Goal: Task Accomplishment & Management: Manage account settings

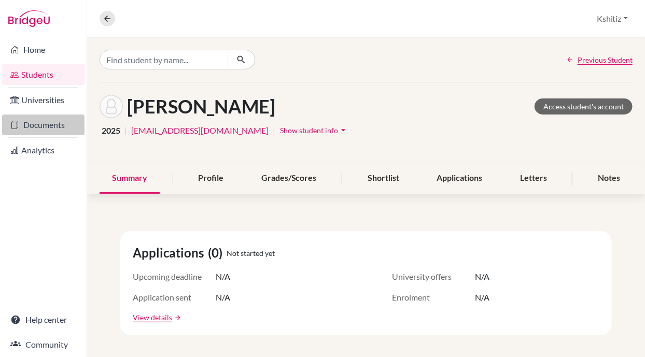
click at [54, 127] on link "Documents" at bounding box center [43, 125] width 82 height 21
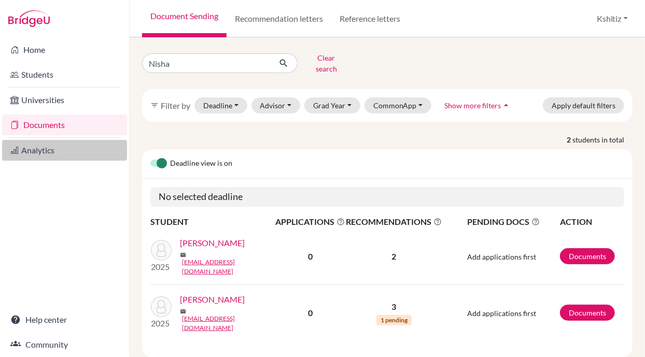
click at [64, 146] on link "Analytics" at bounding box center [64, 150] width 125 height 21
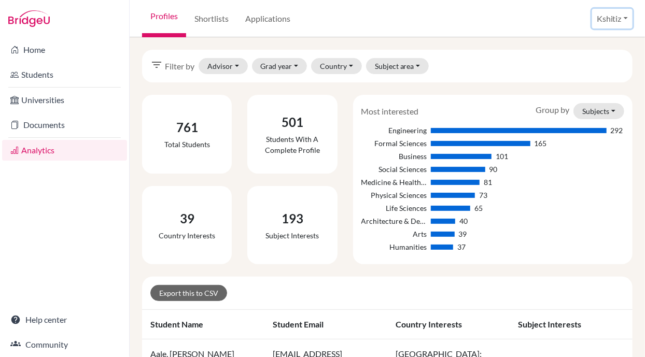
click at [612, 20] on button "Kshitiz" at bounding box center [612, 19] width 40 height 20
click at [580, 44] on link "Profile" at bounding box center [593, 42] width 82 height 17
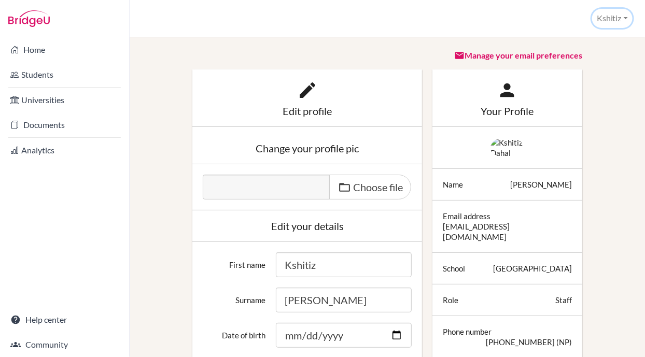
click at [611, 18] on button "Kshitiz" at bounding box center [612, 18] width 40 height 19
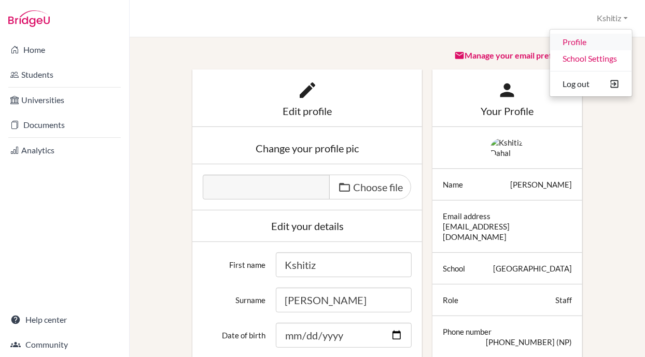
click at [579, 41] on link "Profile" at bounding box center [591, 42] width 82 height 17
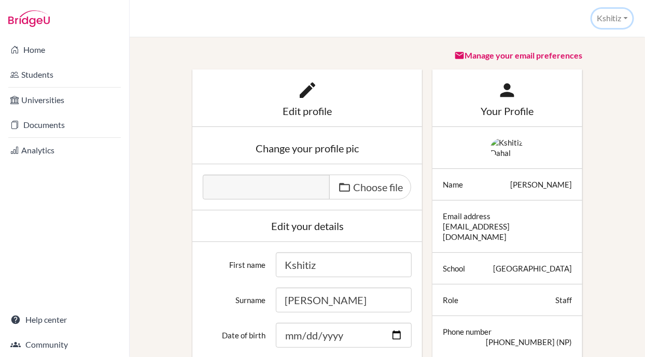
click at [615, 17] on button "Kshitiz" at bounding box center [612, 18] width 40 height 19
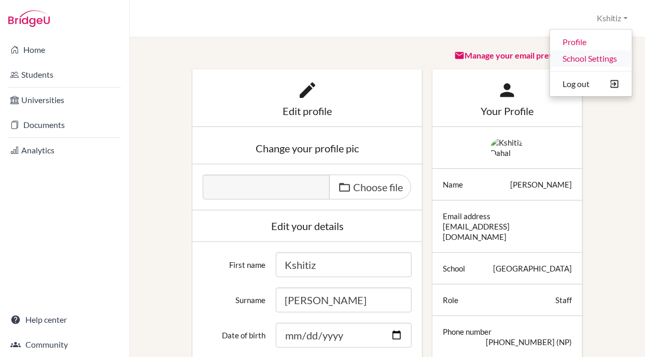
click at [596, 57] on link "School Settings" at bounding box center [591, 58] width 82 height 17
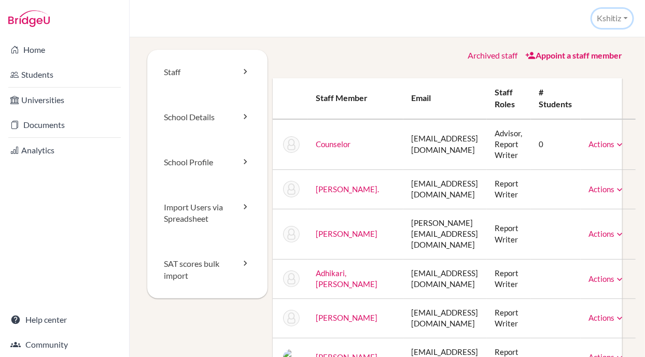
click at [614, 19] on button "Kshitiz" at bounding box center [612, 18] width 40 height 19
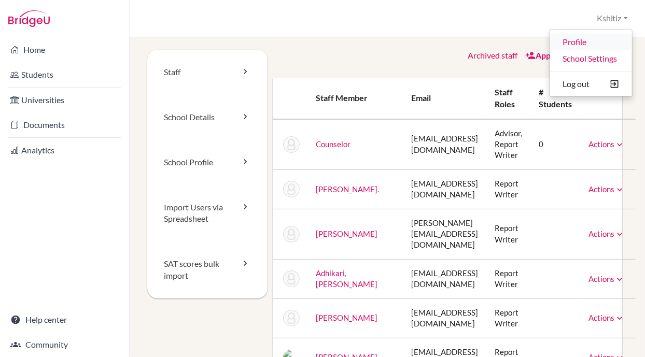
click at [581, 40] on link "Profile" at bounding box center [591, 42] width 82 height 17
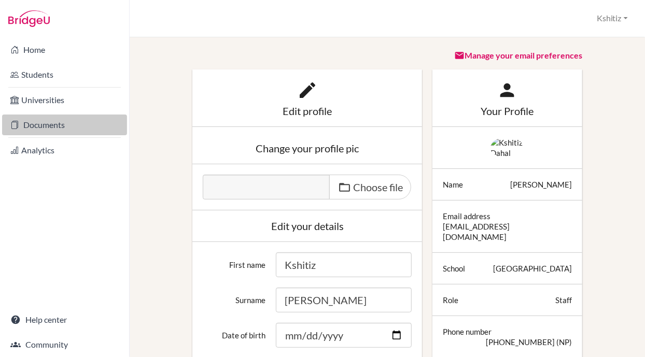
click at [59, 123] on link "Documents" at bounding box center [64, 125] width 125 height 21
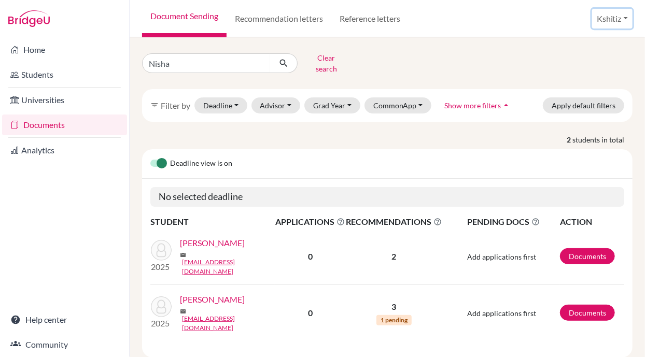
click at [614, 18] on button "Kshitiz" at bounding box center [612, 19] width 40 height 20
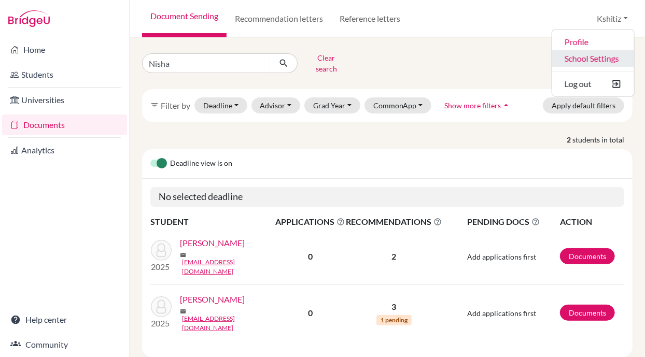
click at [589, 54] on link "School Settings" at bounding box center [593, 58] width 82 height 17
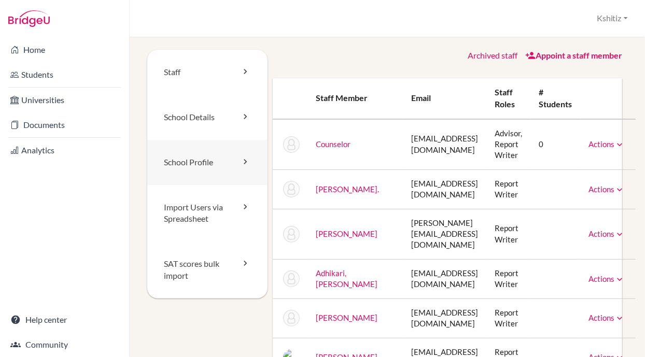
click at [206, 161] on link "School Profile" at bounding box center [207, 162] width 120 height 45
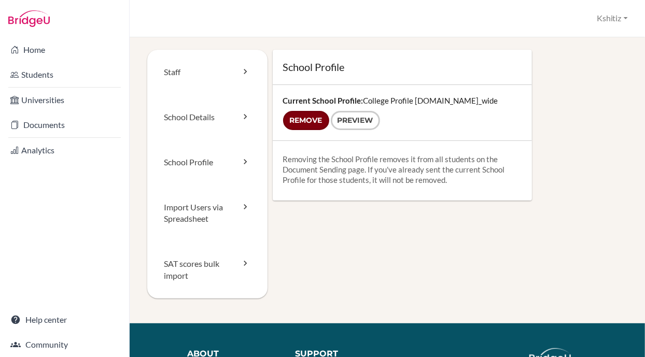
click at [301, 118] on input "Remove" at bounding box center [306, 120] width 46 height 19
click at [585, 160] on div "School Profile Current School Profile: College Profile 2024-25.school_wide Remo…" at bounding box center [448, 125] width 361 height 151
drag, startPoint x: 306, startPoint y: 123, endPoint x: 390, endPoint y: 79, distance: 94.7
click at [306, 123] on input "Remove" at bounding box center [306, 120] width 46 height 19
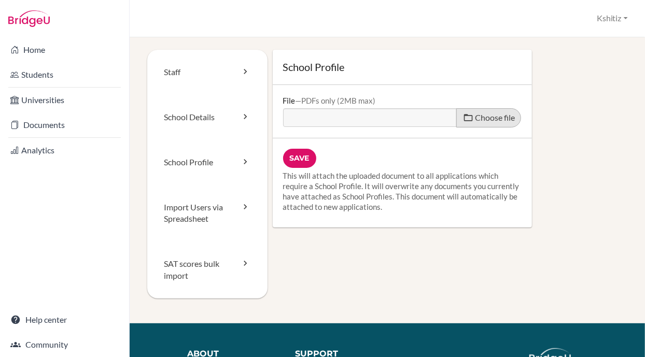
click at [476, 120] on span "Choose file" at bounding box center [495, 118] width 40 height 10
click at [442, 120] on input "Choose file" at bounding box center [362, 114] width 159 height 12
type input "C:\fakepath\College Profile 2025.pdf"
type input "College Profile 2025.pdf"
click at [299, 152] on input "Save" at bounding box center [299, 158] width 33 height 19
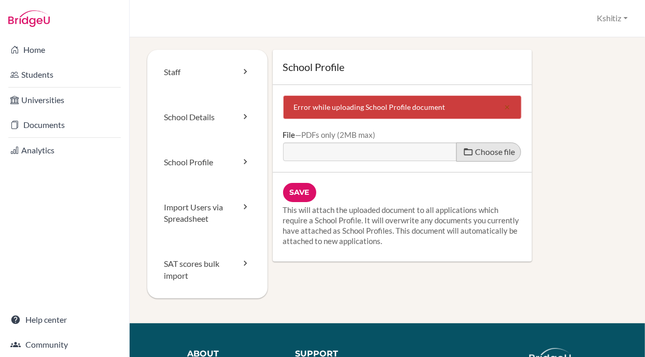
click at [466, 151] on span at bounding box center [468, 152] width 10 height 10
click at [442, 151] on input "Choose file" at bounding box center [362, 149] width 159 height 12
type input "C:\fakepath\College Profile 2025.pdf"
type input "College Profile 2025.pdf"
click at [287, 191] on input "Save" at bounding box center [299, 192] width 33 height 19
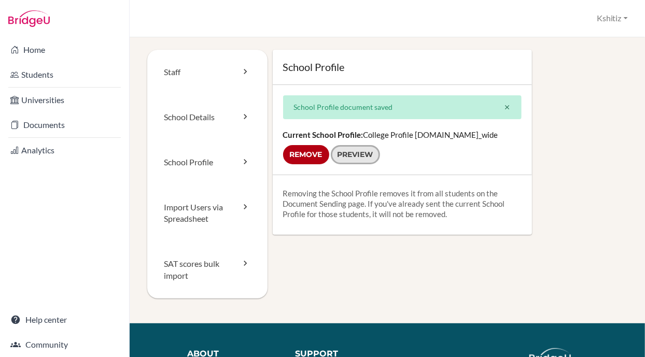
click at [356, 161] on link "Preview" at bounding box center [355, 154] width 49 height 19
click at [210, 118] on link "School Details" at bounding box center [207, 117] width 120 height 45
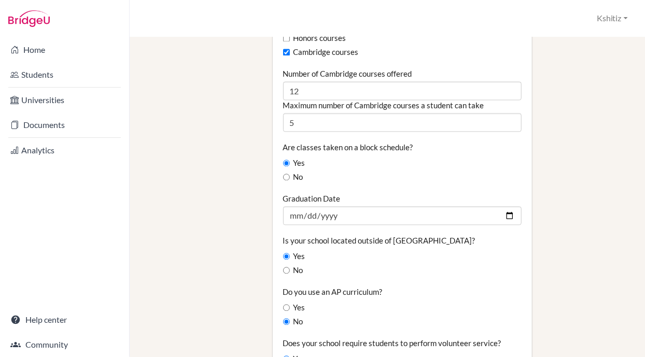
scroll to position [750, 0]
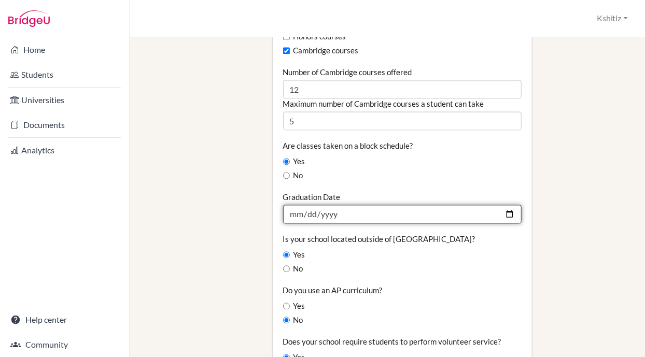
click at [352, 205] on input "2023-09-10" at bounding box center [402, 214] width 239 height 19
click at [328, 205] on input "2023-09-10" at bounding box center [402, 214] width 239 height 19
click at [358, 205] on input "2024-09-10" at bounding box center [402, 214] width 239 height 19
type input "2025-09-10"
click at [309, 205] on input "2025-09-10" at bounding box center [402, 214] width 239 height 19
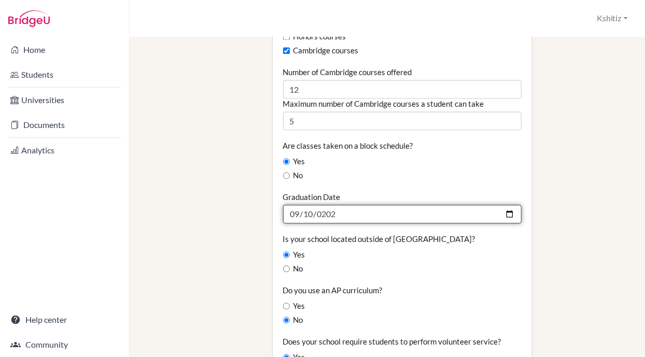
click at [499, 205] on input "2025-09-10" at bounding box center [402, 214] width 239 height 19
click at [296, 205] on input "2025-09-10" at bounding box center [402, 214] width 239 height 19
click at [500, 205] on input "2025-04-10" at bounding box center [402, 214] width 239 height 19
type input "[DATE]"
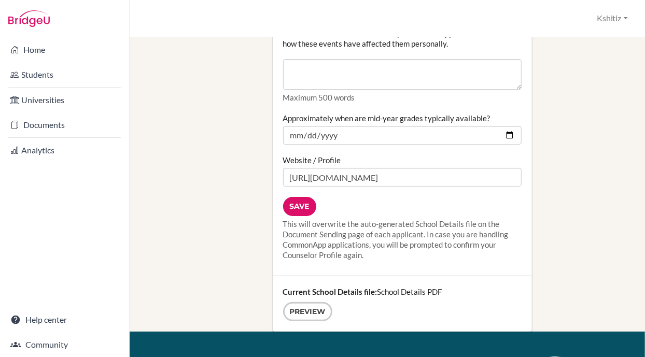
scroll to position [1381, 0]
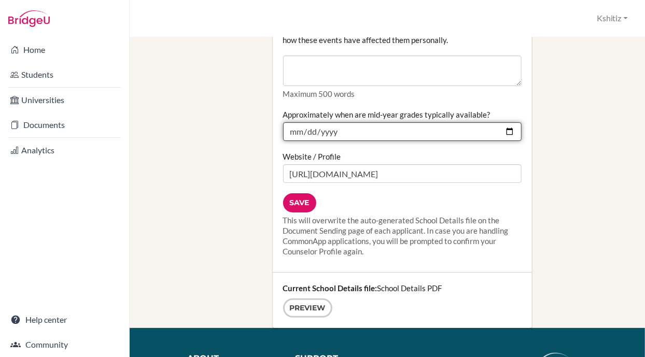
click at [310, 122] on input "[DATE]" at bounding box center [402, 131] width 239 height 19
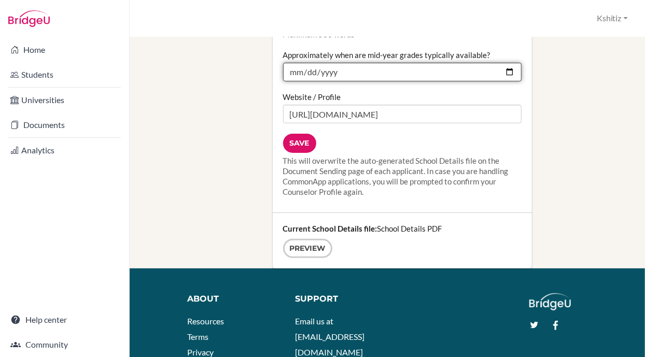
scroll to position [1445, 0]
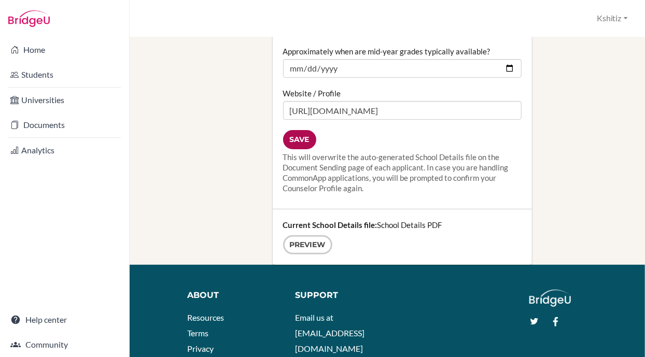
click at [300, 130] on input "Save" at bounding box center [299, 139] width 33 height 19
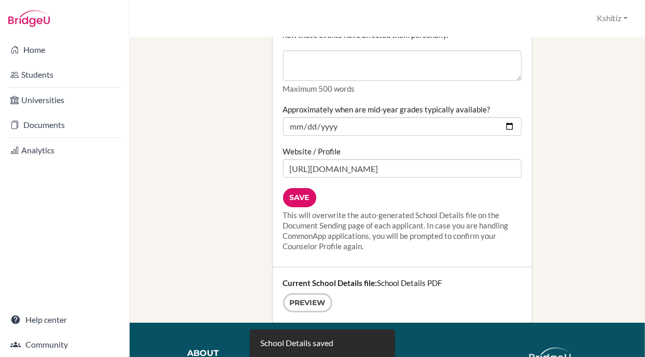
scroll to position [1450, 0]
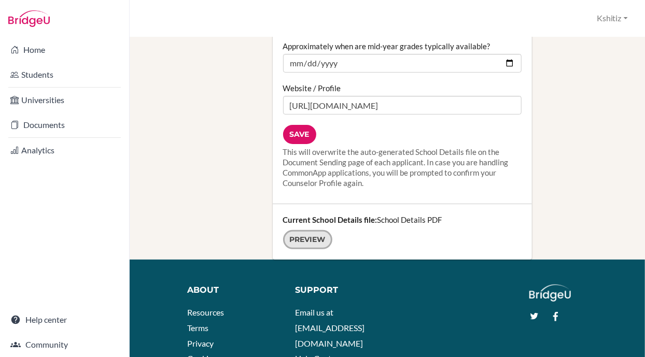
click at [304, 230] on link "Preview" at bounding box center [307, 239] width 49 height 19
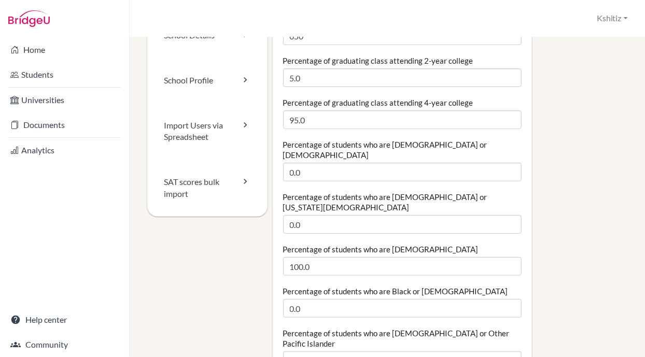
scroll to position [0, 0]
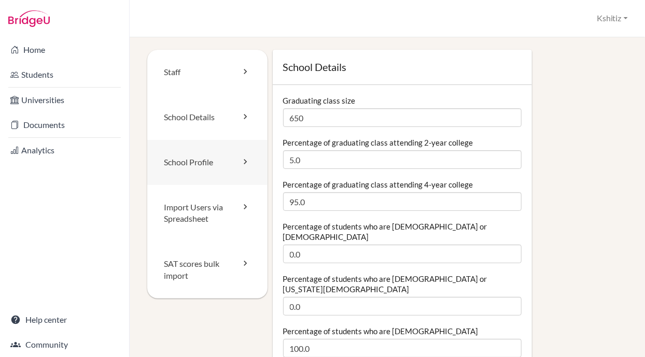
click at [215, 157] on link "School Profile" at bounding box center [207, 162] width 120 height 45
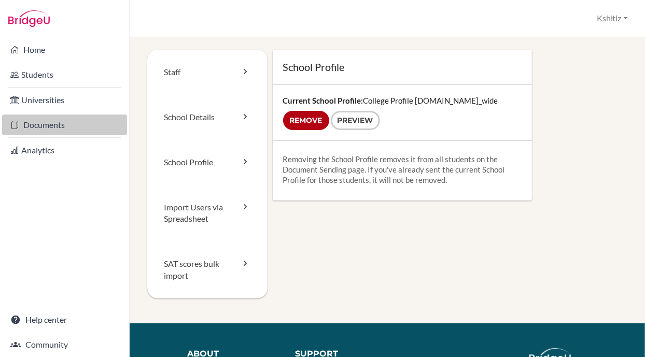
click at [47, 120] on link "Documents" at bounding box center [64, 125] width 125 height 21
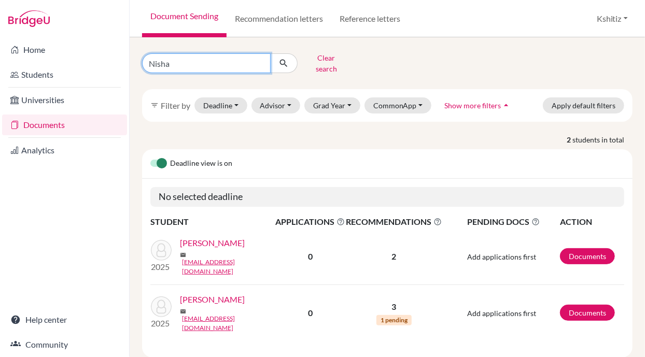
click at [243, 63] on input "Nisha" at bounding box center [206, 63] width 129 height 20
type input "N"
type input "Prabesh Poudel"
click button "submit" at bounding box center [283, 63] width 27 height 20
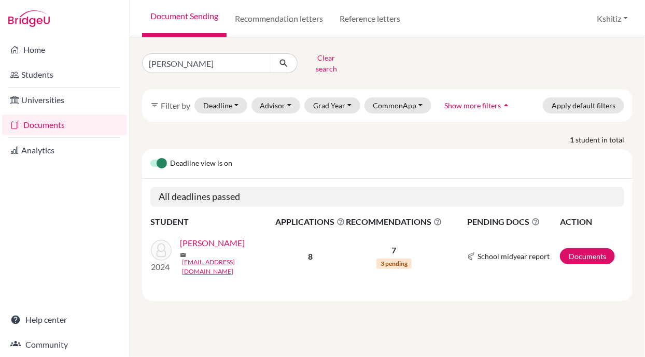
click at [209, 240] on link "[PERSON_NAME]" at bounding box center [212, 243] width 65 height 12
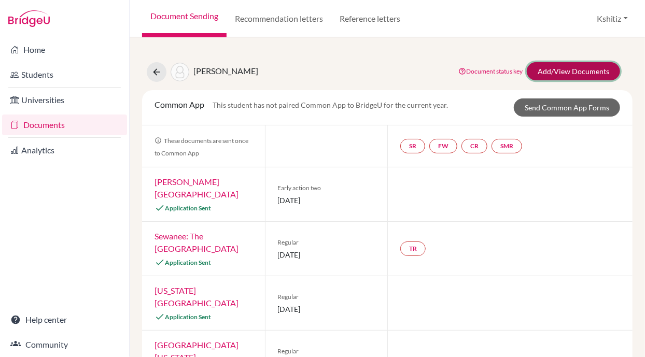
click at [559, 70] on link "Add/View Documents" at bounding box center [573, 71] width 93 height 18
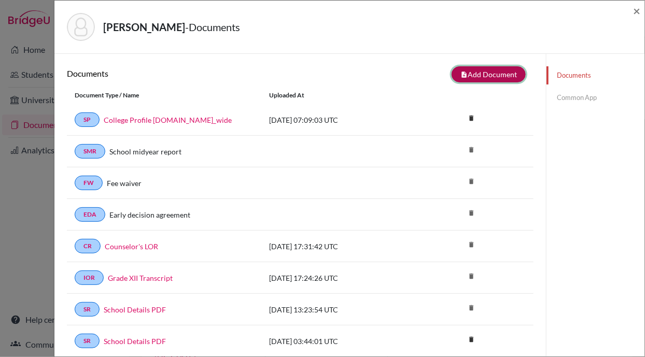
click at [475, 74] on button "note_add Add Document" at bounding box center [489, 74] width 74 height 16
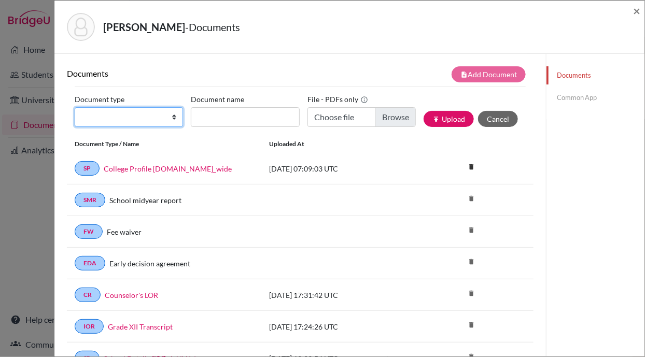
click at [135, 119] on select "Change explanation for Common App reports Counselor recommendation Internationa…" at bounding box center [129, 117] width 108 height 20
select select "2"
click at [75, 107] on select "Change explanation for Common App reports Counselor recommendation Internationa…" at bounding box center [129, 117] width 108 height 20
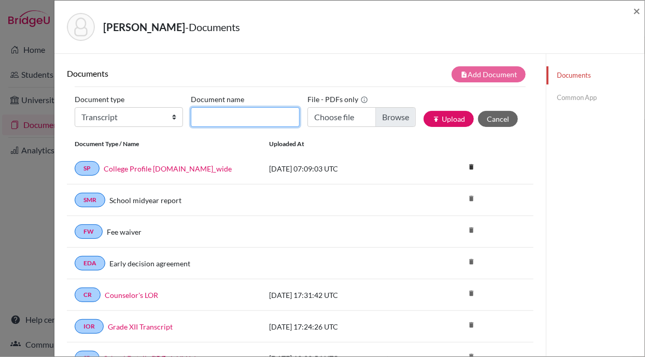
click at [218, 119] on input "Document name" at bounding box center [245, 117] width 108 height 20
type input "Grade IX"
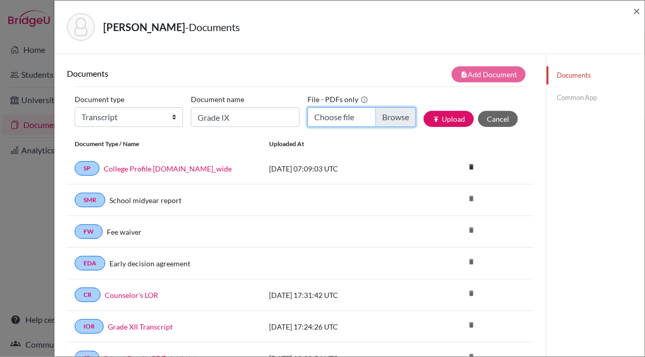
click at [349, 113] on input "Choose file" at bounding box center [362, 117] width 108 height 20
click at [389, 114] on input "Choose file" at bounding box center [362, 117] width 108 height 20
click at [347, 114] on input "Choose file" at bounding box center [362, 117] width 108 height 20
type input "C:\fakepath\PRABESH POUDEL Grade_9 Final Transcript.pdf"
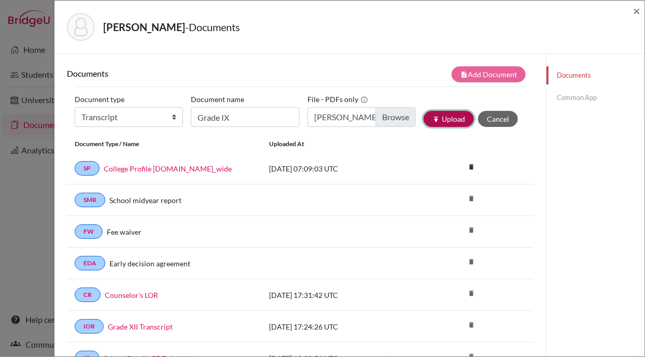
click at [444, 120] on button "publish Upload" at bounding box center [449, 119] width 50 height 16
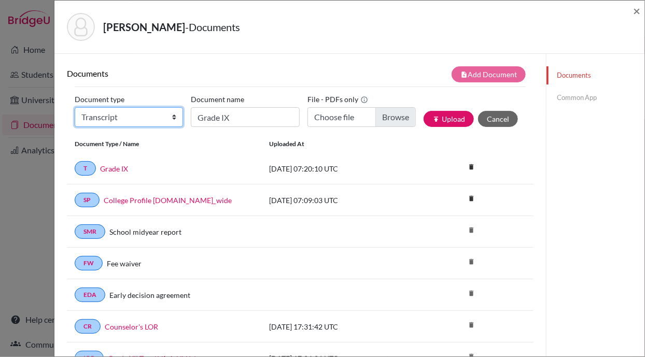
click at [157, 119] on select "Change explanation for Common App reports Counselor recommendation Internationa…" at bounding box center [129, 117] width 108 height 20
select select "2"
click at [75, 107] on select "Change explanation for Common App reports Counselor recommendation Internationa…" at bounding box center [129, 117] width 108 height 20
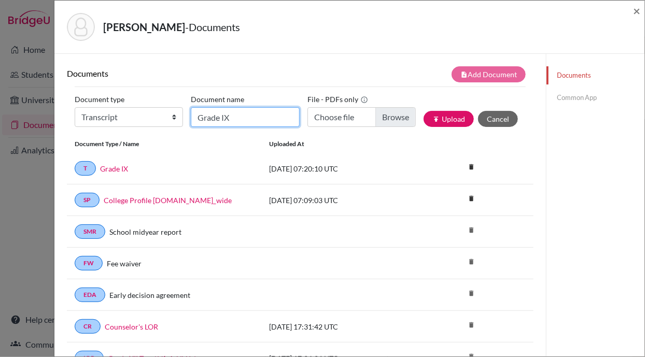
click at [236, 117] on input "Grade IX" at bounding box center [245, 117] width 108 height 20
type input "Grade X / SEE Transcript"
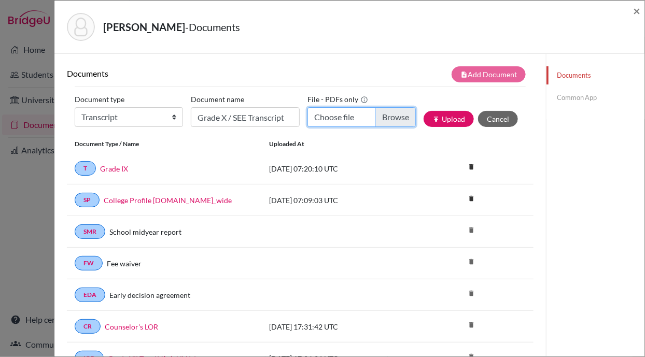
click at [341, 117] on input "Choose file" at bounding box center [362, 117] width 108 height 20
type input "C:\fakepath\Prabesh Poudel_Grade X.pdf"
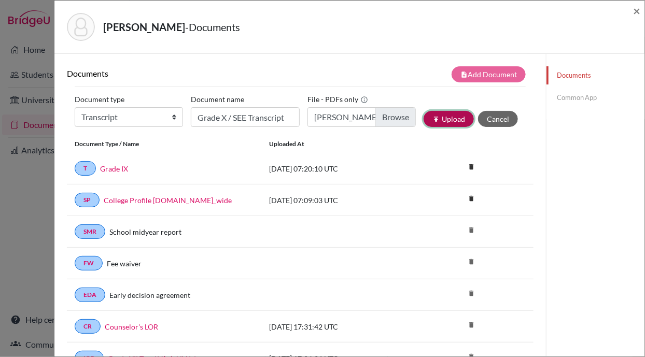
click at [441, 117] on button "publish Upload" at bounding box center [449, 119] width 50 height 16
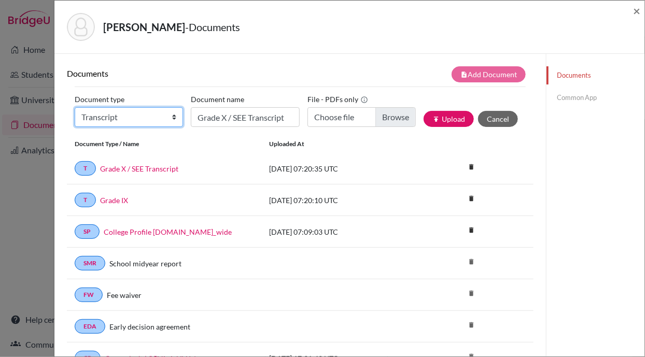
click at [149, 116] on select "Change explanation for Common App reports Counselor recommendation Internationa…" at bounding box center [129, 117] width 108 height 20
select select "2"
click at [75, 107] on select "Change explanation for Common App reports Counselor recommendation Internationa…" at bounding box center [129, 117] width 108 height 20
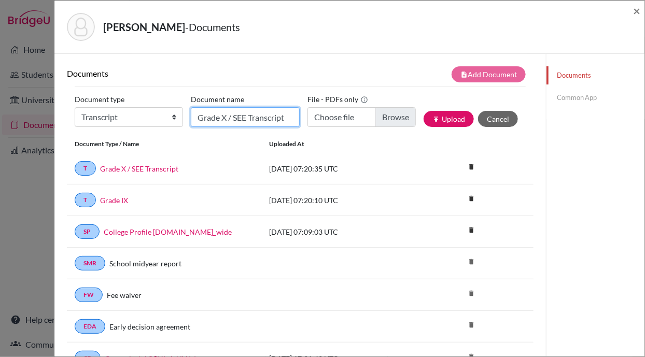
click at [221, 110] on input "Grade X / SEE Transcript" at bounding box center [245, 117] width 108 height 20
type input "Grade XI Final Transcript"
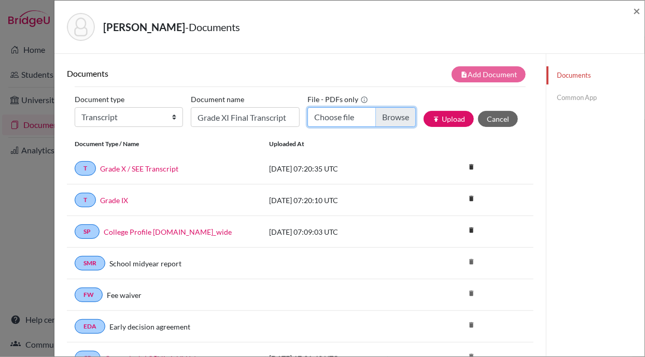
click at [364, 116] on input "Choose file" at bounding box center [362, 117] width 108 height 20
type input "C:\fakepath\Prabesh Poudel_Grade XI.pdf"
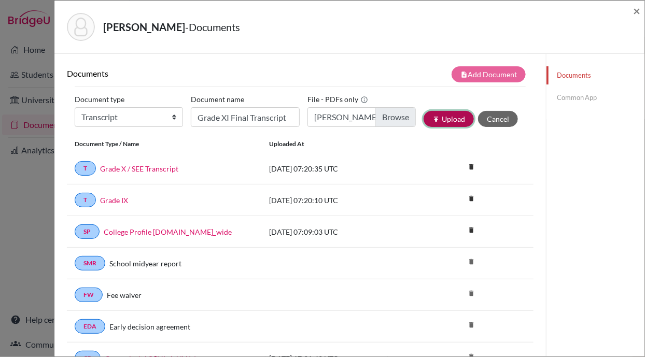
click at [437, 119] on button "publish Upload" at bounding box center [449, 119] width 50 height 16
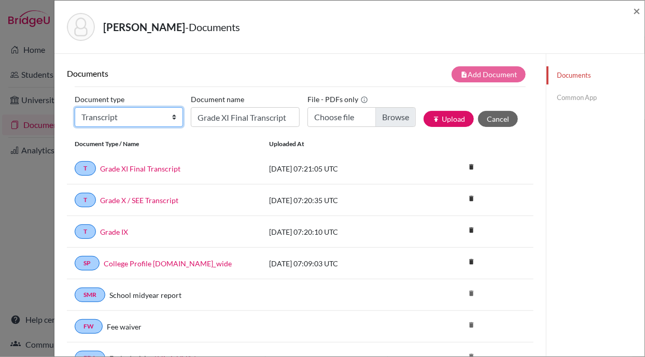
click at [136, 112] on select "Change explanation for Common App reports Counselor recommendation Internationa…" at bounding box center [129, 117] width 108 height 20
select select "2"
click at [75, 107] on select "Change explanation for Common App reports Counselor recommendation Internationa…" at bounding box center [129, 117] width 108 height 20
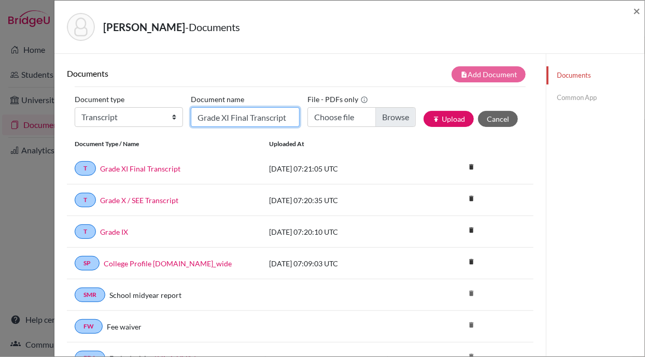
click at [229, 110] on input "Grade XI Final Transcript" at bounding box center [245, 117] width 108 height 20
type input "Grade XII Final Transcript"
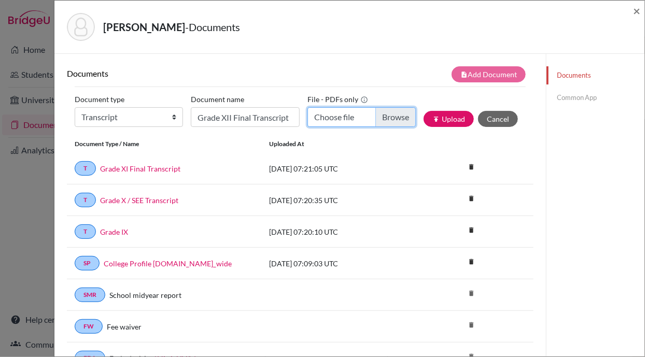
click at [369, 116] on input "Choose file" at bounding box center [362, 117] width 108 height 20
type input "C:\fakepath\Prabesh Poudel_Grade XII_Transcript.pdf"
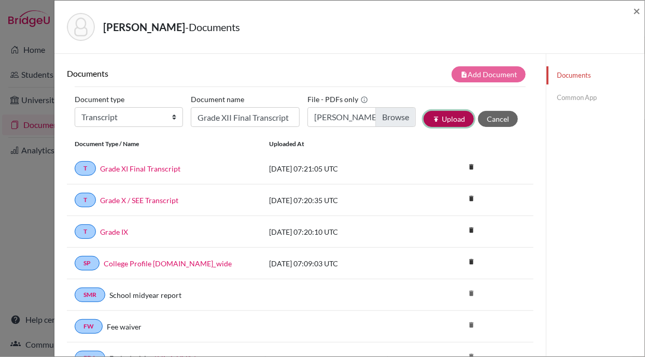
click at [443, 111] on button "publish Upload" at bounding box center [449, 119] width 50 height 16
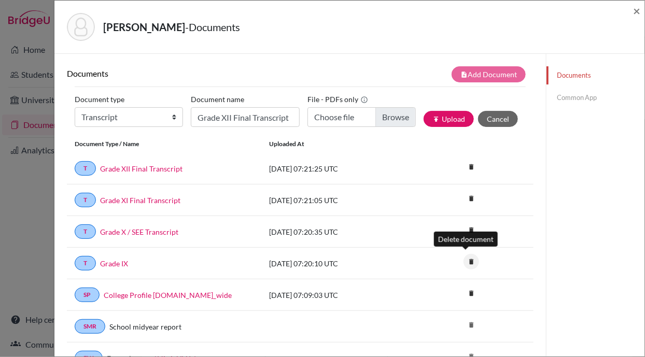
click at [464, 259] on icon "delete" at bounding box center [472, 262] width 16 height 16
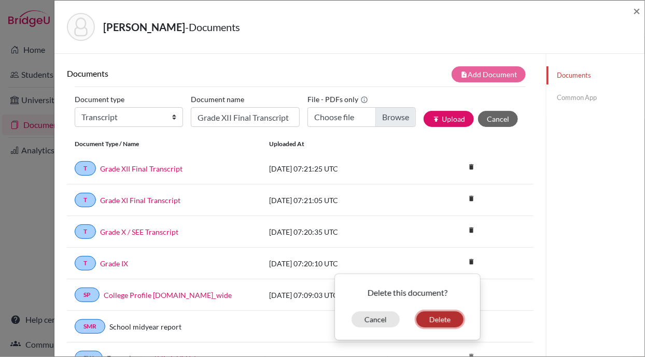
click at [418, 318] on button "Delete" at bounding box center [440, 320] width 47 height 16
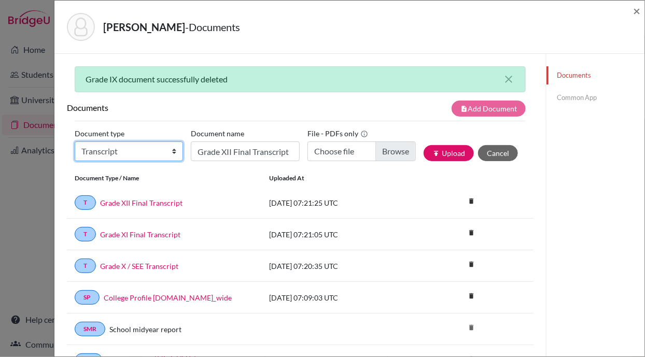
click at [119, 154] on select "Change explanation for Common App reports Counselor recommendation Internationa…" at bounding box center [129, 152] width 108 height 20
select select "2"
click at [75, 142] on select "Change explanation for Common App reports Counselor recommendation Internationa…" at bounding box center [129, 152] width 108 height 20
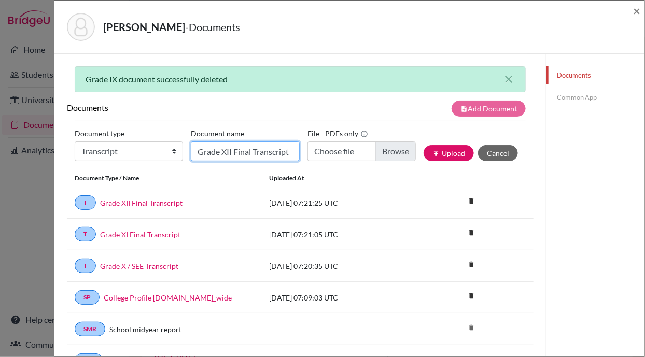
click at [222, 150] on input "Grade XII Final Transcript" at bounding box center [245, 152] width 108 height 20
type input "Grade IX Final transcript"
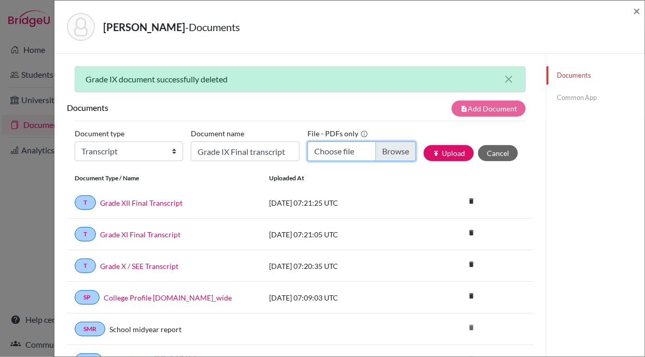
click at [367, 149] on input "Choose file" at bounding box center [362, 152] width 108 height 20
type input "C:\fakepath\PRABESH POUDEL Grade_9 Final Transcript.pdf"
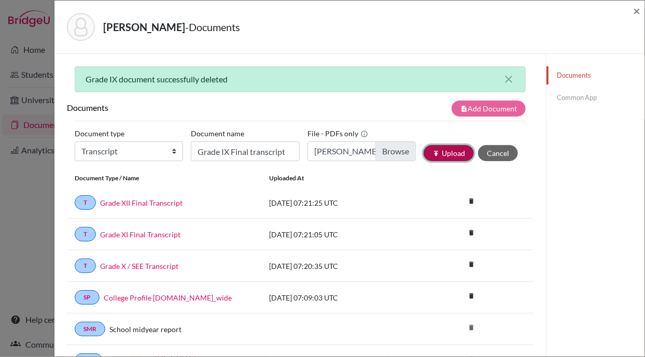
click at [437, 155] on button "publish Upload" at bounding box center [449, 153] width 50 height 16
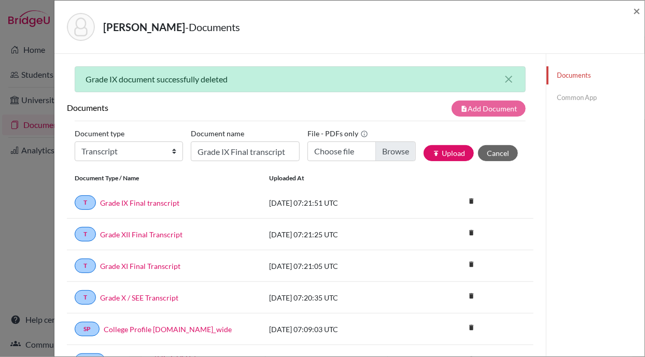
click at [565, 96] on link "Common App" at bounding box center [596, 98] width 98 height 18
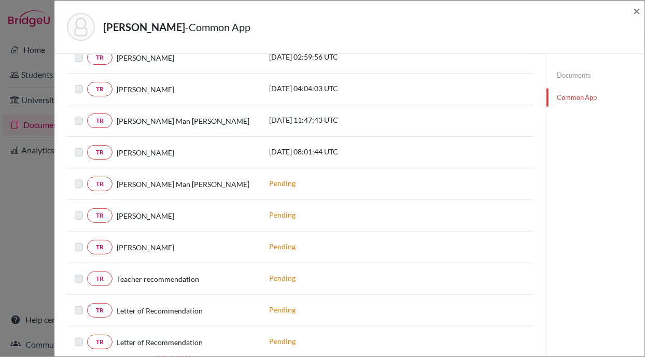
scroll to position [337, 0]
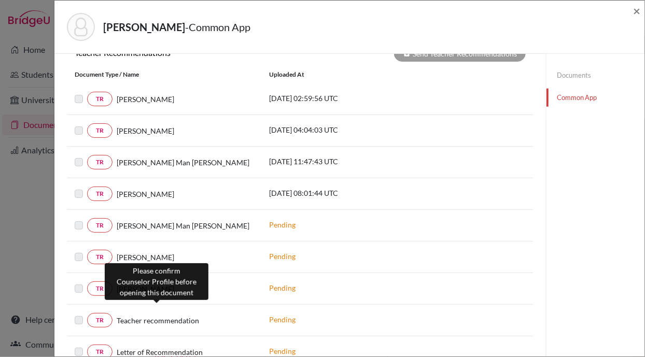
click at [154, 315] on span "Teacher recommendation" at bounding box center [158, 320] width 82 height 11
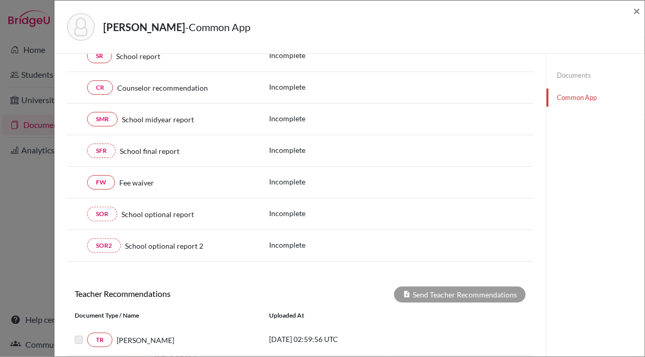
scroll to position [0, 0]
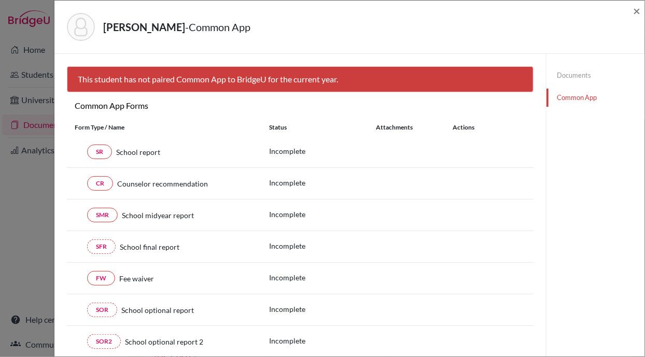
click at [569, 79] on link "Documents" at bounding box center [596, 75] width 98 height 18
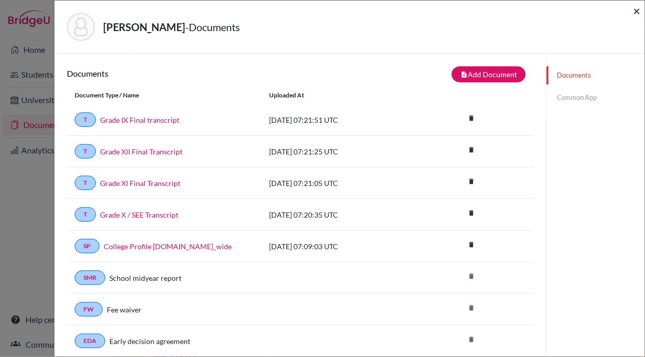
click at [636, 7] on span "×" at bounding box center [636, 10] width 7 height 15
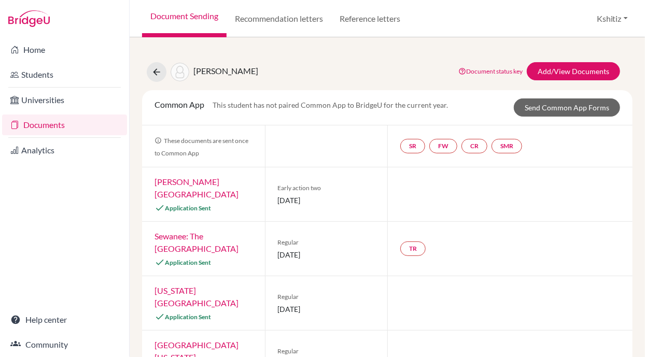
click at [489, 69] on link "Document status key" at bounding box center [491, 71] width 64 height 8
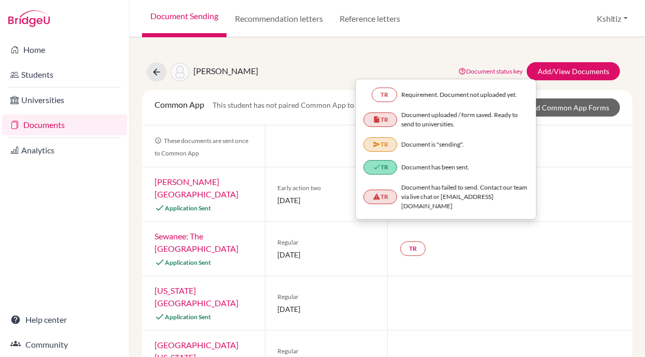
click at [297, 57] on div "Poudel, Prabesh Document status key TR Requirement. Document not uploaded yet. …" at bounding box center [387, 308] width 491 height 516
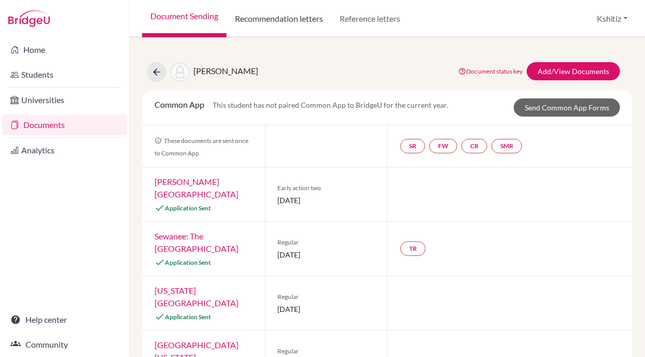
click at [293, 19] on link "Recommendation letters" at bounding box center [279, 18] width 105 height 37
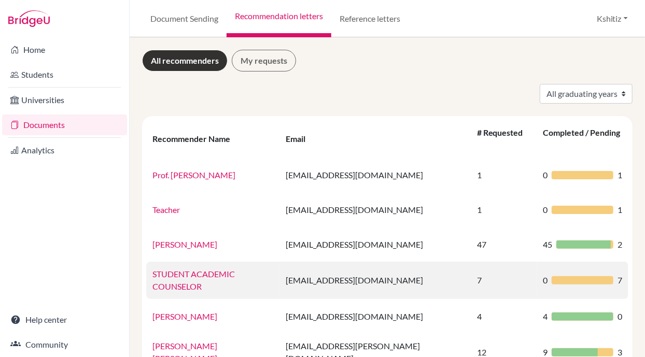
click at [222, 269] on link "STUDENT ACADEMIC COUNSELOR" at bounding box center [194, 280] width 82 height 22
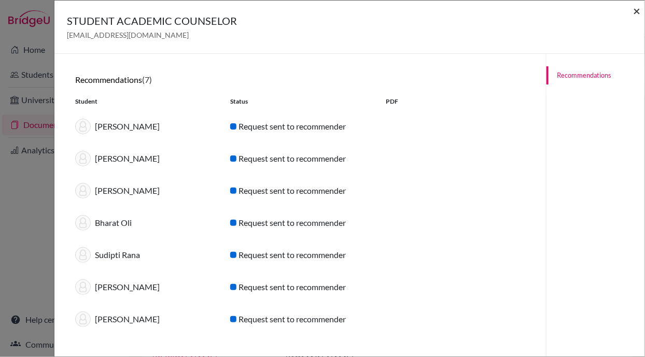
click at [638, 13] on span "×" at bounding box center [636, 10] width 7 height 15
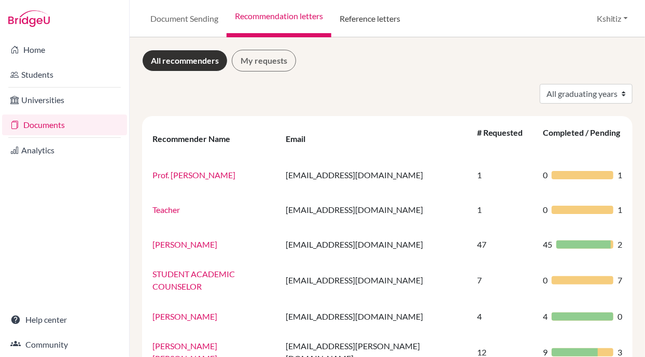
click at [388, 17] on link "Reference letters" at bounding box center [369, 18] width 77 height 37
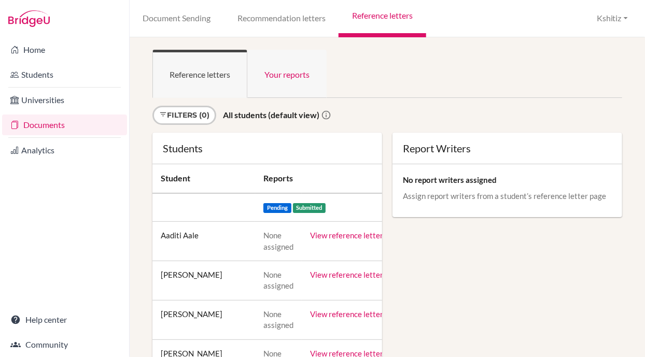
click at [281, 68] on link "Your reports" at bounding box center [286, 74] width 79 height 48
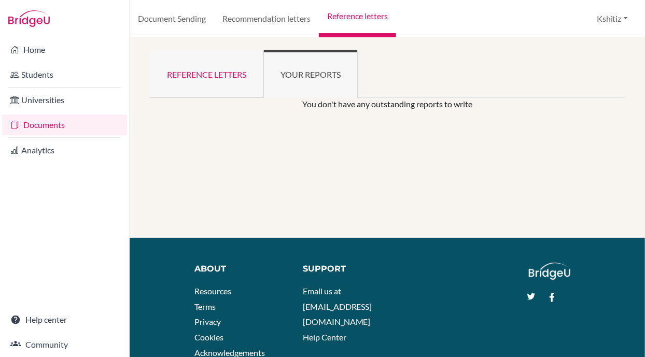
click at [202, 77] on link "Reference letters" at bounding box center [207, 74] width 114 height 48
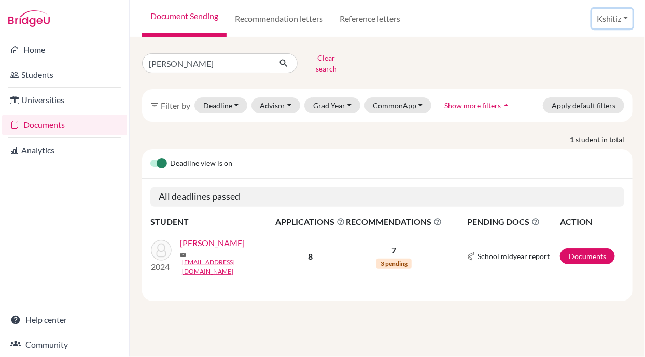
click at [605, 16] on button "Kshitiz" at bounding box center [612, 19] width 40 height 20
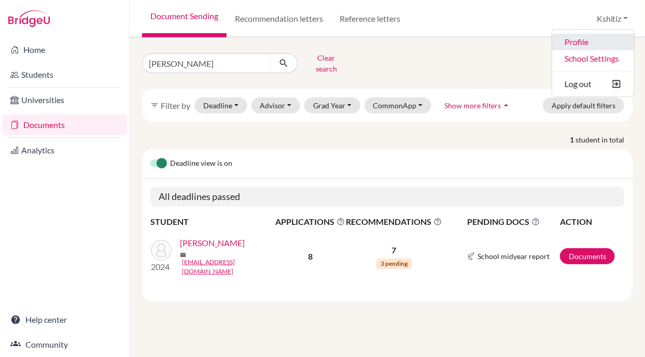
click at [580, 36] on link "Profile" at bounding box center [593, 42] width 82 height 17
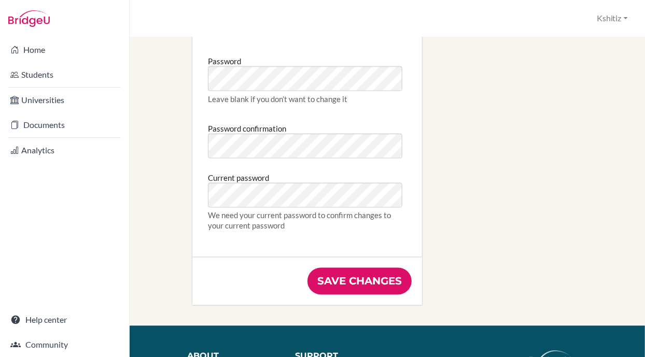
scroll to position [568, 0]
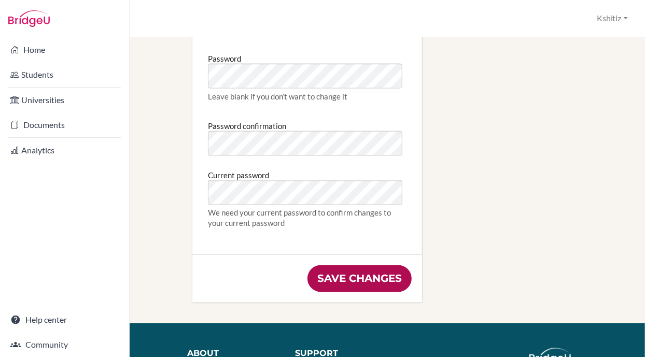
click at [363, 275] on input "Save changes" at bounding box center [360, 279] width 104 height 27
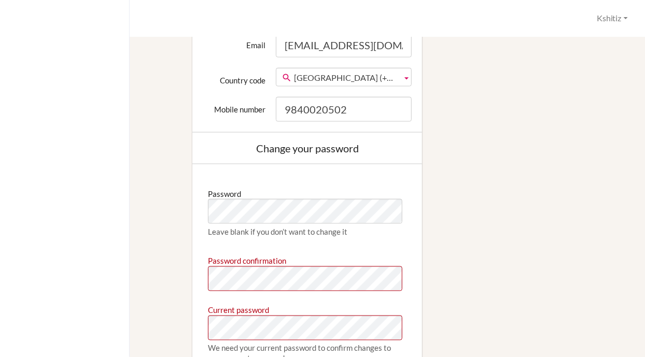
scroll to position [552, 0]
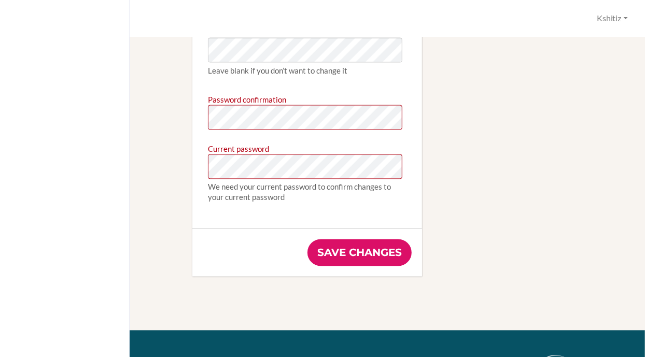
scroll to position [687, 0]
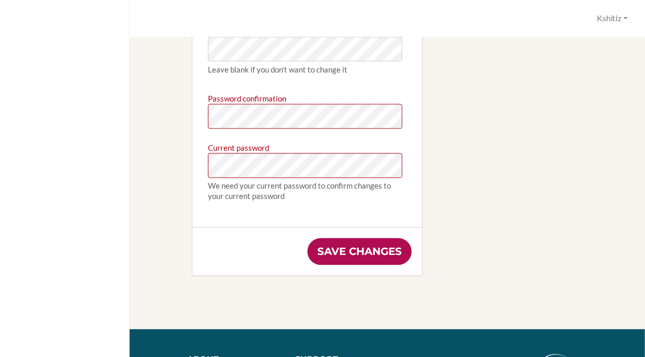
click at [374, 239] on input "Save changes" at bounding box center [360, 252] width 104 height 27
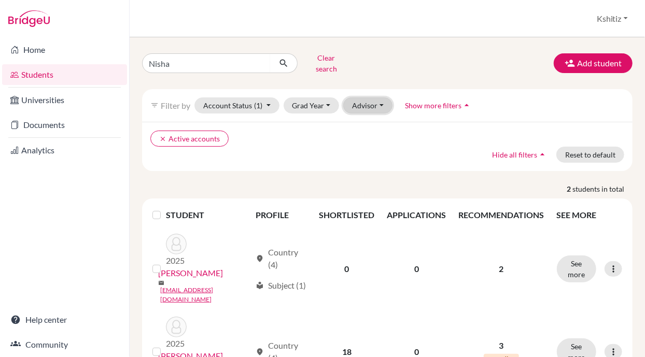
click at [368, 101] on button "Advisor" at bounding box center [367, 106] width 49 height 16
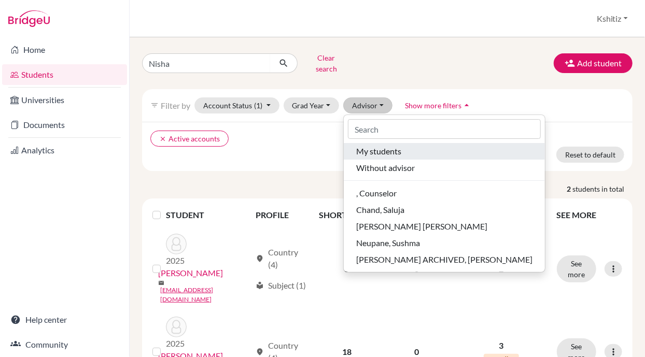
click at [395, 145] on span "My students" at bounding box center [378, 151] width 45 height 12
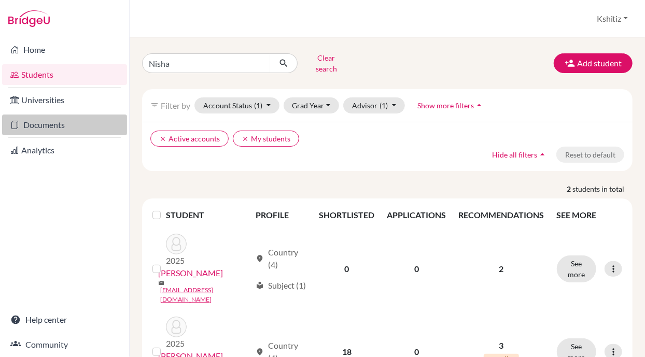
click at [41, 121] on link "Documents" at bounding box center [64, 125] width 125 height 21
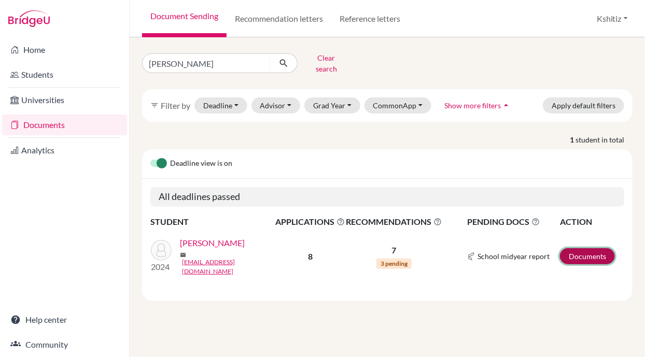
click at [589, 248] on link "Documents" at bounding box center [587, 256] width 55 height 16
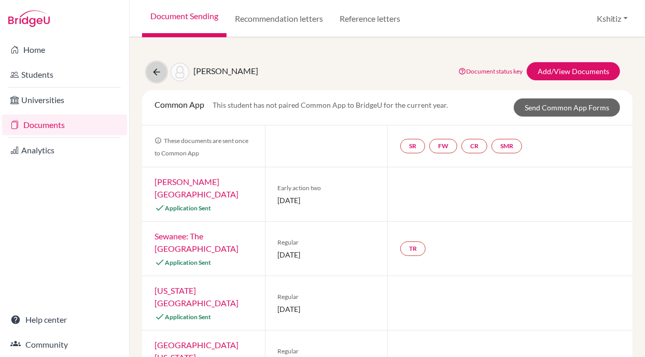
click at [156, 68] on icon at bounding box center [156, 72] width 10 height 10
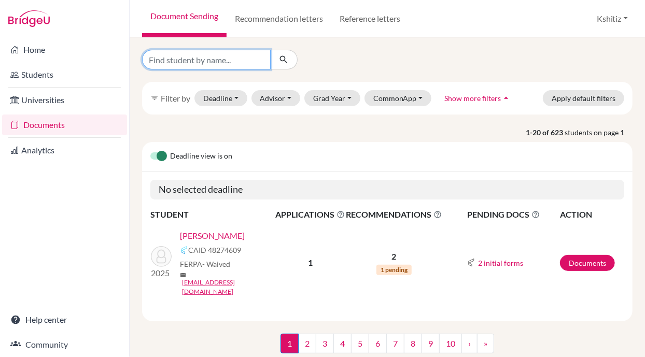
click at [214, 61] on input "Find student by name..." at bounding box center [206, 60] width 129 height 20
type input "Rahul Poddar"
click at [292, 59] on button "submit" at bounding box center [283, 60] width 27 height 20
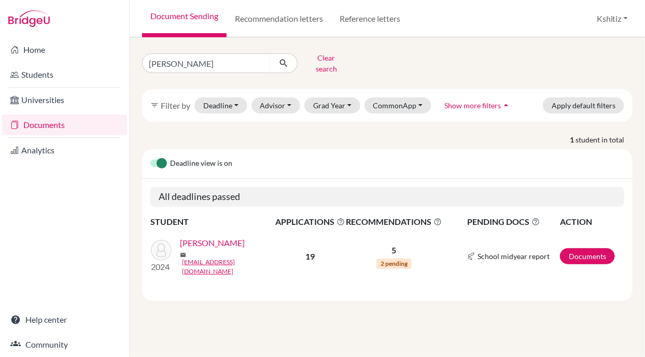
click at [208, 237] on link "[PERSON_NAME]" at bounding box center [212, 243] width 65 height 12
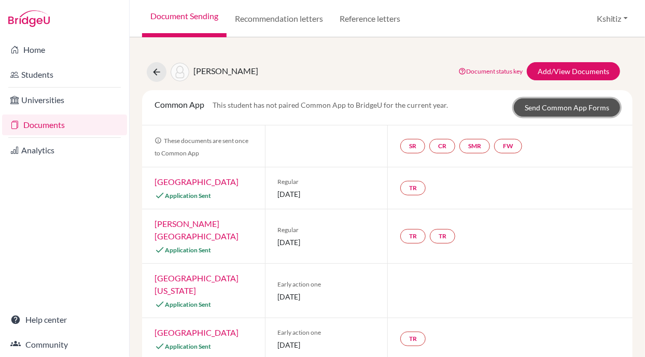
click at [545, 102] on link "Send Common App Forms" at bounding box center [567, 108] width 106 height 18
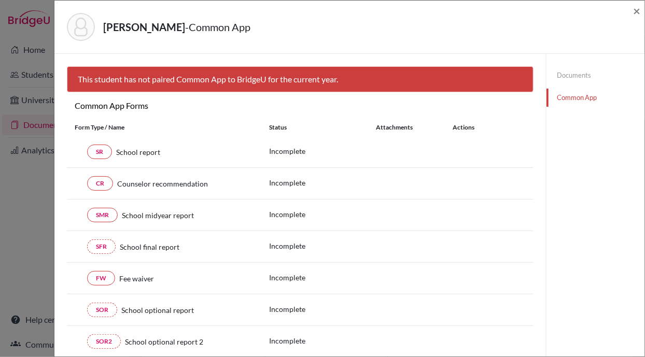
click at [568, 69] on link "Documents" at bounding box center [596, 75] width 98 height 18
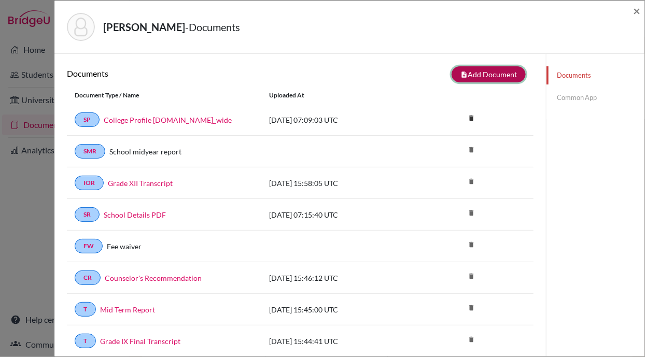
click at [489, 72] on button "note_add Add Document" at bounding box center [489, 74] width 74 height 16
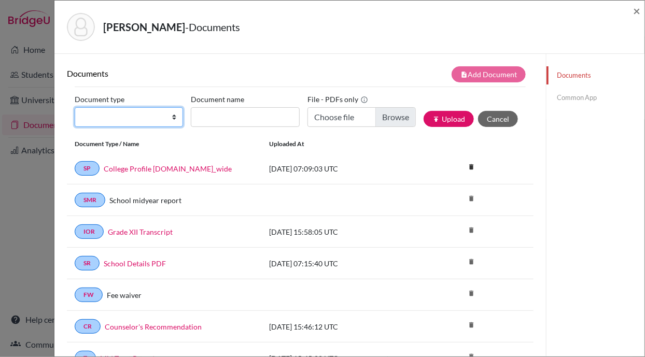
click at [133, 117] on select "Change explanation for Common App reports Counselor recommendation Internationa…" at bounding box center [129, 117] width 108 height 20
select select "2"
click at [75, 107] on select "Change explanation for Common App reports Counselor recommendation Internationa…" at bounding box center [129, 117] width 108 height 20
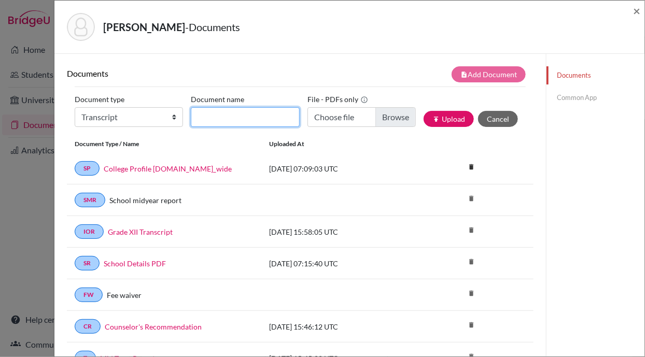
click at [248, 123] on input "Document name" at bounding box center [245, 117] width 108 height 20
click at [222, 113] on input "Grade XI Final Transcript" at bounding box center [245, 117] width 108 height 20
type input "Grade IX Final Transcript"
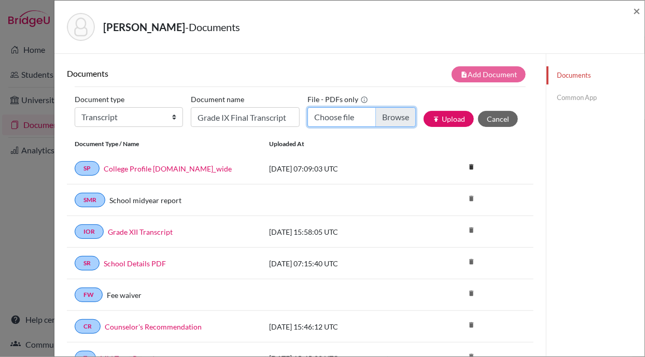
click at [345, 113] on input "Choose file" at bounding box center [362, 117] width 108 height 20
type input "C:\fakepath\Rahul Poddar_Grade IX.pdf"
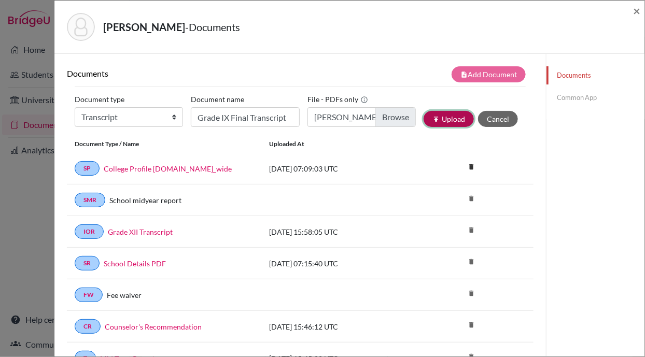
click at [439, 118] on button "publish Upload" at bounding box center [449, 119] width 50 height 16
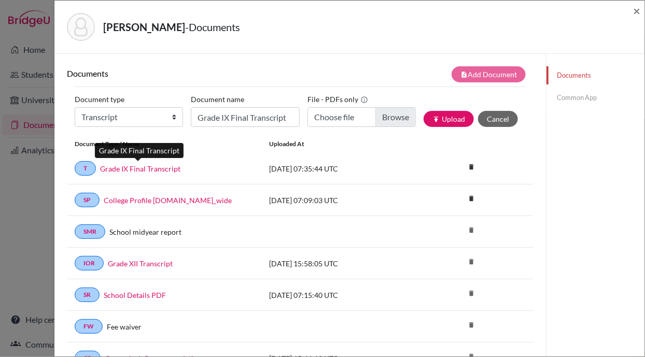
click at [149, 164] on link "Grade IX Final Transcript" at bounding box center [140, 168] width 80 height 11
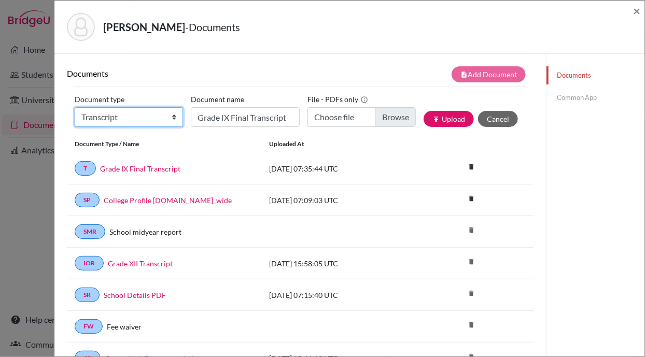
click at [125, 115] on select "Change explanation for Common App reports Counselor recommendation Internationa…" at bounding box center [129, 117] width 108 height 20
select select "2"
click at [75, 107] on select "Change explanation for Common App reports Counselor recommendation Internationa…" at bounding box center [129, 117] width 108 height 20
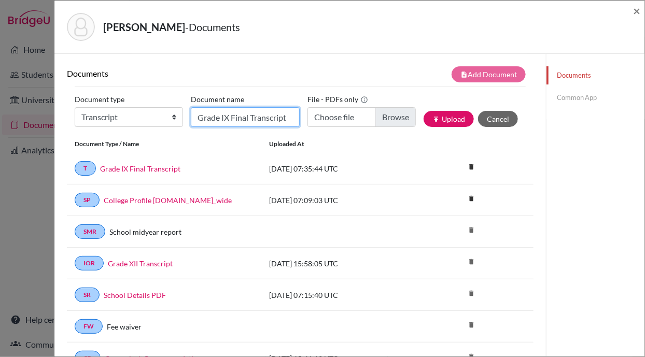
click at [237, 107] on input "Grade IX Final Transcript" at bounding box center [245, 117] width 108 height 20
type input "Grade X / SEE Transcript"
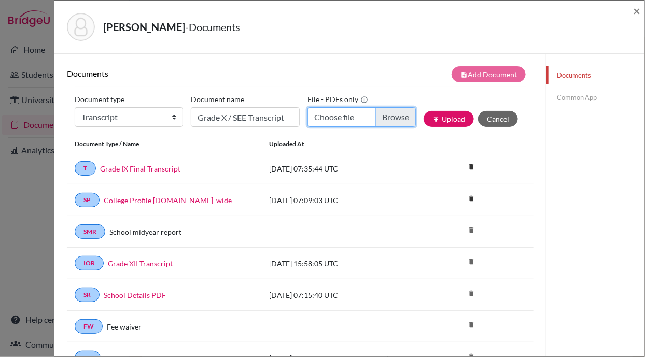
click at [338, 110] on input "Choose file" at bounding box center [362, 117] width 108 height 20
type input "C:\fakepath\Rahul Poddar_Grade X.pdf"
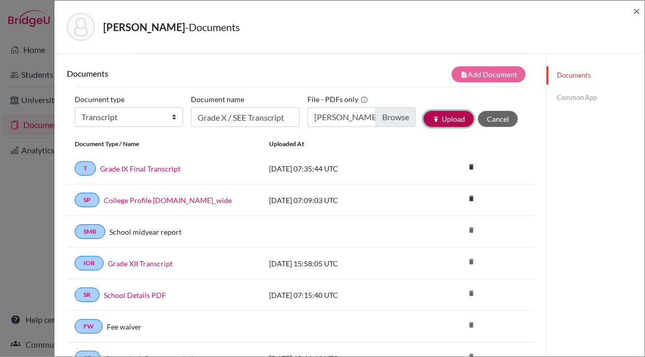
click at [436, 120] on button "publish Upload" at bounding box center [449, 119] width 50 height 16
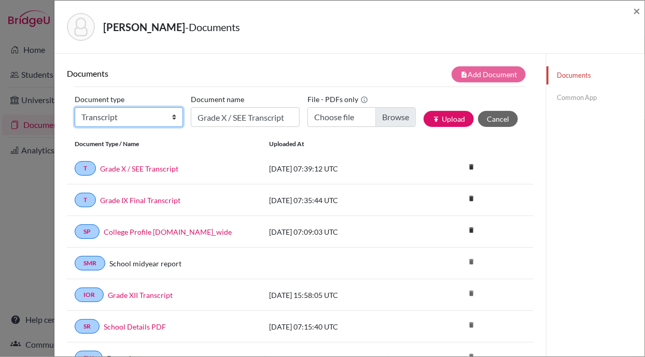
click at [144, 113] on select "Change explanation for Common App reports Counselor recommendation Internationa…" at bounding box center [129, 117] width 108 height 20
select select "2"
click at [75, 107] on select "Change explanation for Common App reports Counselor recommendation Internationa…" at bounding box center [129, 117] width 108 height 20
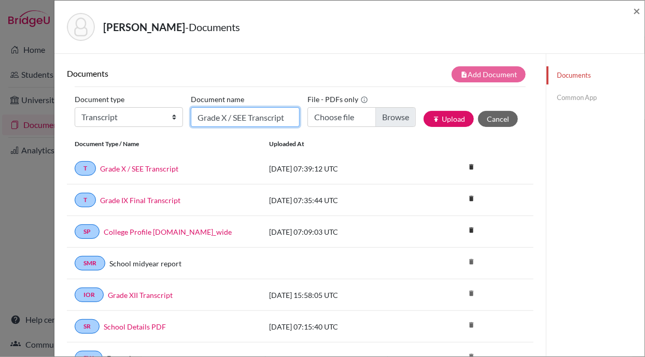
click at [232, 117] on input "Grade X / SEE Transcript" at bounding box center [245, 117] width 108 height 20
type input "Grade XI Final Transcript"
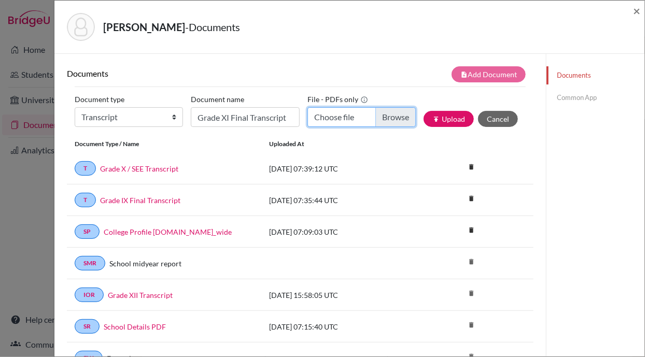
click at [340, 116] on input "Choose file" at bounding box center [362, 117] width 108 height 20
type input "C:\fakepath\Rahul Poddar Grade XI Transcript.pdf"
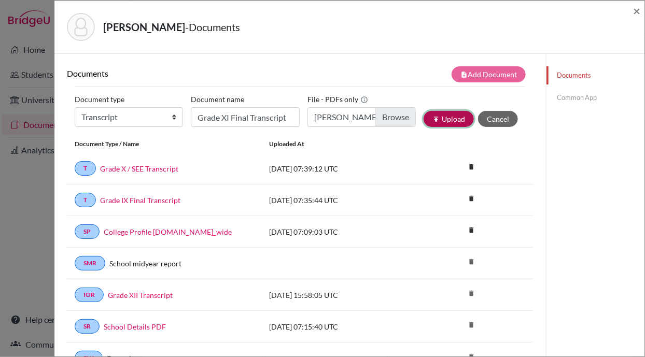
click at [435, 114] on button "publish Upload" at bounding box center [449, 119] width 50 height 16
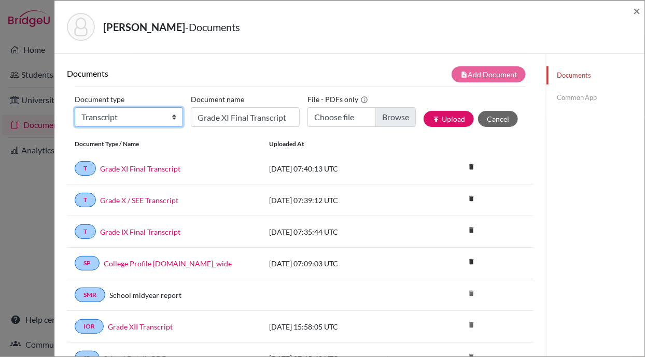
click at [143, 121] on select "Change explanation for Common App reports Counselor recommendation Internationa…" at bounding box center [129, 117] width 108 height 20
select select "2"
click at [75, 107] on select "Change explanation for Common App reports Counselor recommendation Internationa…" at bounding box center [129, 117] width 108 height 20
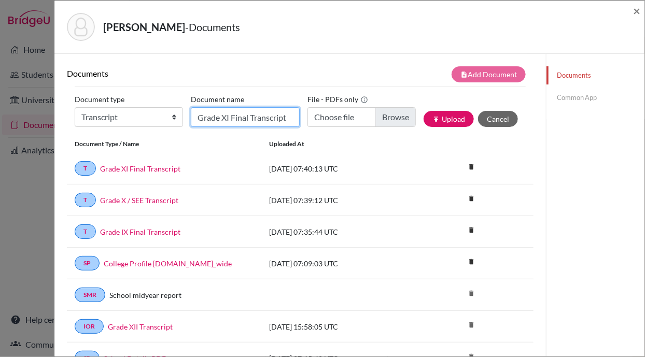
click at [234, 113] on input "Grade XI Final Transcript" at bounding box center [245, 117] width 108 height 20
type input "Grade XII Final Transcript"
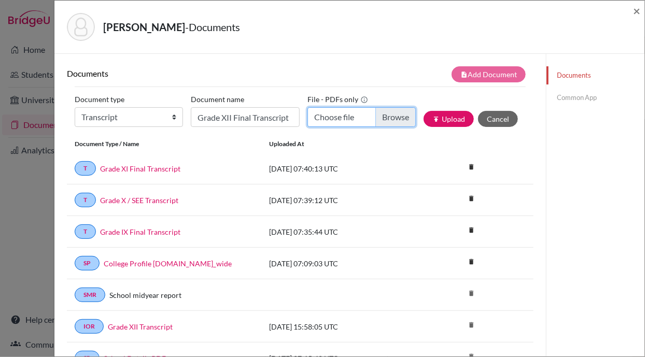
click at [334, 112] on input "Choose file" at bounding box center [362, 117] width 108 height 20
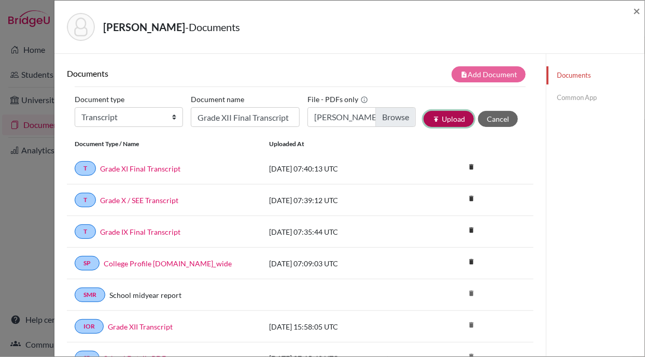
click at [433, 116] on icon "publish" at bounding box center [436, 119] width 7 height 7
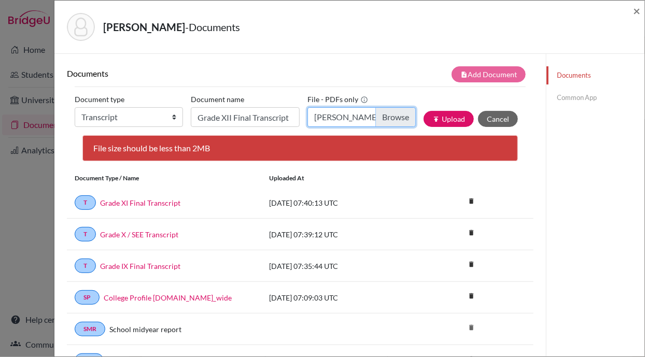
click at [384, 115] on input "Rahul Poddar_Grade XII_Transcript.pdf" at bounding box center [362, 117] width 108 height 20
type input "C:\fakepath\Rahul Poddar_Grade XII_Transcript 1.pdf"
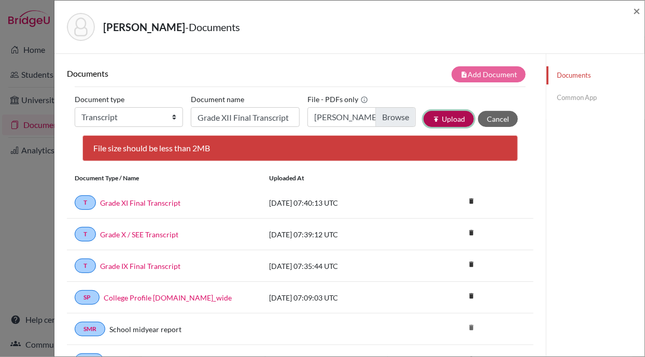
click at [443, 114] on button "publish Upload" at bounding box center [449, 119] width 50 height 16
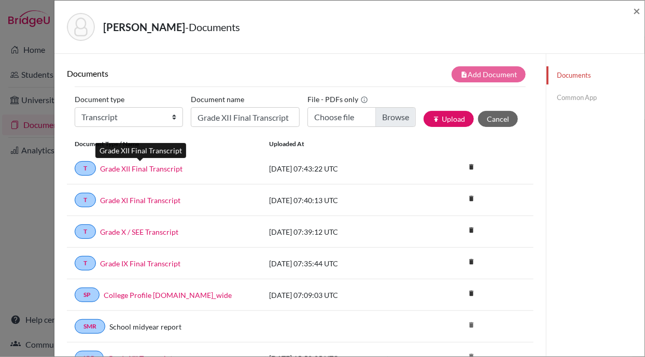
click at [169, 165] on link "Grade XII Final Transcript" at bounding box center [141, 168] width 82 height 11
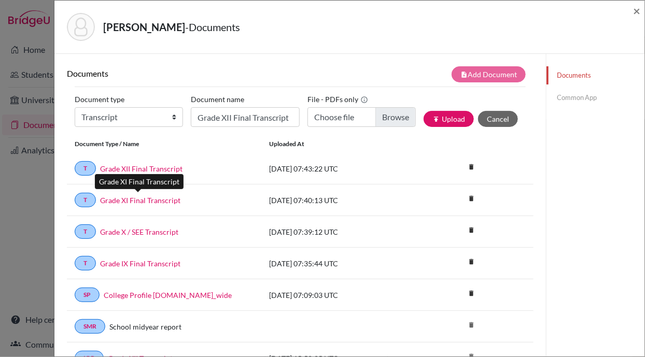
click at [151, 197] on link "Grade XI Final Transcript" at bounding box center [140, 200] width 80 height 11
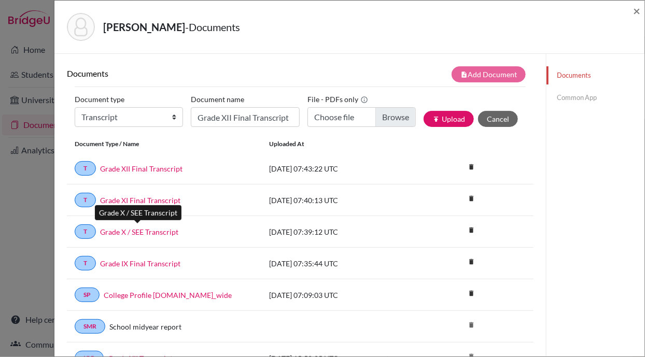
click at [142, 228] on link "Grade X / SEE Transcript" at bounding box center [139, 232] width 78 height 11
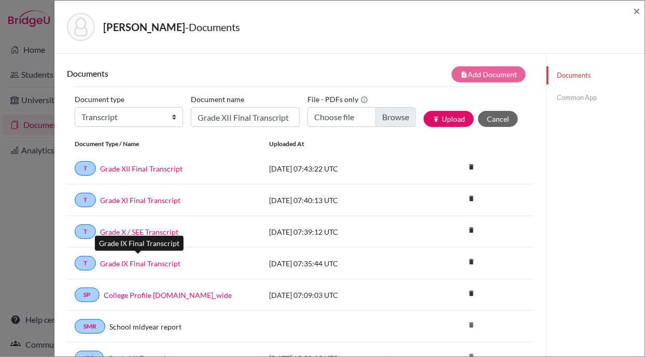
click at [146, 259] on link "Grade IX Final Transcript" at bounding box center [140, 263] width 80 height 11
click at [561, 98] on link "Common App" at bounding box center [596, 98] width 98 height 18
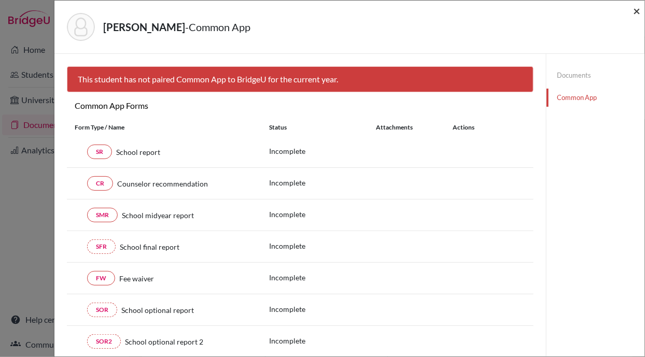
click at [637, 9] on span "×" at bounding box center [636, 10] width 7 height 15
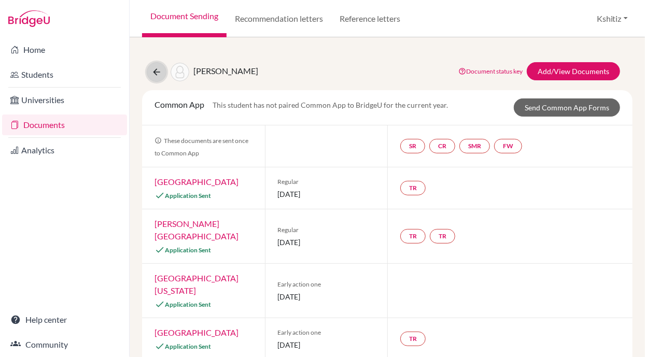
click at [156, 63] on button at bounding box center [157, 72] width 20 height 20
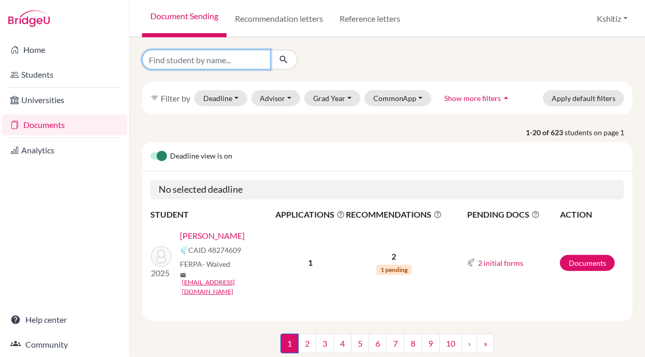
click at [209, 58] on input "Find student by name..." at bounding box center [206, 60] width 129 height 20
type input "[PERSON_NAME]"
click button "submit" at bounding box center [283, 60] width 27 height 20
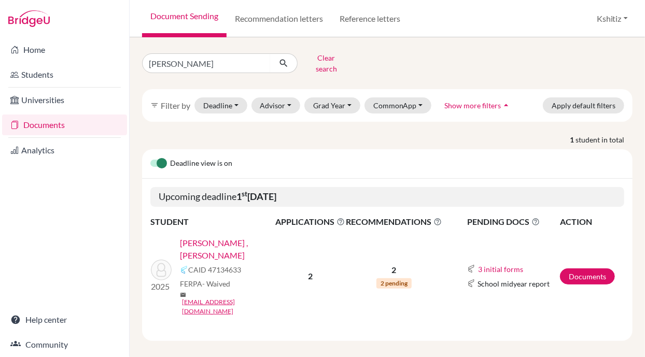
click at [223, 237] on link "Kumar Yadav , Abhishek" at bounding box center [231, 249] width 102 height 25
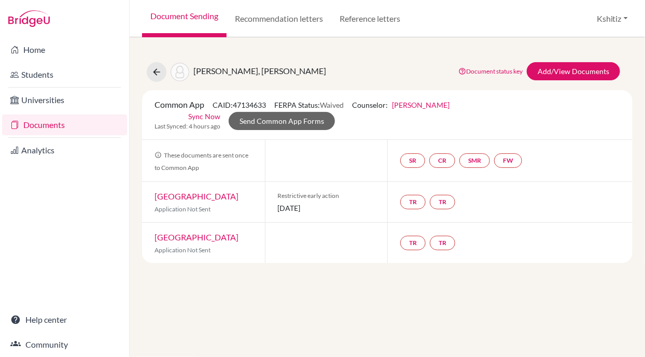
click at [206, 115] on link "Sync Now" at bounding box center [204, 116] width 32 height 11
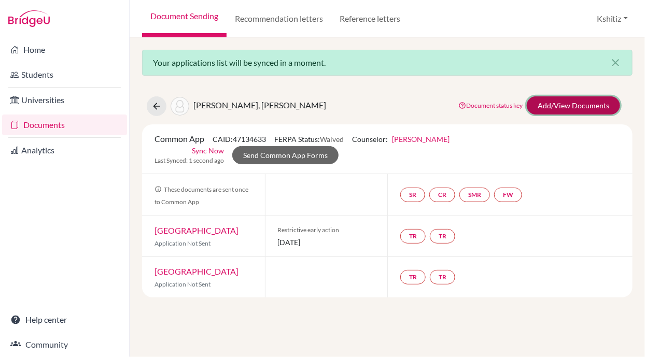
click at [559, 104] on link "Add/View Documents" at bounding box center [573, 105] width 93 height 18
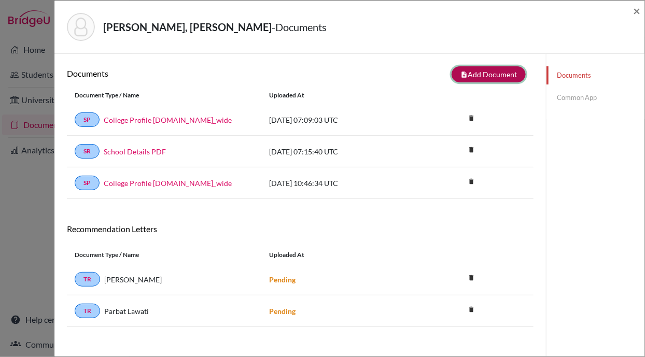
click at [480, 76] on button "note_add Add Document" at bounding box center [489, 74] width 74 height 16
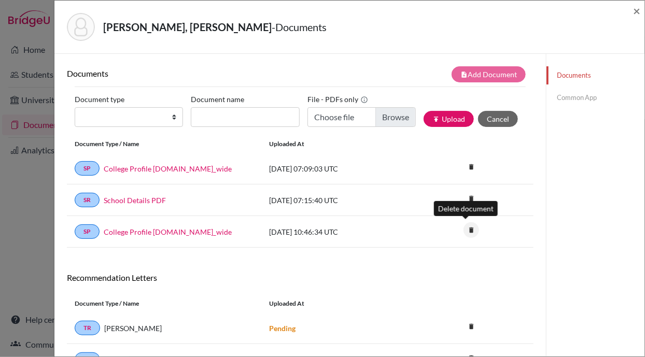
click at [466, 227] on icon "delete" at bounding box center [472, 231] width 16 height 16
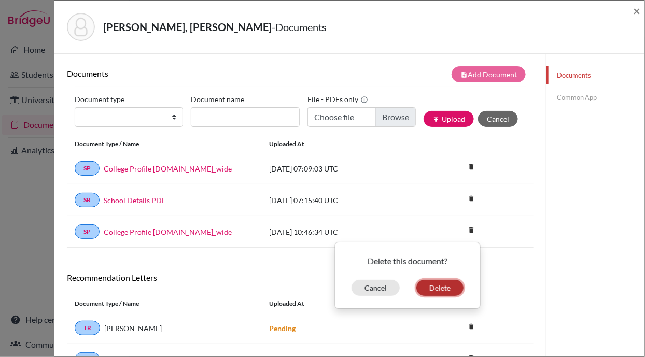
click at [438, 285] on button "Delete" at bounding box center [440, 288] width 47 height 16
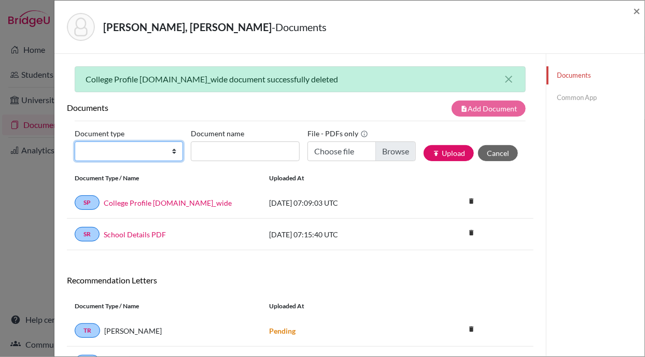
click at [128, 147] on select "Change explanation for Common App reports Counselor recommendation Internationa…" at bounding box center [129, 152] width 108 height 20
select select "2"
click at [75, 142] on select "Change explanation for Common App reports Counselor recommendation Internationa…" at bounding box center [129, 152] width 108 height 20
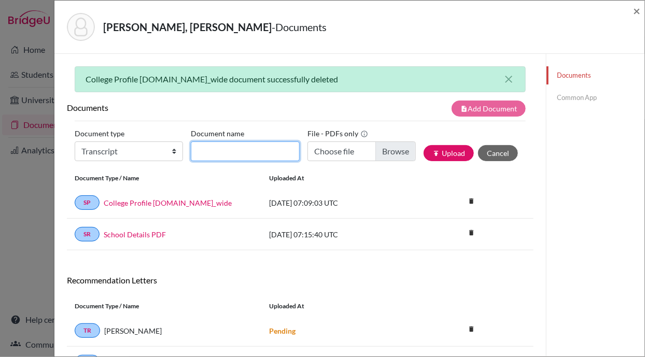
click at [229, 149] on input "Document name" at bounding box center [245, 152] width 108 height 20
type input "Grade IX Final Transcript"
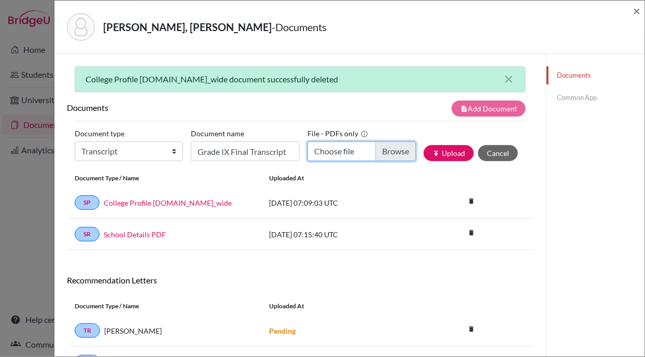
click at [347, 156] on input "Choose file" at bounding box center [362, 152] width 108 height 20
type input "C:\fakepath\Abhishek Kumar Yadav_Grade IX.pdf"
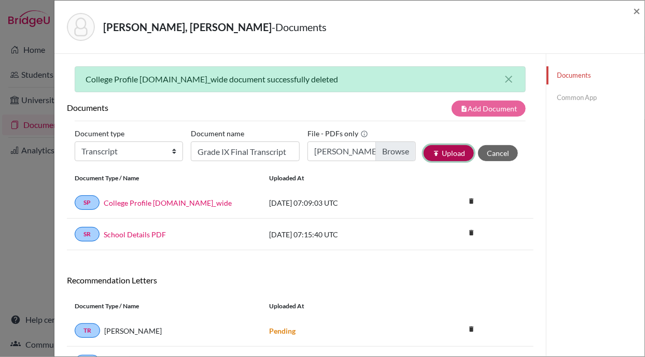
click at [433, 152] on icon "publish" at bounding box center [436, 153] width 7 height 7
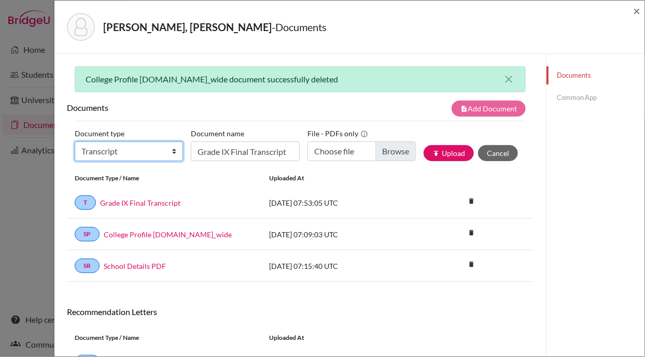
click at [131, 150] on select "Change explanation for Common App reports Counselor recommendation Internationa…" at bounding box center [129, 152] width 108 height 20
select select "2"
click at [75, 142] on select "Change explanation for Common App reports Counselor recommendation Internationa…" at bounding box center [129, 152] width 108 height 20
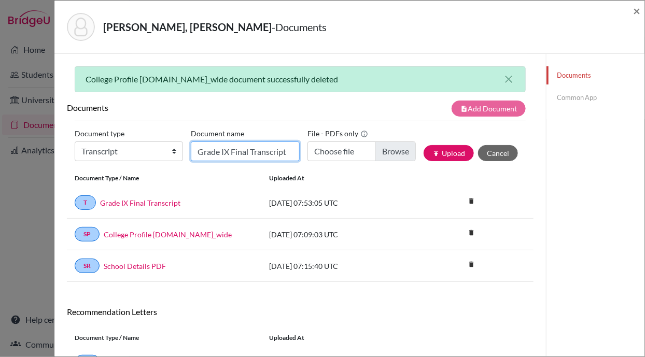
click at [220, 153] on input "Grade IX Final Transcript" at bounding box center [245, 152] width 108 height 20
type input "Grade X / SEE Transcript"
click at [346, 140] on label "File - PDFs only" at bounding box center [338, 134] width 61 height 16
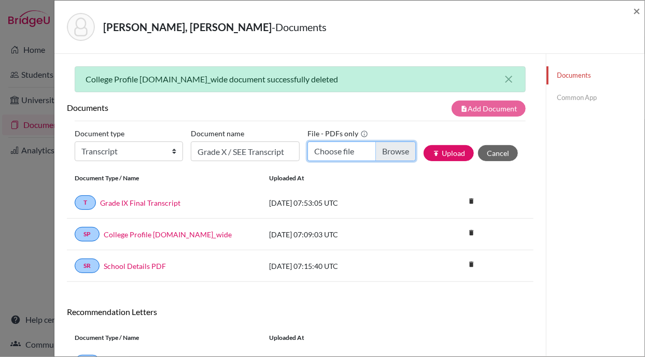
click at [342, 146] on input "Choose file" at bounding box center [362, 152] width 108 height 20
type input "C:\fakepath\Abhishek Kumar Yadav_Grade X.pdf"
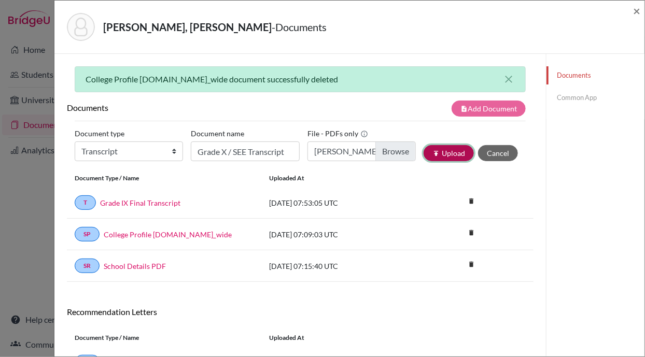
click at [433, 150] on icon "publish" at bounding box center [436, 153] width 7 height 7
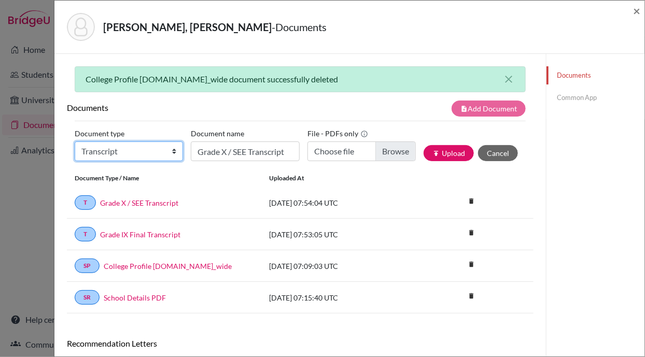
click at [127, 155] on select "Change explanation for Common App reports Counselor recommendation Internationa…" at bounding box center [129, 152] width 108 height 20
select select "2"
click at [75, 142] on select "Change explanation for Common App reports Counselor recommendation Internationa…" at bounding box center [129, 152] width 108 height 20
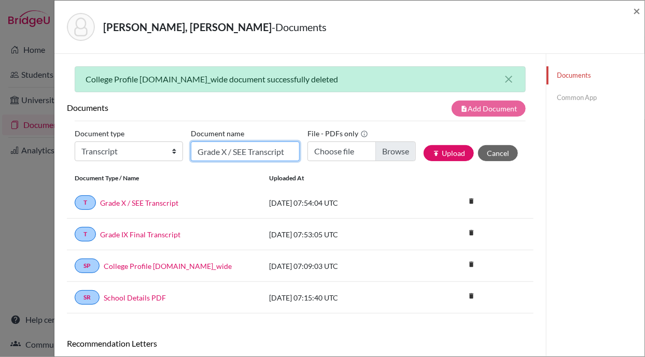
click at [222, 146] on input "Grade X / SEE Transcript" at bounding box center [245, 152] width 108 height 20
type input "Grade XI Final Transcript"
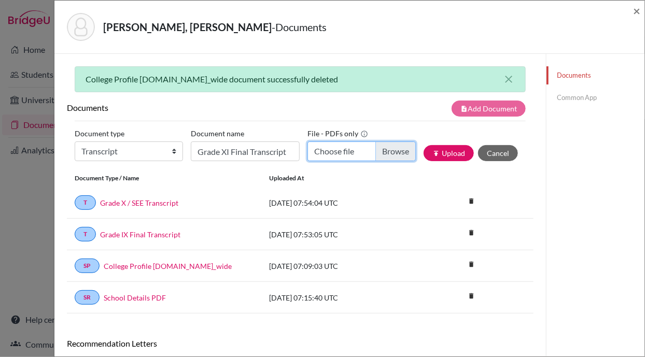
click at [343, 151] on input "Choose file" at bounding box center [362, 152] width 108 height 20
type input "C:\fakepath\Abhishek Kumar Yadav_Grade XI.pdf"
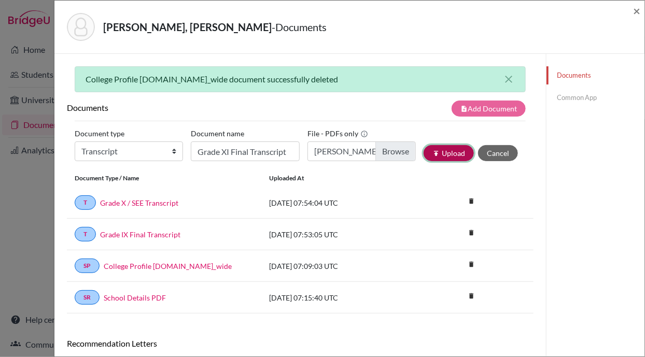
click at [448, 145] on button "publish Upload" at bounding box center [449, 153] width 50 height 16
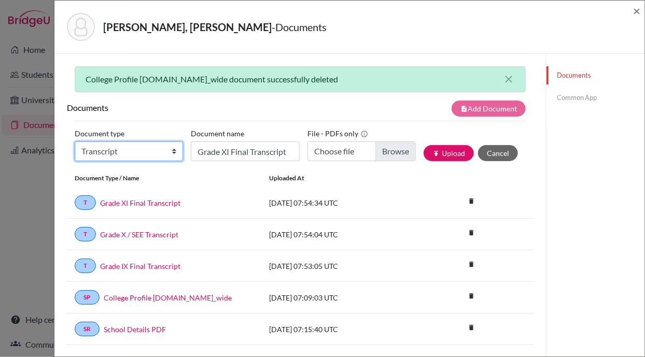
click at [116, 157] on select "Change explanation for Common App reports Counselor recommendation Internationa…" at bounding box center [129, 152] width 108 height 20
select select "2"
click at [75, 142] on select "Change explanation for Common App reports Counselor recommendation Internationa…" at bounding box center [129, 152] width 108 height 20
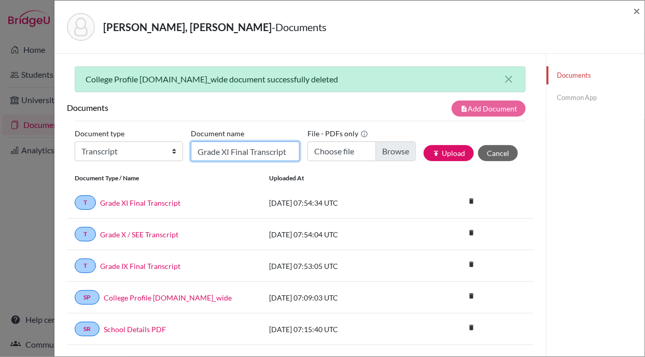
click at [222, 150] on input "Grade XI Final Transcript" at bounding box center [245, 152] width 108 height 20
type input "Grade XII Final Transcript"
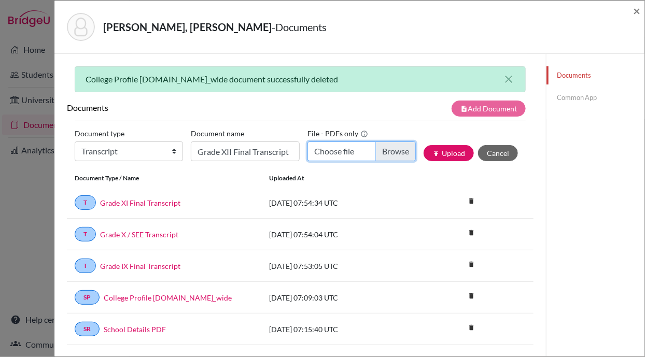
click at [329, 150] on input "Choose file" at bounding box center [362, 152] width 108 height 20
type input "C:\fakepath\Abhishek Kumar Yadav_Grade XII_Transcript.pdf"
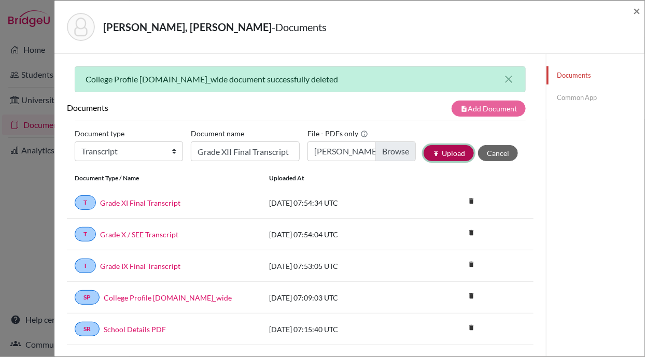
click at [445, 154] on button "publish Upload" at bounding box center [449, 153] width 50 height 16
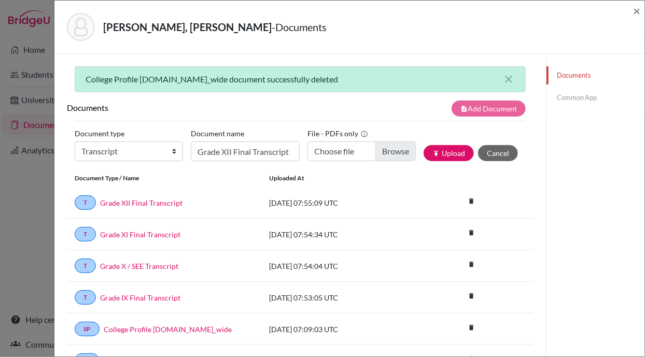
click at [140, 192] on div "T Grade XII Final Transcript 2025-10-13 07:55:09 UTC delete Delete this documen…" at bounding box center [300, 203] width 467 height 32
click at [130, 201] on link "Grade XII Final Transcript" at bounding box center [141, 203] width 82 height 11
click at [142, 232] on link "Grade XI Final Transcript" at bounding box center [140, 234] width 80 height 11
click at [123, 261] on link "Grade X / SEE Transcript" at bounding box center [139, 266] width 78 height 11
click at [124, 293] on link "Grade IX Final Transcript" at bounding box center [140, 298] width 80 height 11
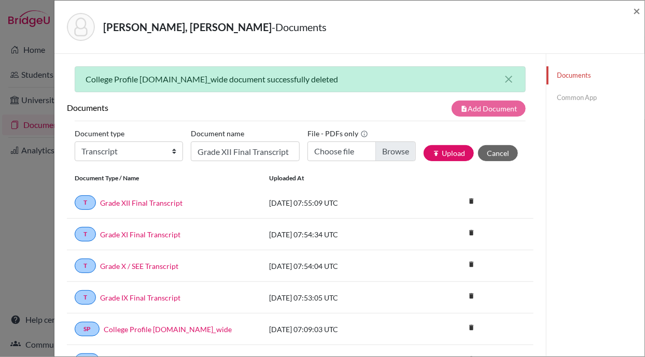
click at [576, 100] on link "Common App" at bounding box center [596, 98] width 98 height 18
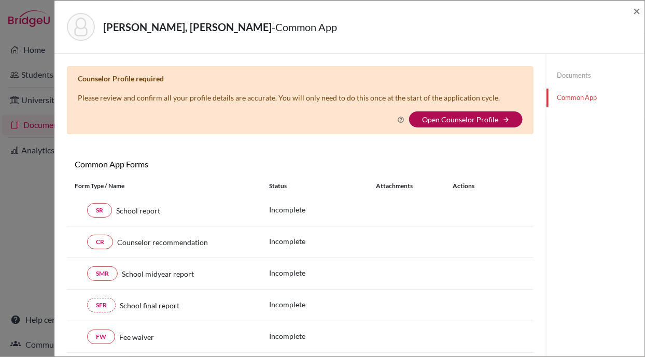
click at [456, 119] on link "Open Counselor Profile" at bounding box center [460, 119] width 76 height 9
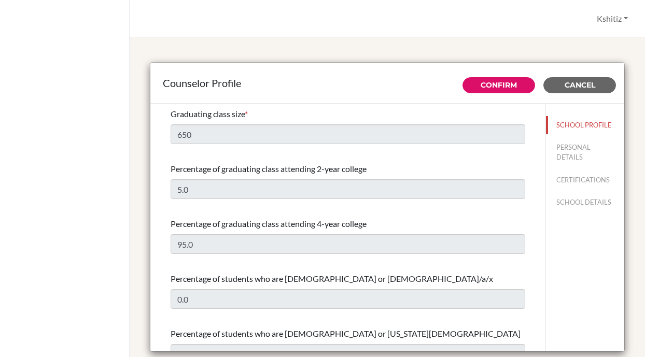
select select "0"
select select "353715"
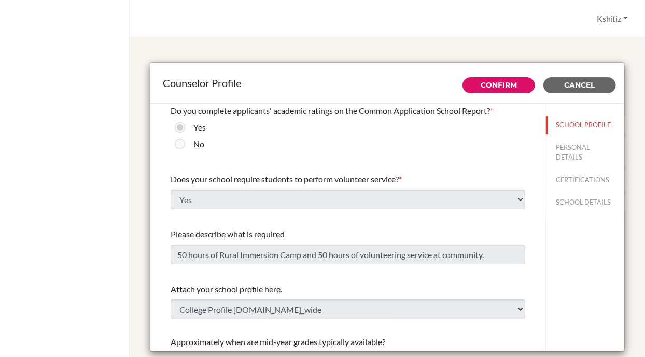
scroll to position [1214, 0]
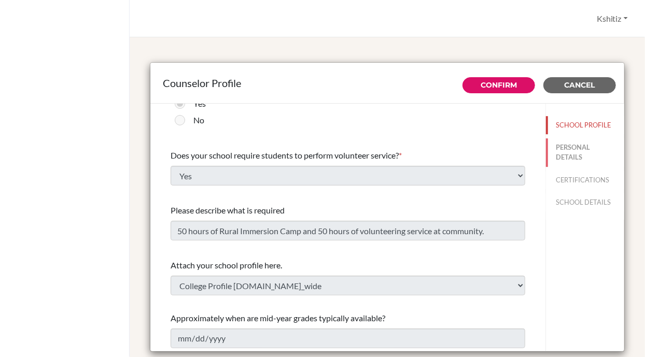
click at [566, 153] on button "PERSONAL DETAILS" at bounding box center [585, 153] width 78 height 28
type input "Kshitiz"
type input "[PERSON_NAME]"
type input "Academic Counselor"
type input "977.9840020502"
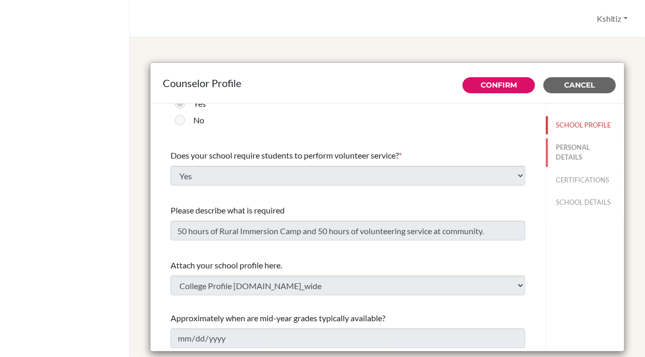
type input "[EMAIL_ADDRESS][DOMAIN_NAME]"
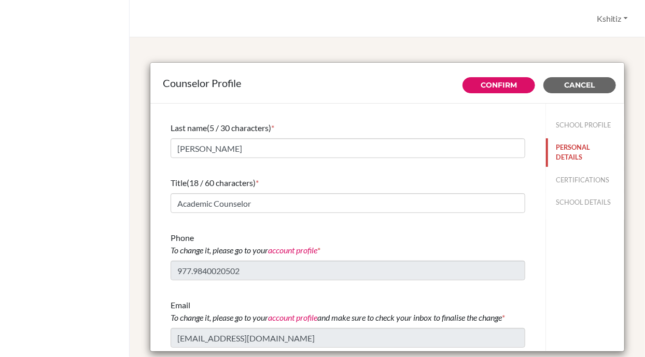
scroll to position [53, 0]
click at [559, 180] on button "CERTIFICATIONS" at bounding box center [585, 180] width 78 height 18
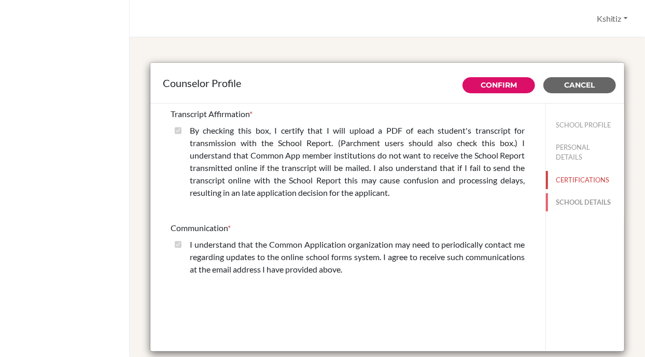
click at [557, 197] on button "SCHOOL DETAILS" at bounding box center [585, 202] width 78 height 18
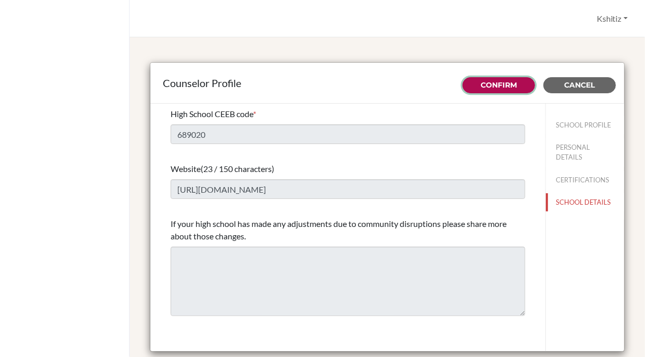
click at [495, 85] on link "Confirm" at bounding box center [499, 84] width 36 height 9
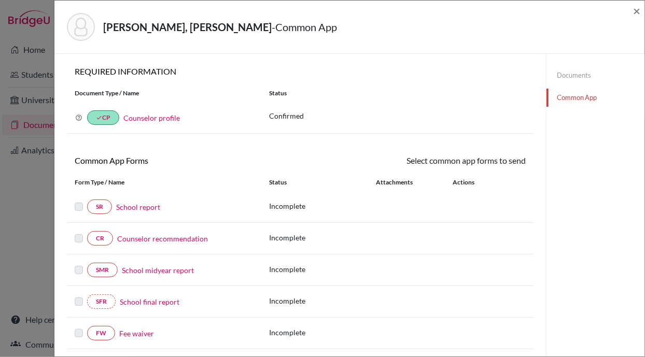
click at [141, 205] on link "School report" at bounding box center [138, 207] width 44 height 11
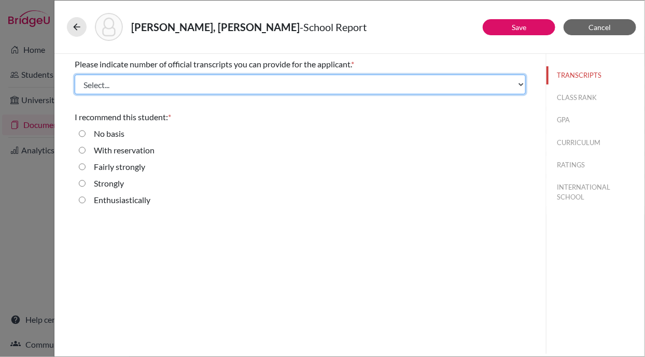
click at [143, 87] on select "Select... 1 2 3 4" at bounding box center [300, 85] width 451 height 20
select select "4"
click at [75, 75] on select "Select... 1 2 3 4" at bounding box center [300, 85] width 451 height 20
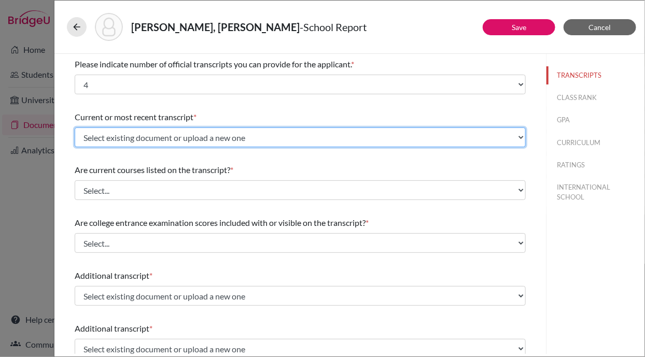
click at [108, 139] on select "Select existing document or upload a new one Grade X / SEE Transcript Grade XI …" at bounding box center [300, 138] width 451 height 20
select select "687834"
click at [75, 128] on select "Select existing document or upload a new one Grade X / SEE Transcript Grade XI …" at bounding box center [300, 138] width 451 height 20
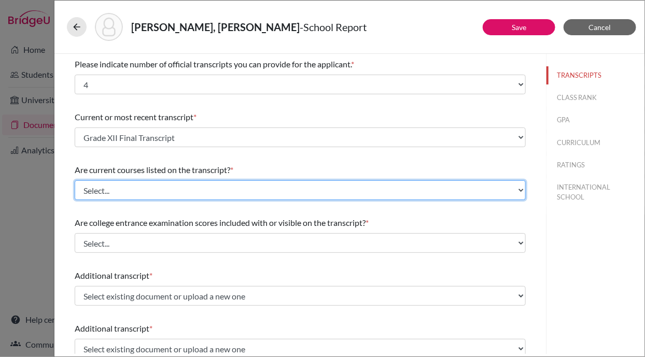
click at [117, 188] on select "Select... Yes No" at bounding box center [300, 191] width 451 height 20
select select "0"
click at [75, 181] on select "Select... Yes No" at bounding box center [300, 191] width 451 height 20
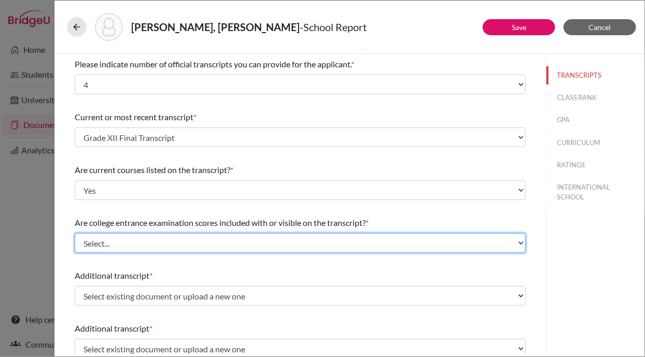
click at [119, 244] on select "Select... Yes No" at bounding box center [300, 243] width 451 height 20
select select "1"
click at [75, 233] on select "Select... Yes No" at bounding box center [300, 243] width 451 height 20
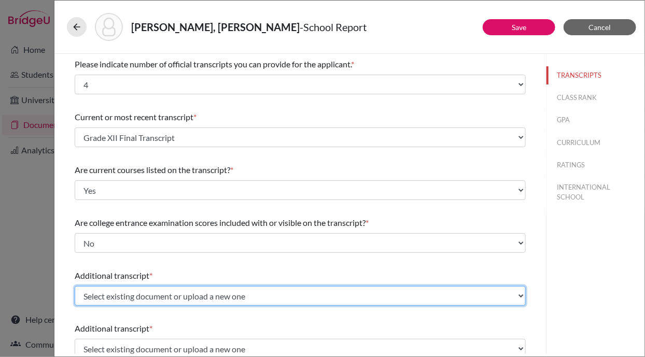
click at [127, 293] on select "Select existing document or upload a new one Grade X / SEE Transcript Grade XI …" at bounding box center [300, 296] width 451 height 20
select select "687833"
click at [75, 286] on select "Select existing document or upload a new one Grade X / SEE Transcript Grade XI …" at bounding box center [300, 296] width 451 height 20
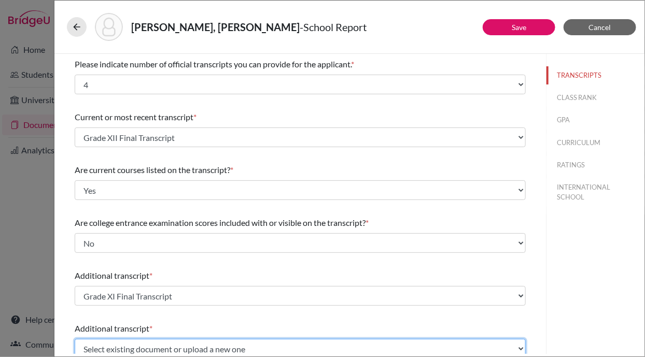
click at [144, 344] on select "Select existing document or upload a new one Grade X / SEE Transcript Grade XI …" at bounding box center [300, 349] width 451 height 20
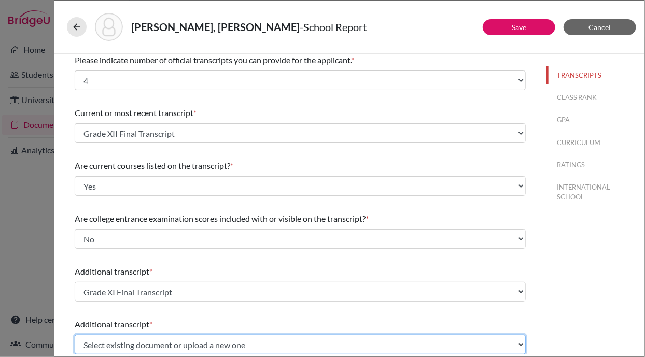
select select "687832"
click at [75, 335] on select "Select existing document or upload a new one Grade X / SEE Transcript Grade XI …" at bounding box center [300, 345] width 451 height 20
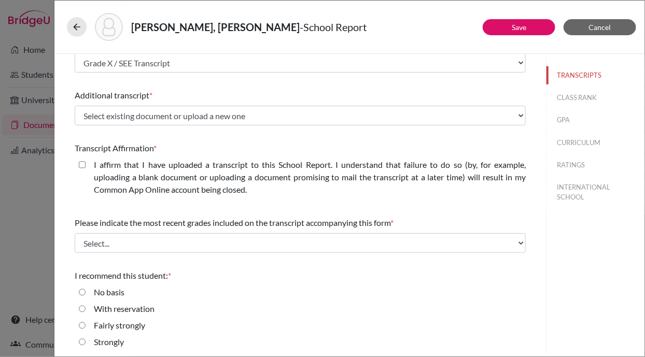
scroll to position [297, 0]
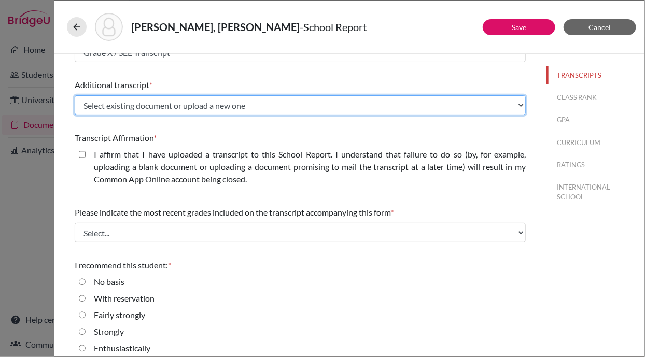
click at [243, 98] on select "Select existing document or upload a new one Grade X / SEE Transcript Grade XI …" at bounding box center [300, 105] width 451 height 20
select select "687831"
click at [75, 95] on select "Select existing document or upload a new one Grade X / SEE Transcript Grade XI …" at bounding box center [300, 105] width 451 height 20
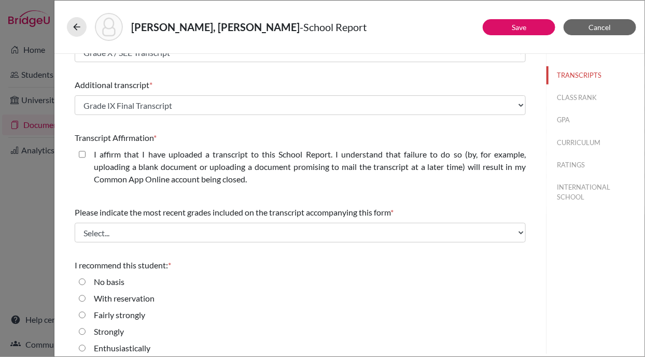
click at [84, 153] on closed\ "I affirm that I have uploaded a transcript to this School Report. I understand …" at bounding box center [82, 154] width 7 height 12
checkbox closed\ "true"
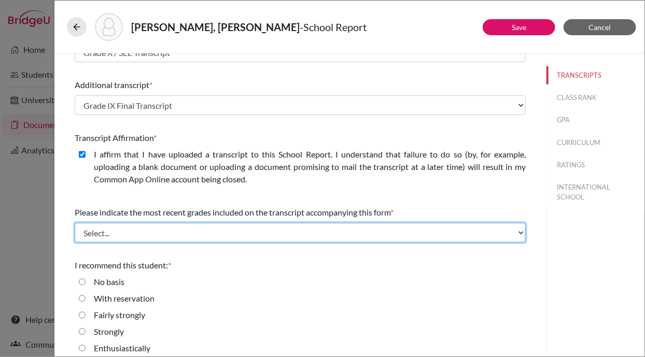
click at [109, 231] on select "Select... Final junior year grades 1st Quarter senior year grades 2nd Quarter/1…" at bounding box center [300, 233] width 451 height 20
select select "6"
click at [75, 223] on select "Select... Final junior year grades 1st Quarter senior year grades 2nd Quarter/1…" at bounding box center [300, 233] width 451 height 20
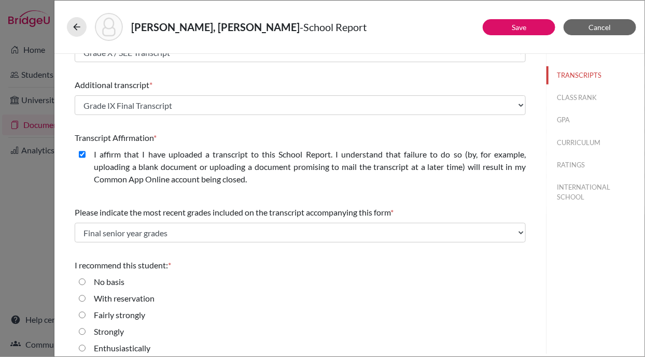
click at [82, 350] on input "Enthusiastically" at bounding box center [82, 348] width 7 height 12
radio input "true"
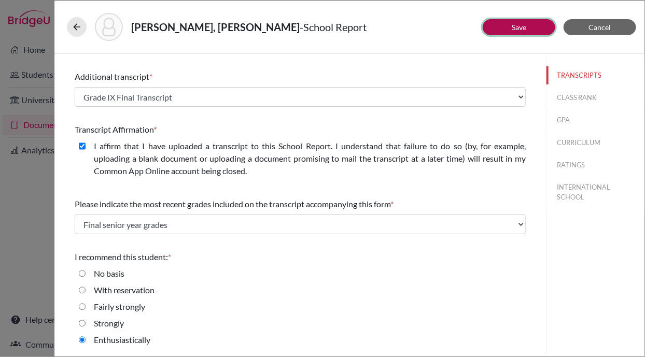
click at [529, 30] on button "Save" at bounding box center [519, 27] width 73 height 16
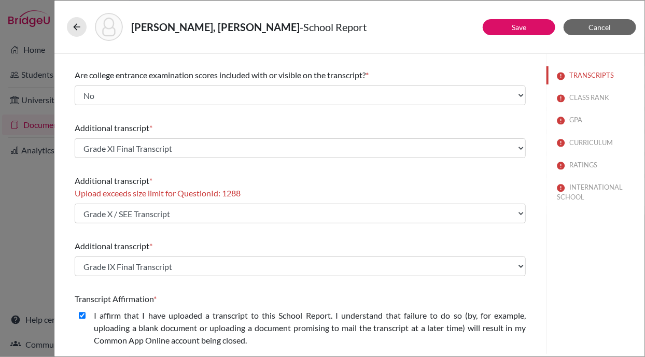
scroll to position [163, 0]
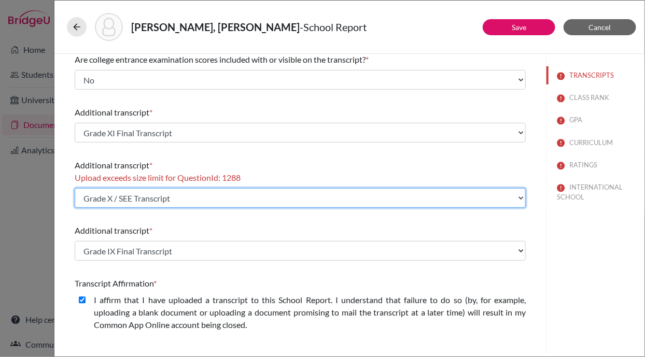
click at [182, 191] on select "Select existing document or upload a new one Grade X / SEE Transcript Grade XI …" at bounding box center [300, 198] width 451 height 20
click at [75, 188] on select "Select existing document or upload a new one Grade X / SEE Transcript Grade XI …" at bounding box center [300, 198] width 451 height 20
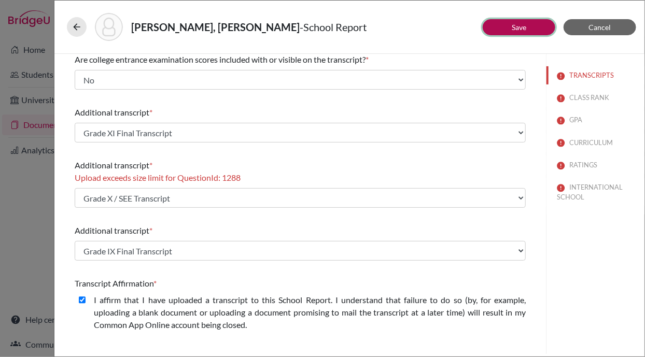
click at [531, 21] on button "Save" at bounding box center [519, 27] width 73 height 16
click at [536, 25] on button "Save" at bounding box center [519, 27] width 73 height 16
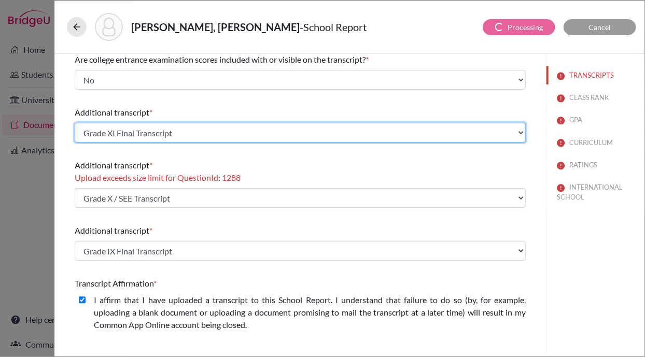
click at [199, 137] on select "Select existing document or upload a new one Grade X / SEE Transcript Grade XI …" at bounding box center [300, 133] width 451 height 20
select select "Upload New File"
click at [75, 123] on select "Select existing document or upload a new one Grade X / SEE Transcript Grade XI …" at bounding box center [300, 133] width 451 height 20
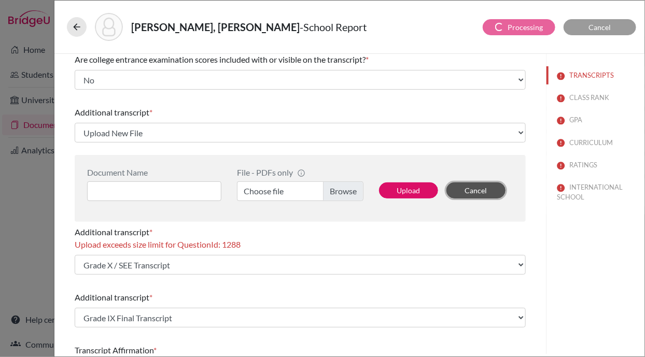
click at [473, 187] on button "Cancel" at bounding box center [476, 191] width 59 height 16
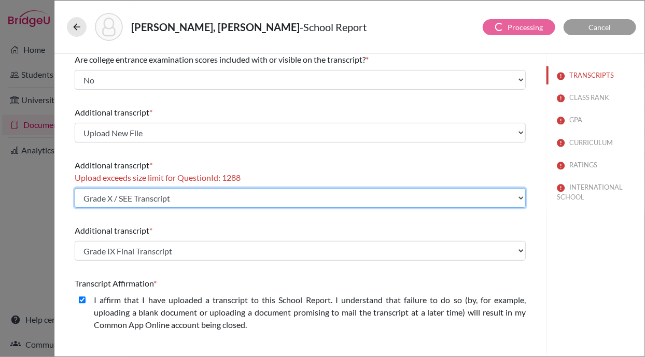
click at [182, 198] on select "Select existing document or upload a new one Grade X / SEE Transcript Grade XI …" at bounding box center [300, 198] width 451 height 20
select select "Upload New File"
click at [75, 188] on select "Select existing document or upload a new one Grade X / SEE Transcript Grade XI …" at bounding box center [300, 198] width 451 height 20
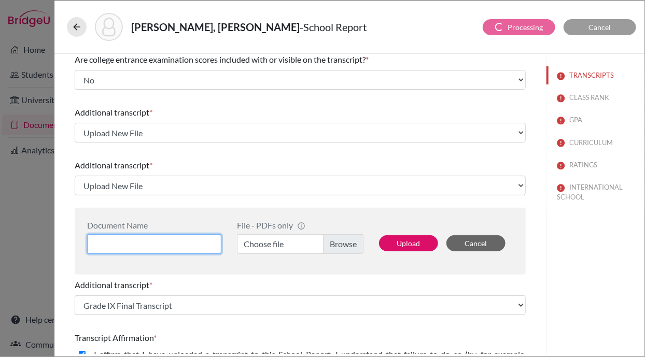
click at [154, 244] on input at bounding box center [154, 244] width 134 height 20
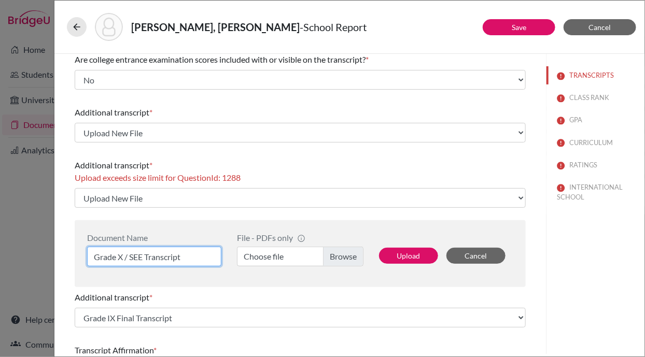
click at [144, 253] on input "Grade X / SEE Transcript" at bounding box center [154, 257] width 134 height 20
type input "Grade X Transcript (SEE)"
click at [327, 262] on label "Choose file" at bounding box center [300, 257] width 127 height 20
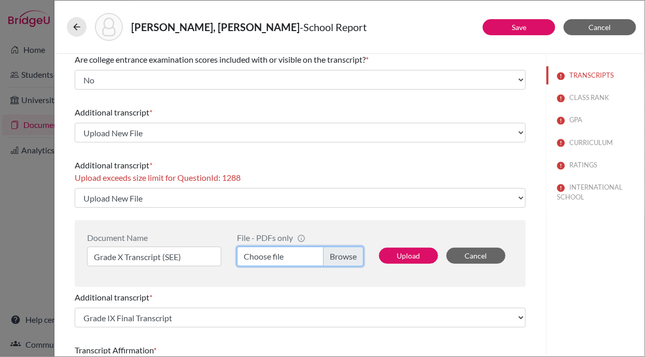
click at [327, 262] on input "Choose file" at bounding box center [300, 257] width 127 height 20
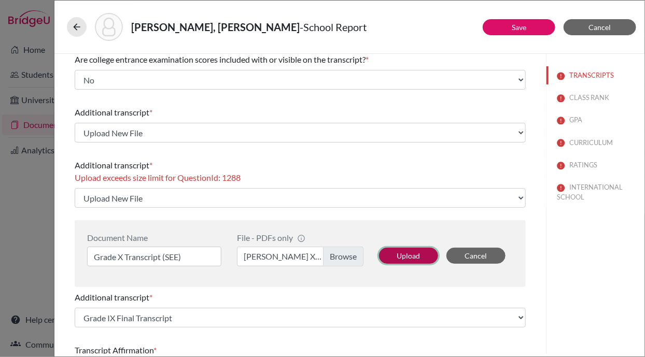
click at [403, 255] on button "Upload" at bounding box center [408, 256] width 59 height 16
select select "1337"
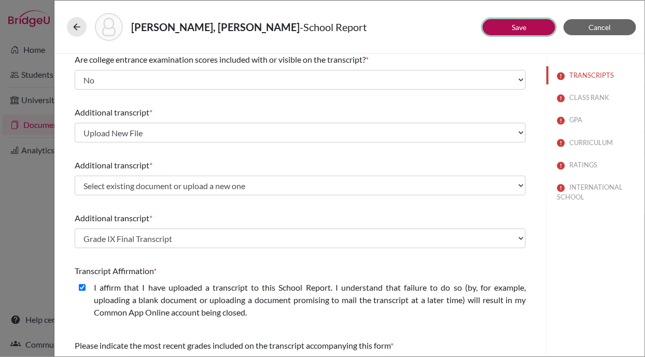
click at [523, 29] on link "Save" at bounding box center [519, 27] width 15 height 9
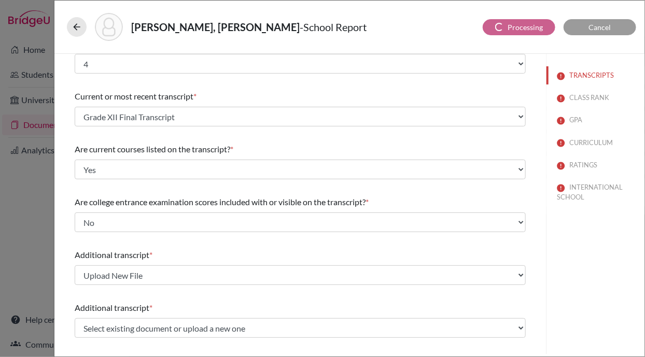
scroll to position [0, 0]
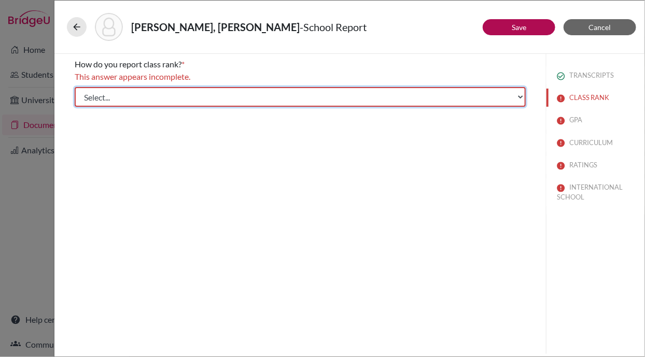
click at [177, 102] on select "Select... Exact Decile Quintile Quartile None" at bounding box center [300, 97] width 451 height 20
select select "2"
click at [75, 87] on select "Select... Exact Decile Quintile Quartile None" at bounding box center [300, 97] width 451 height 20
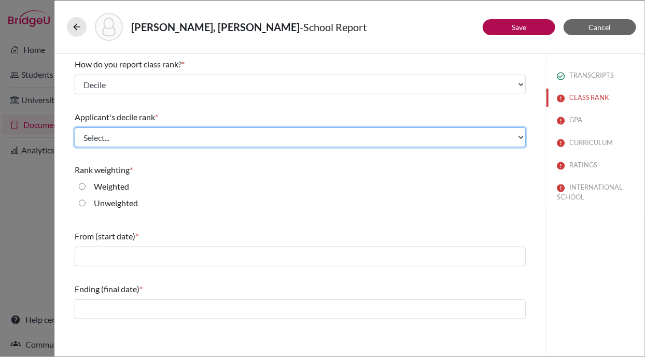
click at [109, 134] on select "Select... Top 10% Top 20% Top 30% Top 40% Top 50% Top 60% Top 70% Top 80% Top 9…" at bounding box center [300, 138] width 451 height 20
select select "1"
click at [75, 128] on select "Select... Top 10% Top 20% Top 30% Top 40% Top 50% Top 60% Top 70% Top 80% Top 9…" at bounding box center [300, 138] width 451 height 20
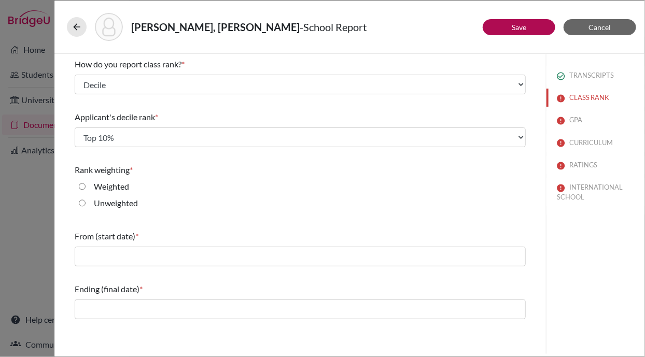
click at [80, 202] on input "Unweighted" at bounding box center [82, 203] width 7 height 12
radio input "true"
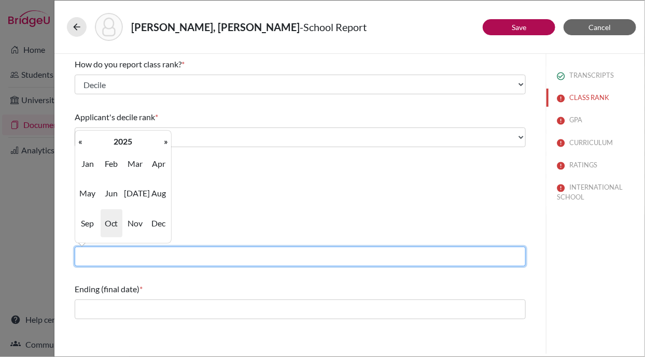
click at [99, 256] on input "text" at bounding box center [300, 257] width 451 height 20
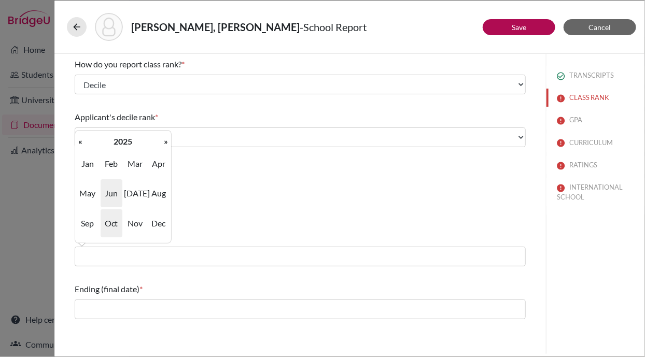
click at [115, 192] on span "Jun" at bounding box center [112, 193] width 22 height 28
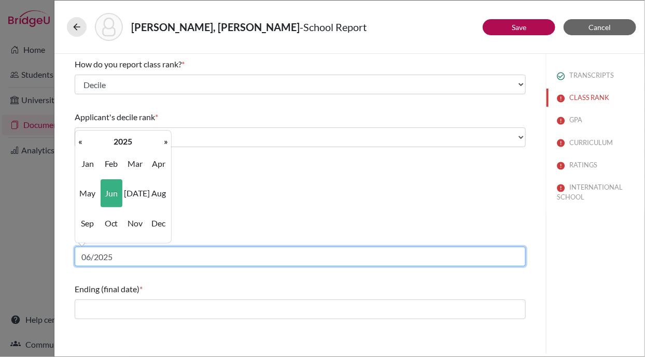
click at [119, 258] on input "06/2025" at bounding box center [300, 257] width 451 height 20
type input "06/2023"
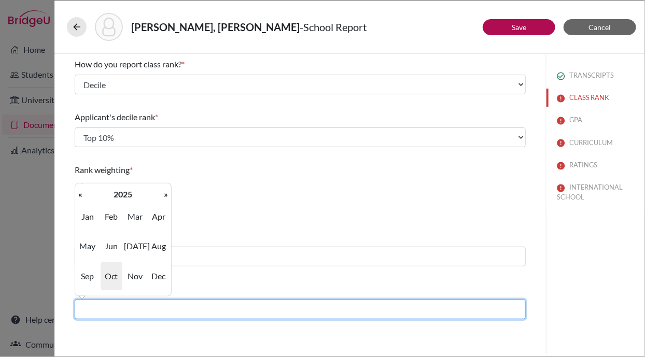
click at [148, 308] on input "text" at bounding box center [300, 310] width 451 height 20
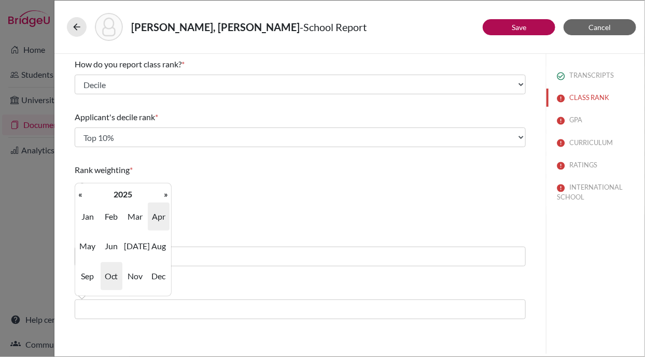
click at [151, 221] on span "Apr" at bounding box center [159, 217] width 22 height 28
type input "04/2025"
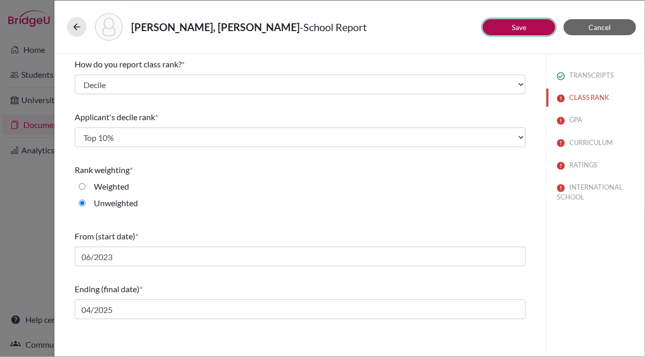
click at [518, 27] on link "Save" at bounding box center [519, 27] width 15 height 9
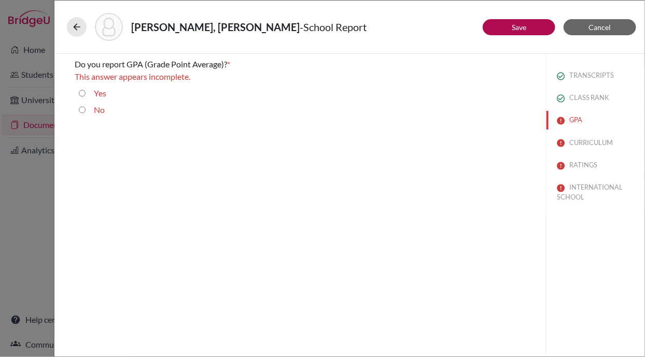
click at [81, 108] on input "No" at bounding box center [82, 110] width 7 height 12
radio input "true"
click at [84, 79] on input "Yes" at bounding box center [82, 81] width 7 height 12
radio input "true"
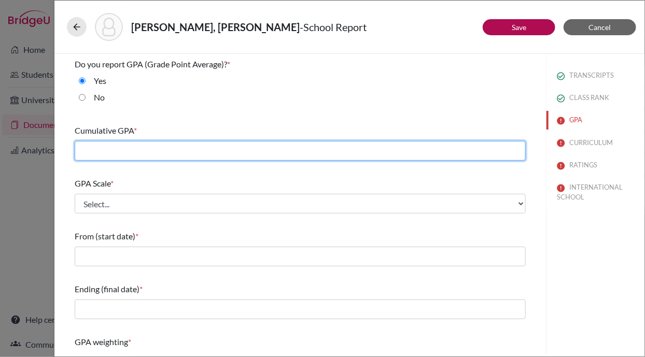
click at [107, 157] on input "text" at bounding box center [300, 151] width 451 height 20
type input "3.84"
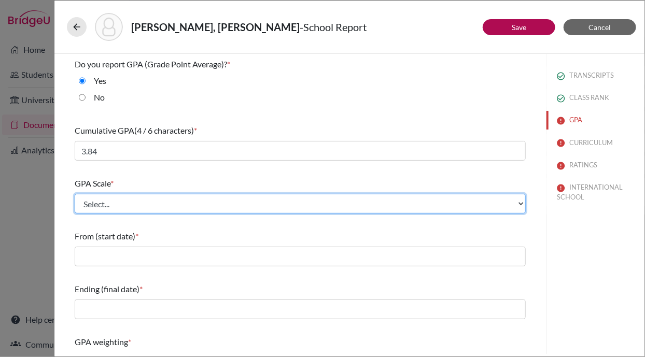
click at [121, 211] on select "Select... 4 5 6 7 8 9 10 11 12 13 14 15 16 17 18 19 20 100" at bounding box center [300, 204] width 451 height 20
select select "4"
click at [75, 194] on select "Select... 4 5 6 7 8 9 10 11 12 13 14 15 16 17 18 19 20 100" at bounding box center [300, 204] width 451 height 20
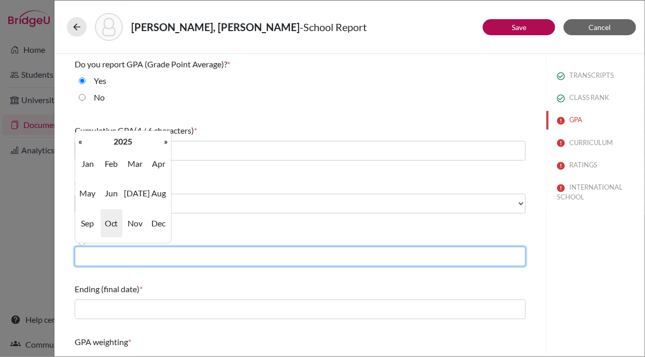
click at [150, 260] on input "text" at bounding box center [300, 257] width 451 height 20
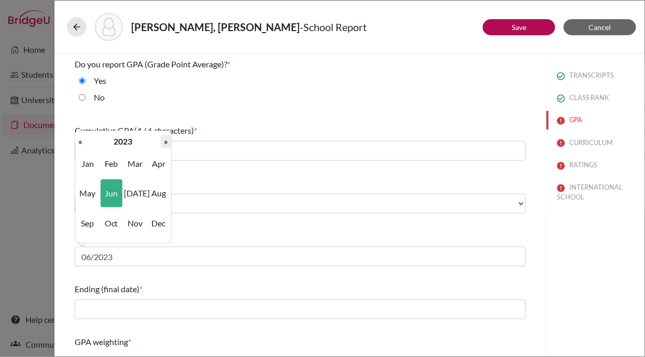
click at [165, 138] on th "»" at bounding box center [166, 141] width 10 height 13
click at [112, 190] on span "Jun" at bounding box center [112, 193] width 22 height 28
type input "06/2024"
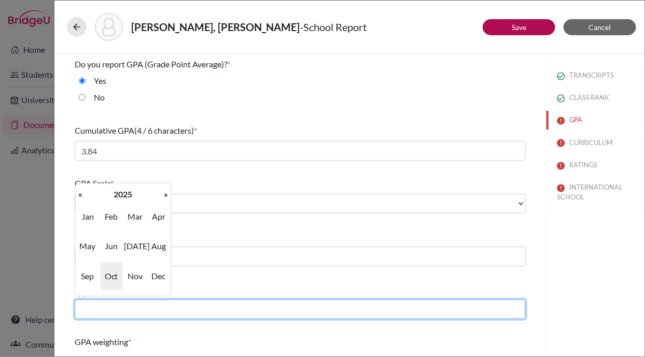
click at [120, 304] on input "text" at bounding box center [300, 310] width 451 height 20
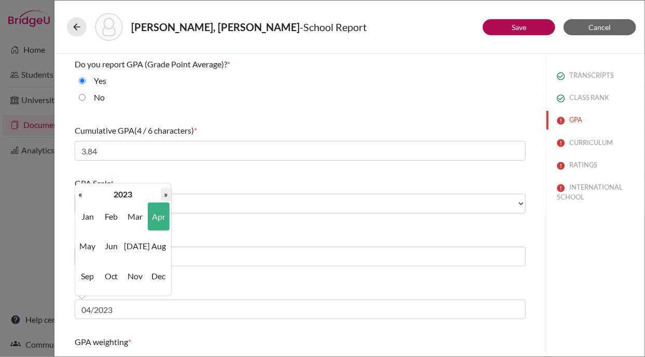
click at [165, 193] on th "»" at bounding box center [166, 194] width 10 height 13
click at [161, 212] on span "Apr" at bounding box center [159, 217] width 22 height 28
type input "04/2025"
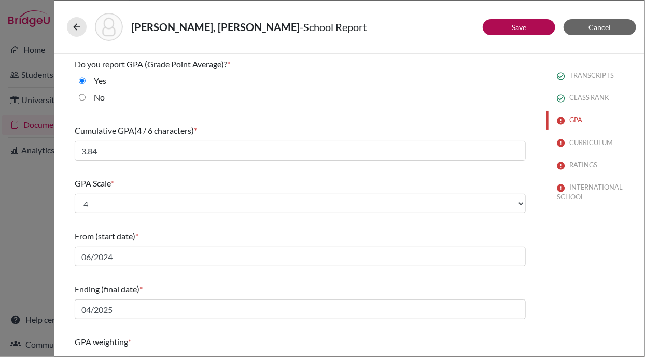
click at [68, 257] on div "Do you report GPA (Grade Point Average)? * Yes No Cumulative GPA (4 / 6 charact…" at bounding box center [300, 275] width 476 height 442
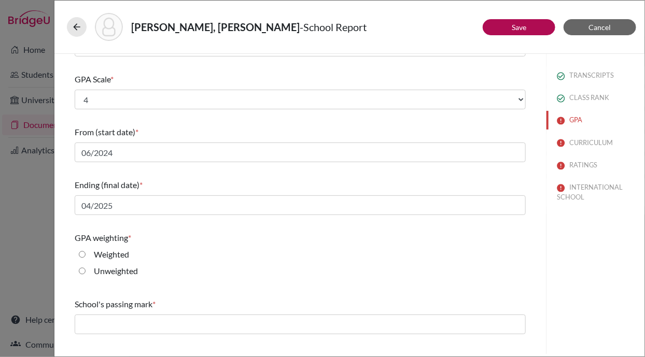
scroll to position [141, 0]
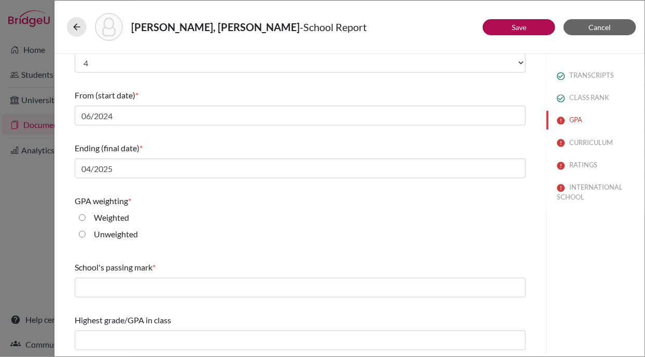
click at [82, 233] on input "Unweighted" at bounding box center [82, 234] width 7 height 12
radio input "true"
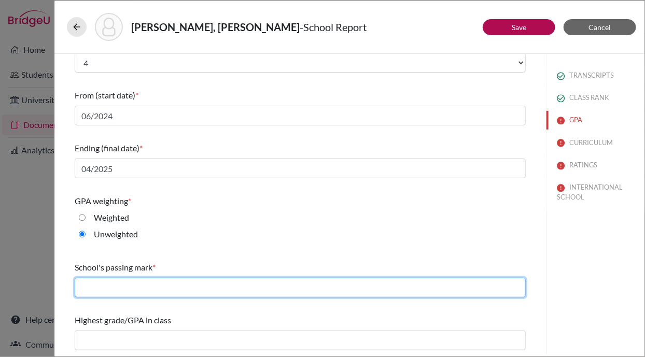
click at [107, 286] on input "text" at bounding box center [300, 288] width 451 height 20
type input "35"
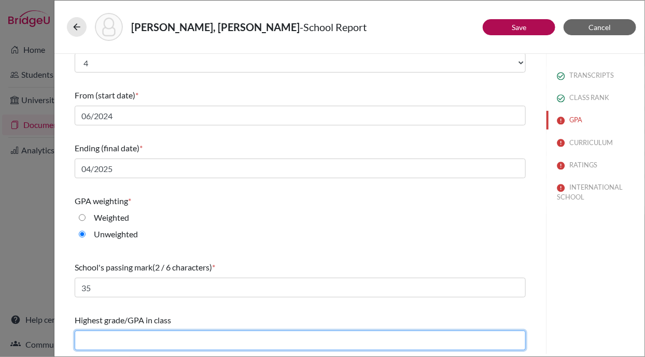
click at [155, 338] on input "text" at bounding box center [300, 341] width 451 height 20
type input "3.96"
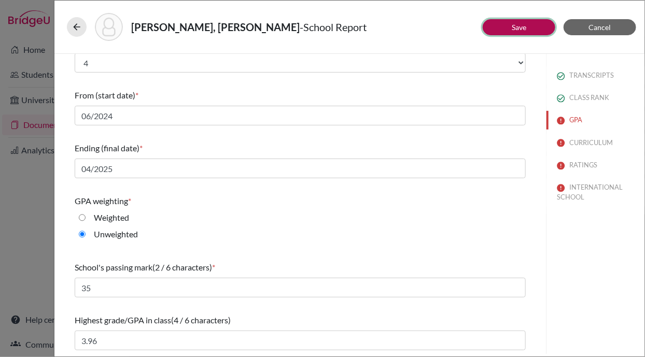
click at [520, 21] on button "Save" at bounding box center [519, 27] width 73 height 16
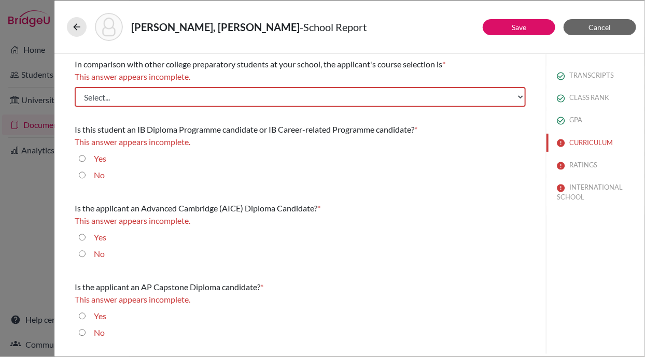
scroll to position [0, 0]
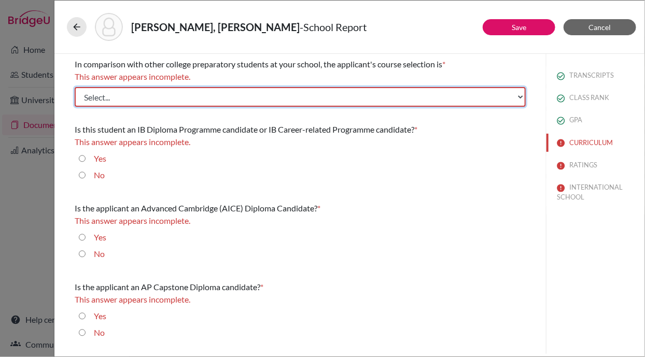
click at [285, 102] on select "Select... Less than demanding Average Demanding Very demanding Most demanding P…" at bounding box center [300, 97] width 451 height 20
select select "3"
click at [75, 87] on select "Select... Less than demanding Average Demanding Very demanding Most demanding P…" at bounding box center [300, 97] width 451 height 20
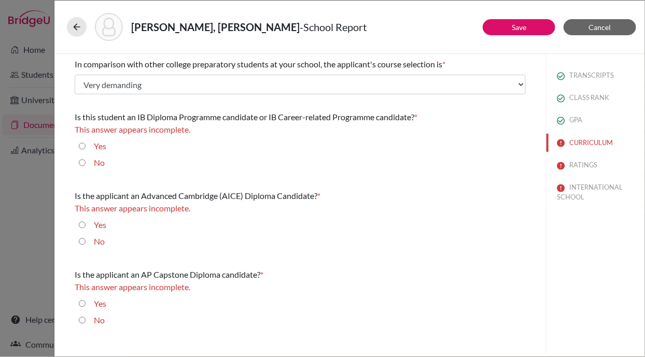
click at [81, 162] on input "No" at bounding box center [82, 163] width 7 height 12
radio input "true"
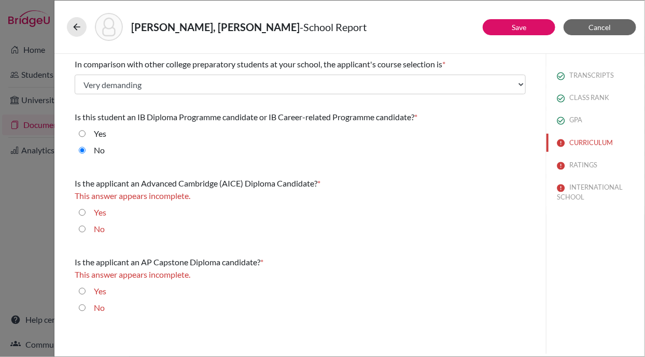
click at [82, 226] on input "No" at bounding box center [82, 229] width 7 height 12
radio input "true"
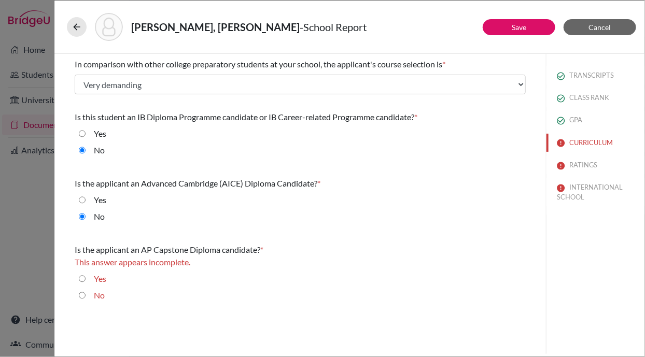
click at [82, 294] on input "No" at bounding box center [82, 295] width 7 height 12
radio input "true"
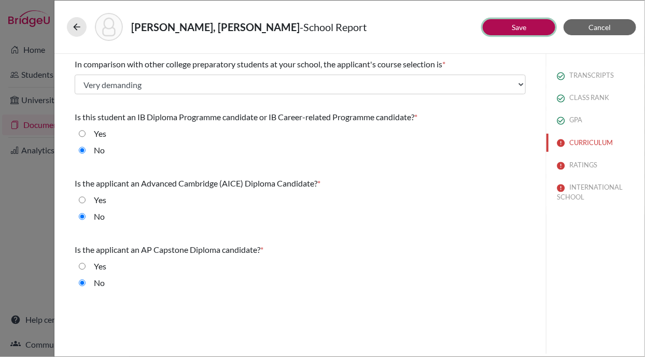
click at [515, 29] on link "Save" at bounding box center [519, 27] width 15 height 9
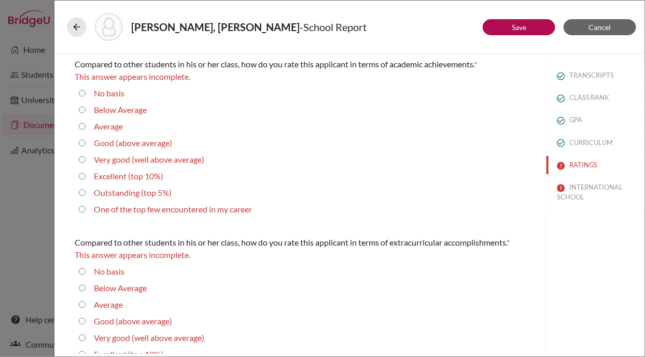
click at [84, 178] on 10\%\) "Excellent (top 10%)" at bounding box center [82, 176] width 7 height 12
radio 10\%\) "true"
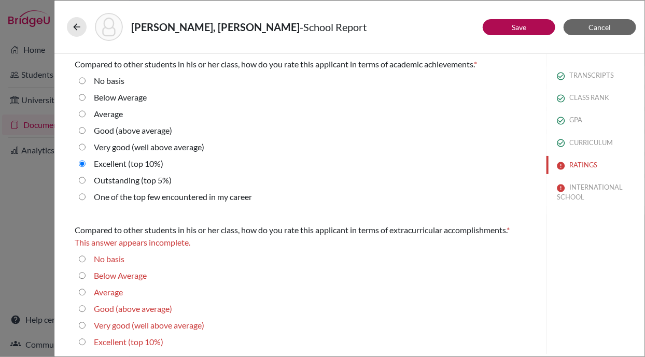
click at [82, 307] on average\) "Good (above average)" at bounding box center [82, 309] width 7 height 12
radio average\) "true"
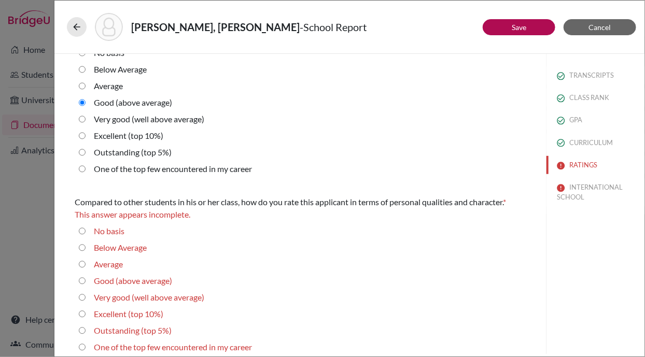
scroll to position [204, 0]
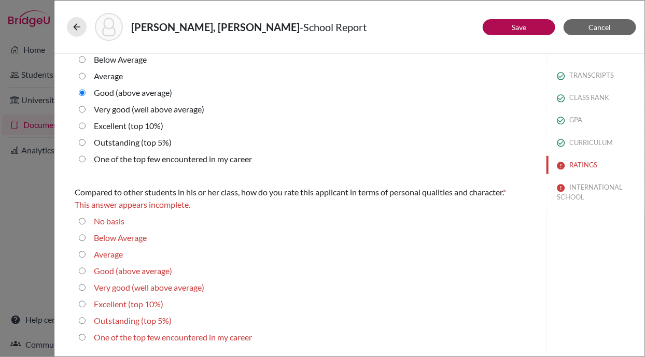
click at [81, 303] on 10\%\) "Excellent (top 10%)" at bounding box center [82, 304] width 7 height 12
radio 10\%\) "true"
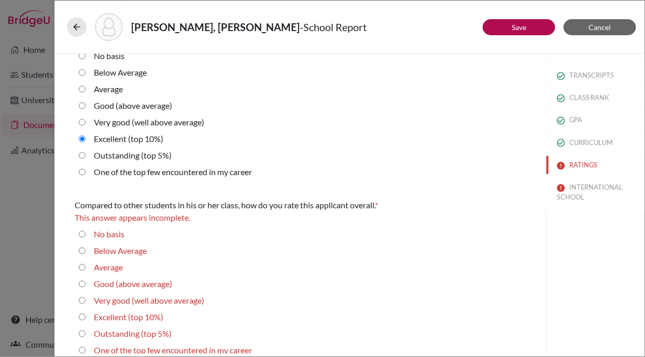
scroll to position [367, 0]
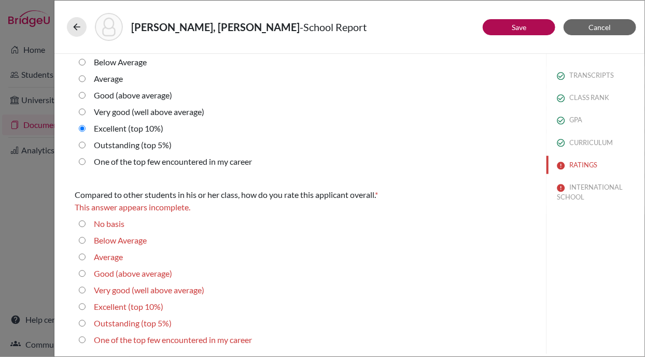
click at [81, 305] on 10\%\) "Excellent (top 10%)" at bounding box center [82, 307] width 7 height 12
radio 10\%\) "true"
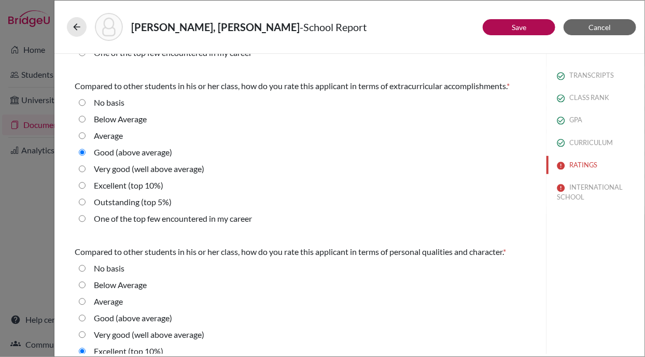
scroll to position [144, 0]
click at [81, 169] on average\) "Very good (well above average)" at bounding box center [82, 169] width 7 height 12
radio average\) "true"
click at [529, 25] on button "Save" at bounding box center [519, 27] width 73 height 16
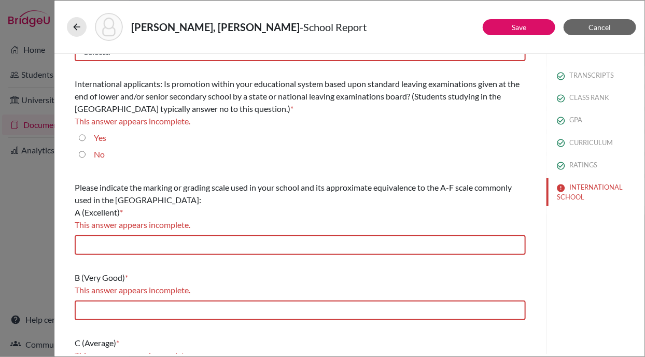
scroll to position [0, 0]
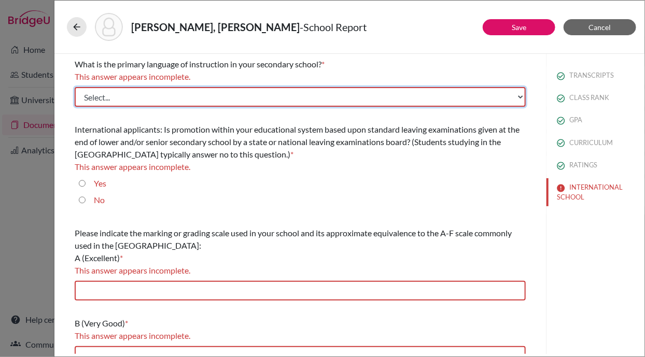
click at [199, 95] on select "Select... Albanian Arabic Armenian Assamese Azerbaijani Belarusian Bengali Bulg…" at bounding box center [300, 97] width 451 height 20
select select "14"
click at [75, 87] on select "Select... Albanian Arabic Armenian Assamese Azerbaijani Belarusian Bengali Bulg…" at bounding box center [300, 97] width 451 height 20
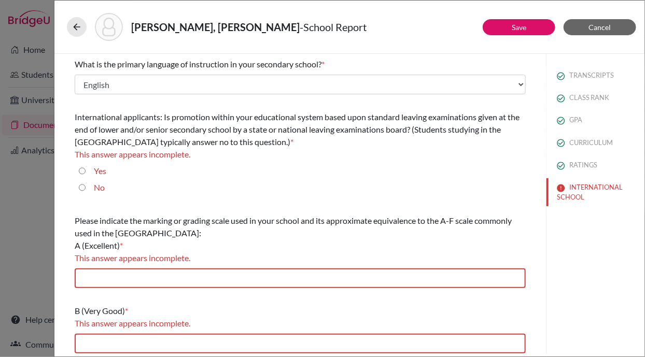
click at [81, 169] on input "Yes" at bounding box center [82, 171] width 7 height 12
radio input "true"
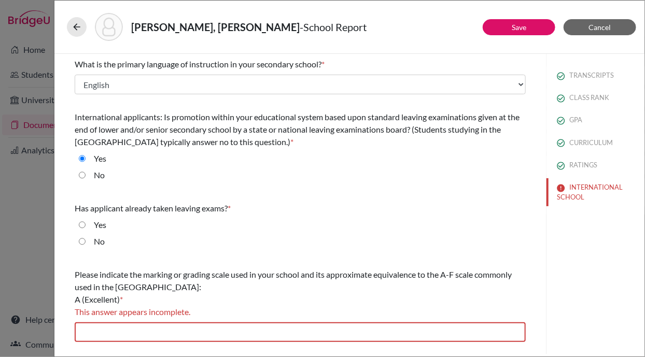
click at [85, 221] on input "Yes" at bounding box center [82, 225] width 7 height 12
radio input "true"
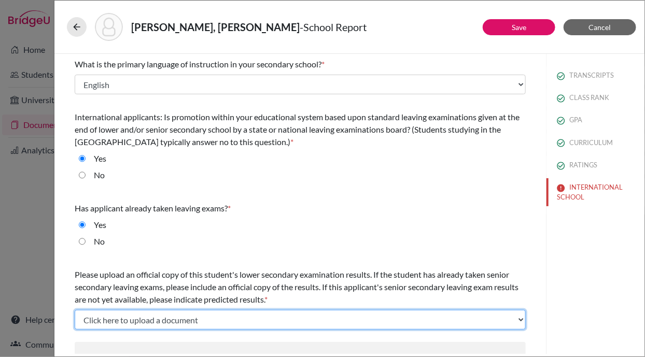
click at [135, 318] on select "Click here to upload a document Upload New File" at bounding box center [300, 320] width 451 height 20
select select "Upload New File"
click at [75, 310] on select "Click here to upload a document Upload New File" at bounding box center [300, 320] width 451 height 20
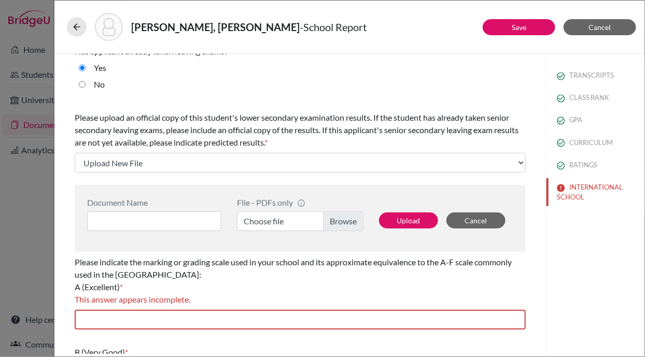
scroll to position [159, 0]
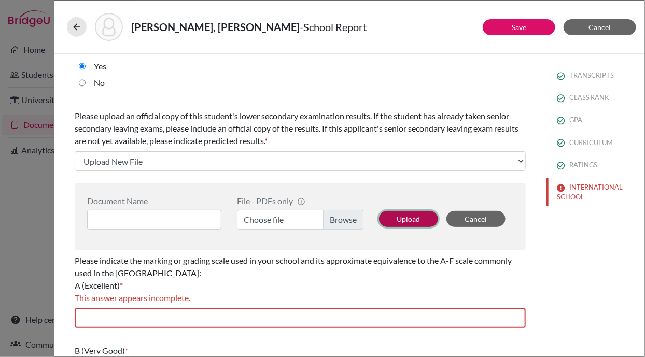
click at [406, 216] on button "Upload" at bounding box center [408, 219] width 59 height 16
click at [335, 225] on label "Choose file" at bounding box center [300, 220] width 127 height 20
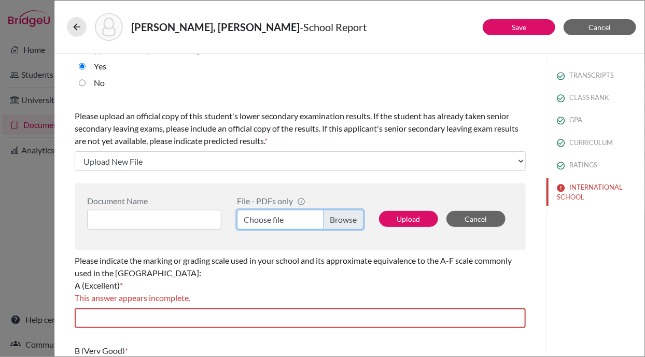
click at [335, 225] on input "Choose file" at bounding box center [300, 220] width 127 height 20
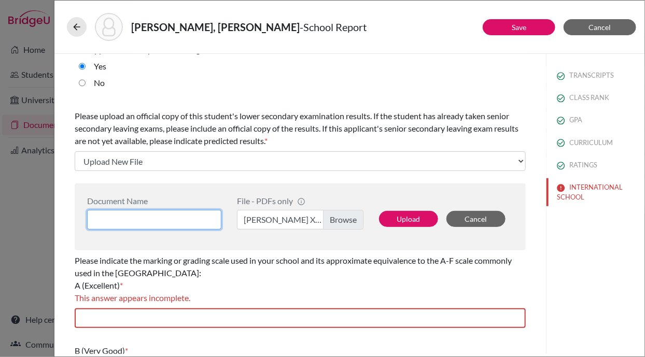
click at [175, 215] on input at bounding box center [154, 220] width 134 height 20
type input "Final Transcript of Grade XII"
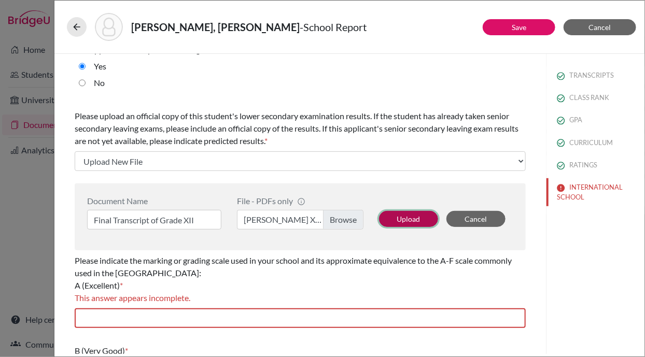
click at [395, 216] on button "Upload" at bounding box center [408, 219] width 59 height 16
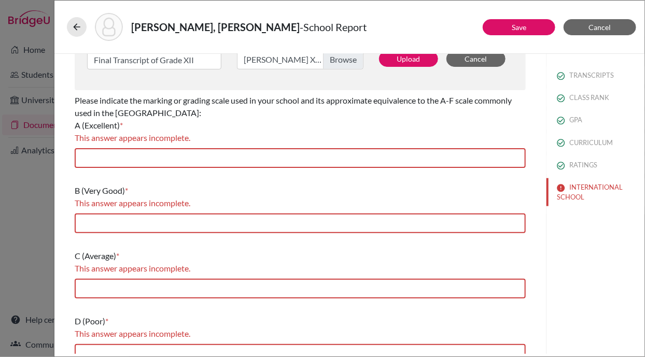
scroll to position [333, 0]
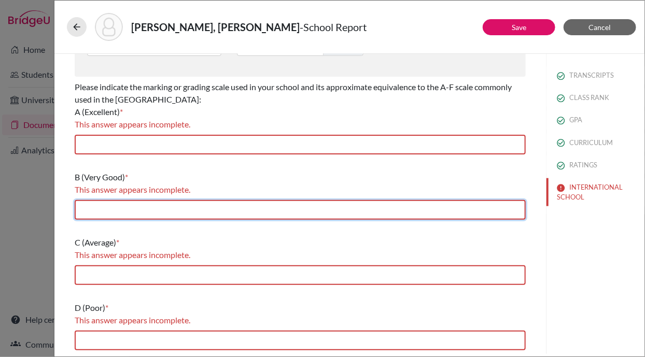
click at [212, 200] on input "text" at bounding box center [300, 210] width 451 height 20
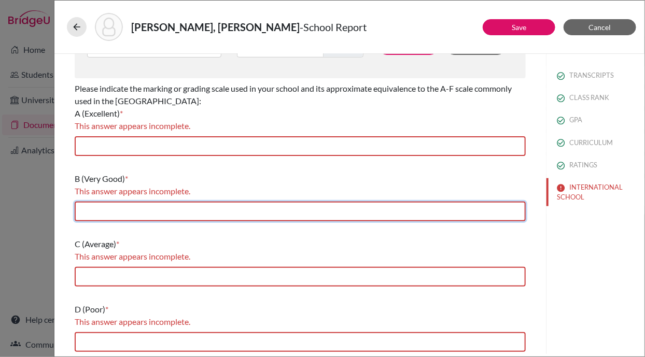
select select "687844"
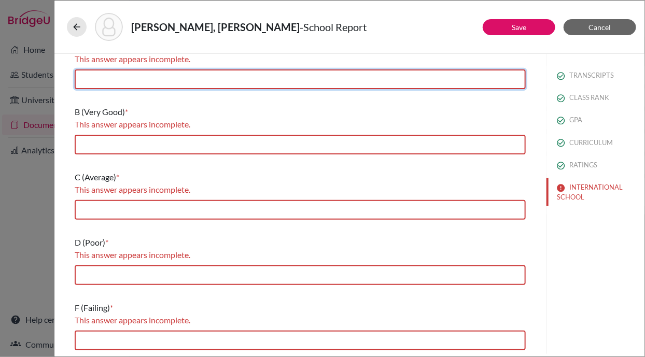
click at [204, 78] on input "text" at bounding box center [300, 80] width 451 height 20
type input "80 and above"
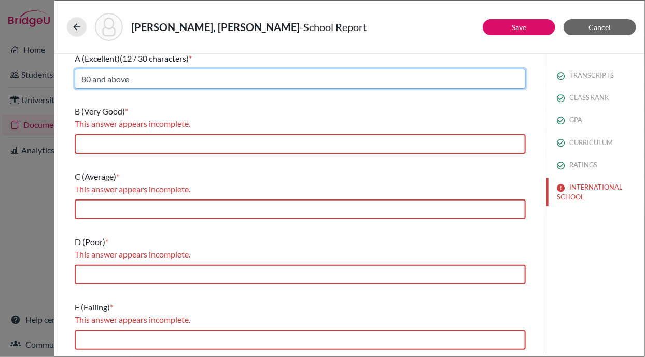
scroll to position [319, 0]
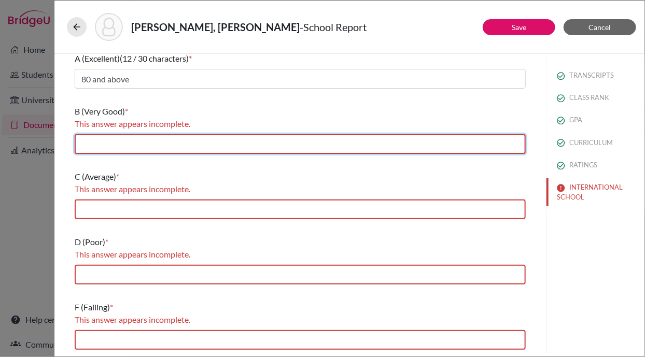
click at [171, 146] on input "text" at bounding box center [300, 144] width 451 height 20
type input "60 to below 80"
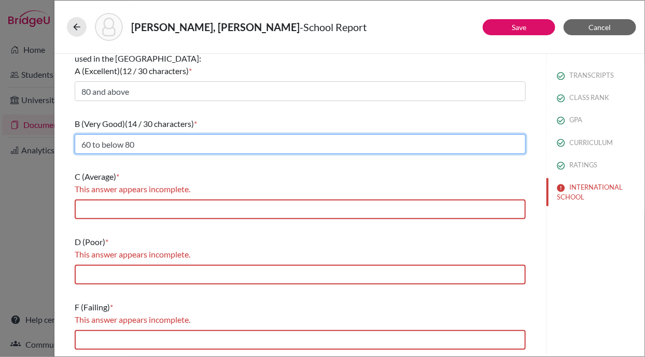
scroll to position [306, 0]
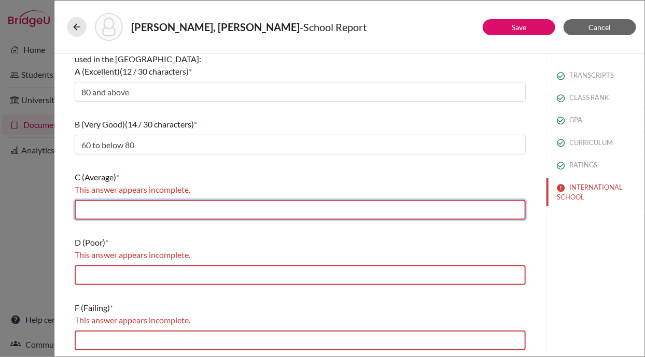
click at [152, 212] on input "text" at bounding box center [300, 210] width 451 height 20
type input "40 to below 60"
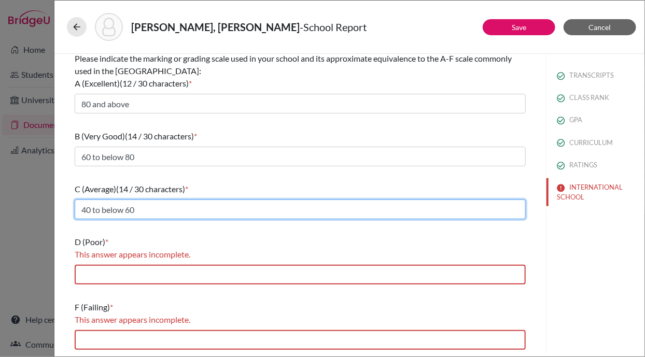
scroll to position [294, 0]
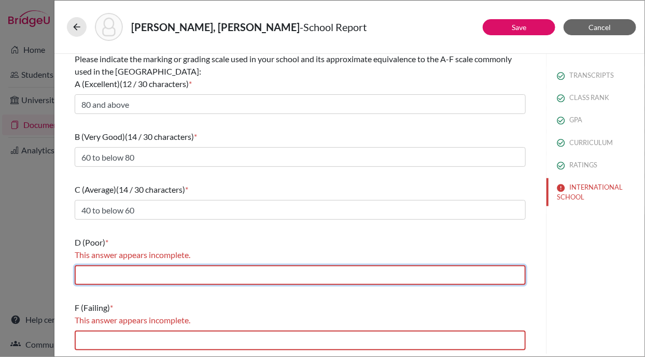
click at [146, 272] on input "text" at bounding box center [300, 276] width 451 height 20
type input "35 to below 40"
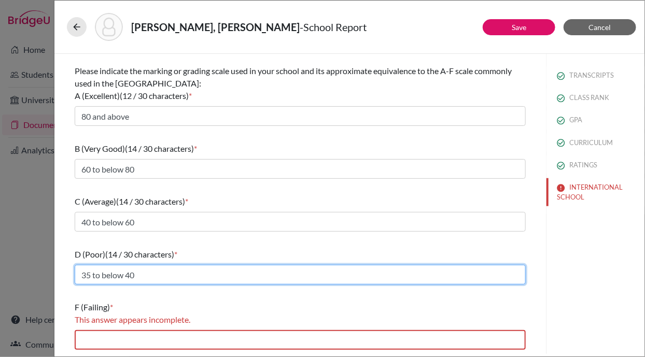
scroll to position [281, 0]
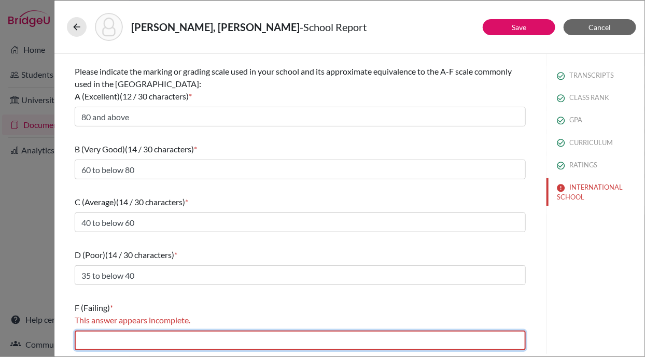
click at [247, 333] on input "text" at bounding box center [300, 341] width 451 height 20
type input "Below 35"
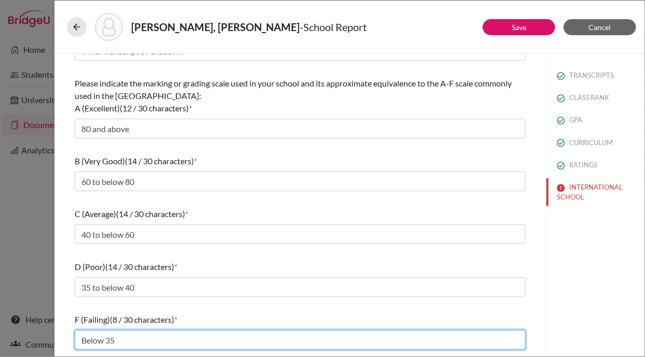
scroll to position [269, 0]
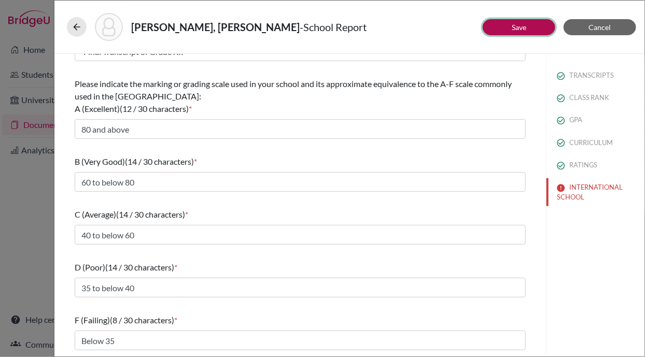
click at [525, 28] on link "Save" at bounding box center [519, 27] width 15 height 9
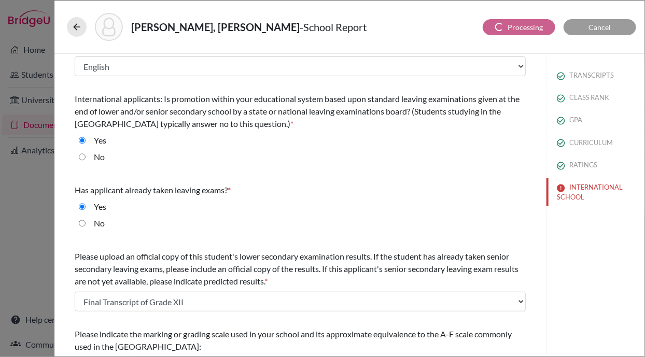
scroll to position [0, 0]
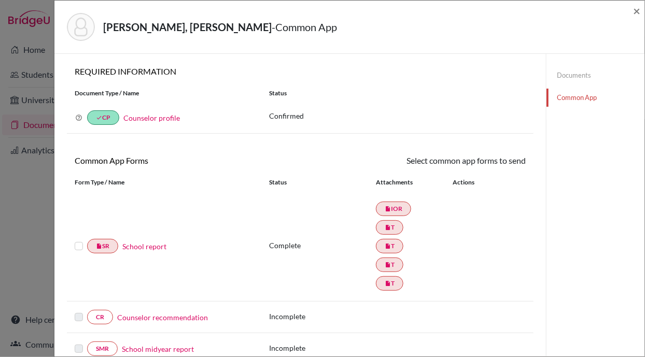
drag, startPoint x: 643, startPoint y: 250, endPoint x: 647, endPoint y: 230, distance: 20.3
click at [77, 240] on label at bounding box center [79, 240] width 8 height 0
click at [0, 0] on input "checkbox" at bounding box center [0, 0] width 0 height 0
click at [504, 157] on link "Send" at bounding box center [504, 163] width 43 height 16
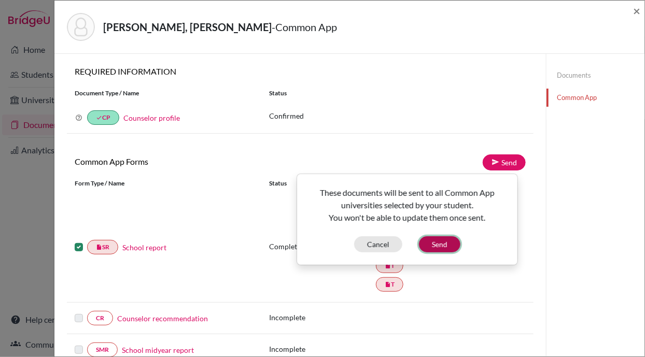
click at [439, 243] on button "Send" at bounding box center [440, 245] width 42 height 16
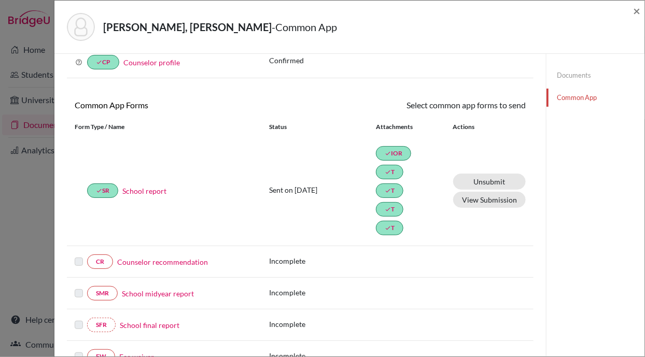
scroll to position [54, 0]
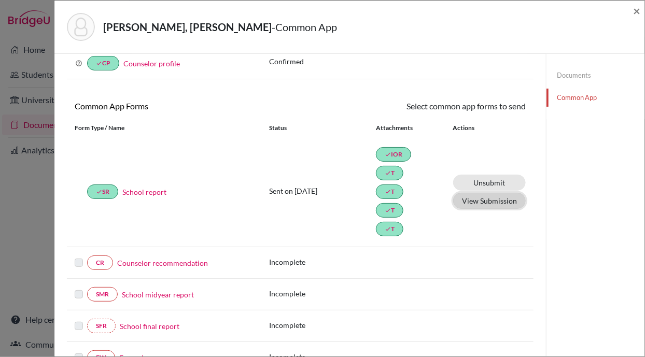
click at [465, 200] on button "View Submission" at bounding box center [489, 201] width 73 height 16
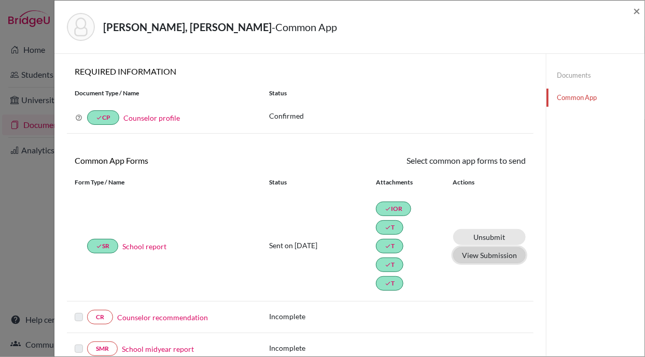
click at [488, 253] on button "View Submission" at bounding box center [489, 255] width 73 height 16
click at [638, 11] on span "×" at bounding box center [636, 10] width 7 height 15
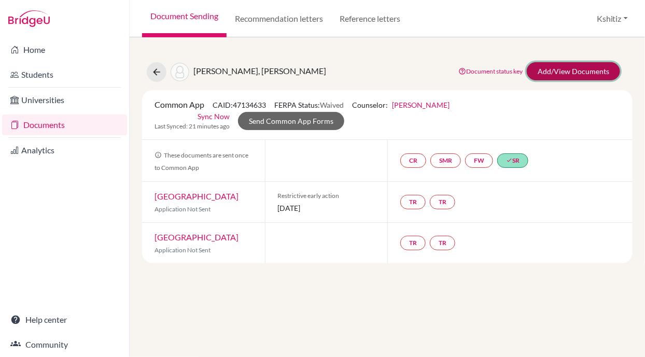
click at [561, 78] on link "Add/View Documents" at bounding box center [573, 71] width 93 height 18
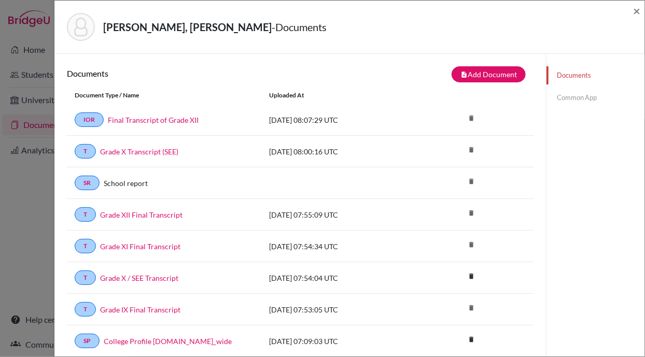
click at [572, 92] on link "Common App" at bounding box center [596, 98] width 98 height 18
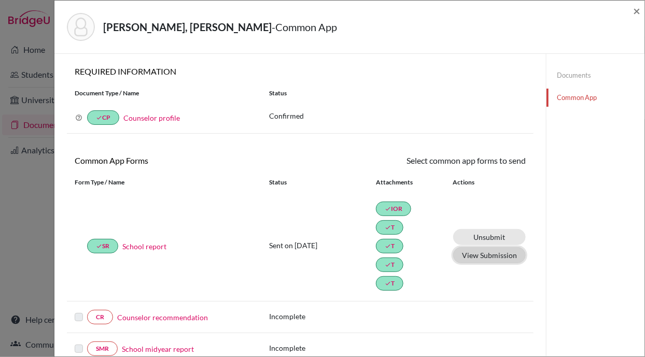
click at [487, 257] on button "View Submission" at bounding box center [489, 255] width 73 height 16
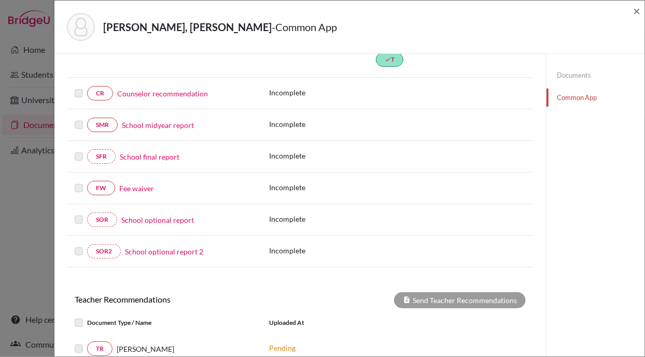
scroll to position [213, 0]
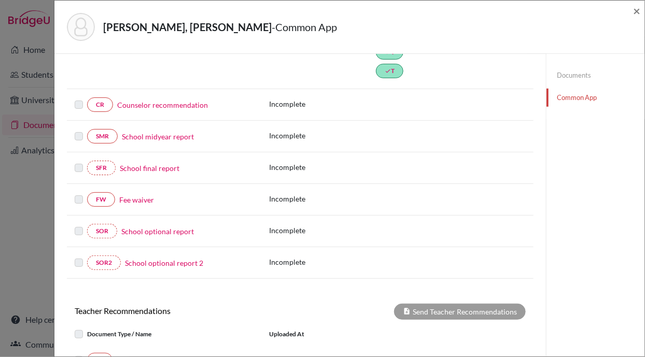
click at [135, 195] on link "Fee waiver" at bounding box center [136, 200] width 35 height 11
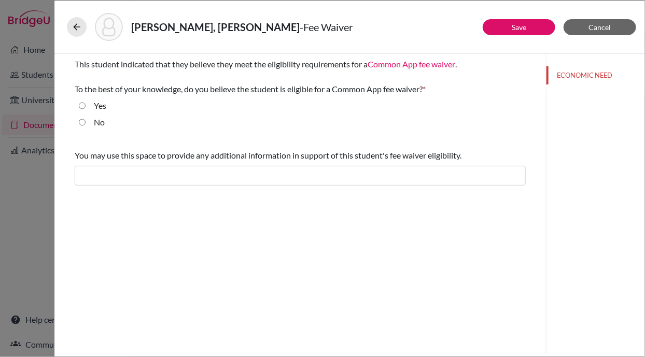
click at [81, 105] on input "Yes" at bounding box center [82, 106] width 7 height 12
radio input "true"
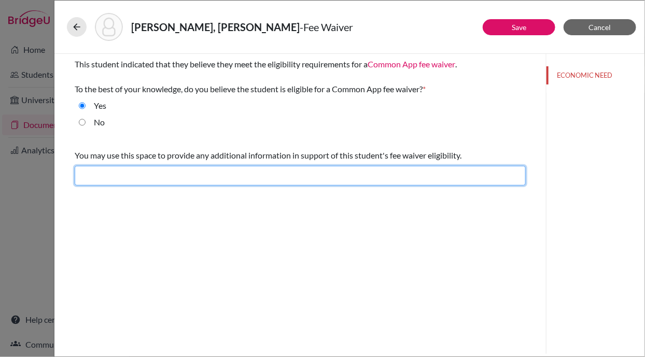
click at [122, 171] on input "text" at bounding box center [300, 176] width 451 height 20
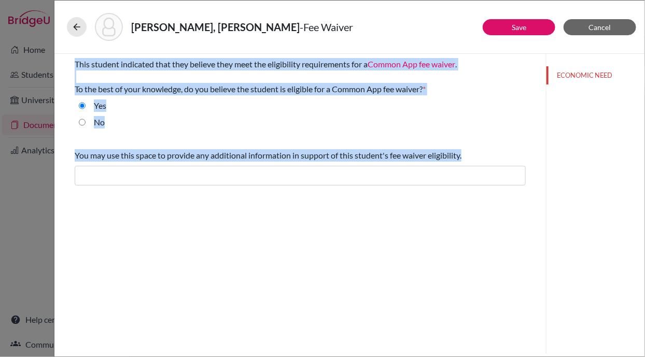
drag, startPoint x: 468, startPoint y: 151, endPoint x: 71, endPoint y: 66, distance: 406.0
click at [71, 66] on div "This student indicated that they believe they meet the eligibility requirements…" at bounding box center [300, 122] width 476 height 136
copy div "This student indicated that they believe they meet the eligibility requirements…"
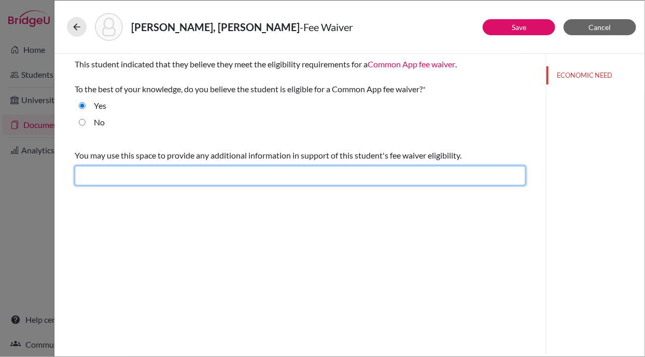
click at [324, 169] on input "text" at bounding box center [300, 176] width 451 height 20
paste input "Their family income and financial circumstances make covering application fees …"
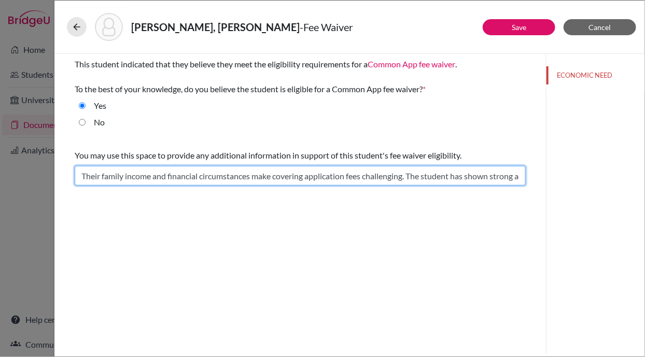
scroll to position [0, 413]
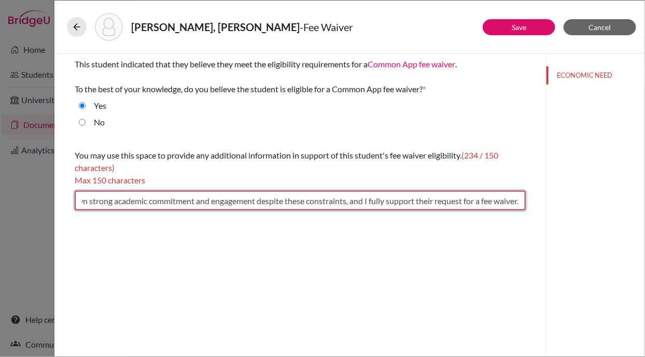
click at [233, 199] on input "Their family income and financial circumstances make covering application fees …" at bounding box center [300, 201] width 451 height 20
click at [295, 203] on input "I am aware of the challenging situation of the financial circumstances and fami…" at bounding box center [300, 201] width 451 height 20
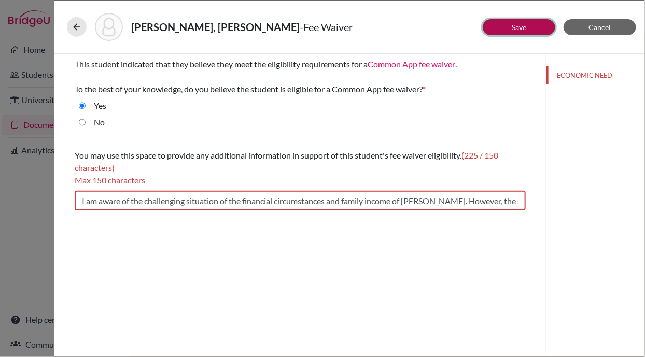
click at [537, 29] on button "Save" at bounding box center [519, 27] width 73 height 16
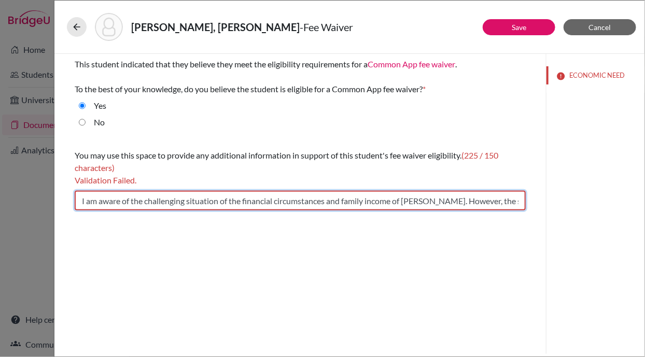
click at [331, 200] on input "I am aware of the challenging situation of the financial circumstances and fami…" at bounding box center [300, 201] width 451 height 20
paste input "support Abhishek’s fee waiver request due to his strong academics and challengi…"
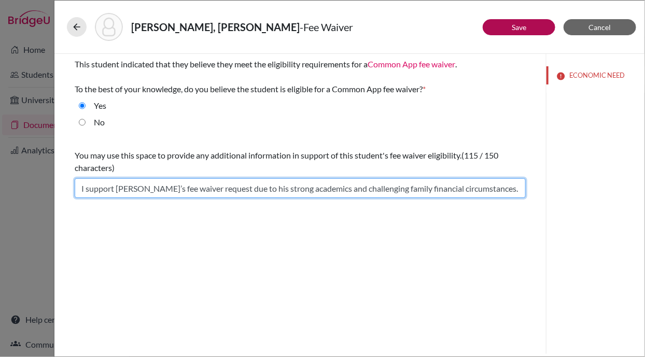
type input "I support Abhishek’s fee waiver request due to his strong academics and challen…"
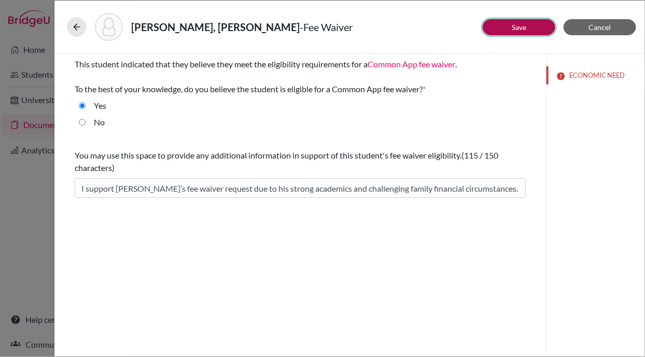
click at [526, 20] on button "Save" at bounding box center [519, 27] width 73 height 16
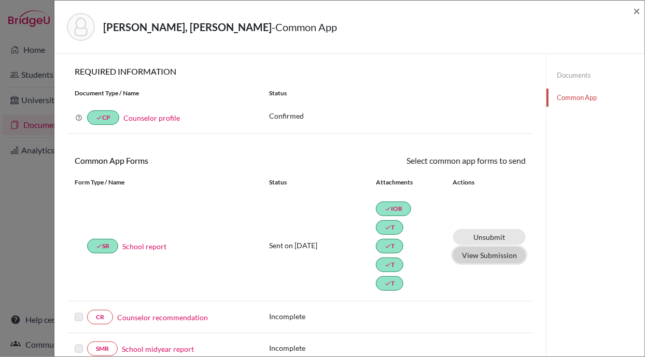
click at [475, 248] on button "View Submission" at bounding box center [489, 255] width 73 height 16
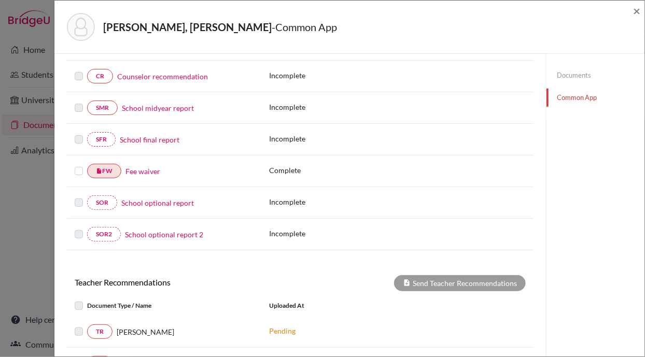
scroll to position [245, 0]
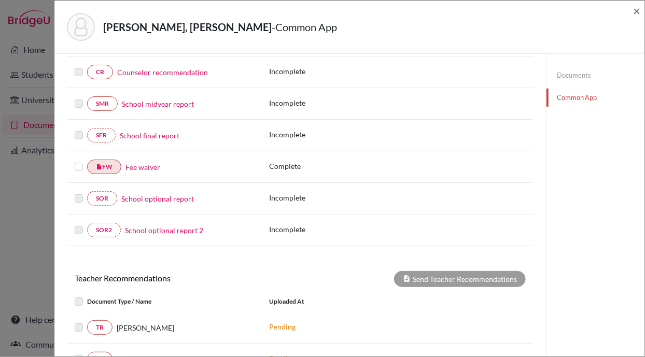
click at [80, 161] on label at bounding box center [79, 161] width 8 height 0
click at [0, 0] on input "checkbox" at bounding box center [0, 0] width 0 height 0
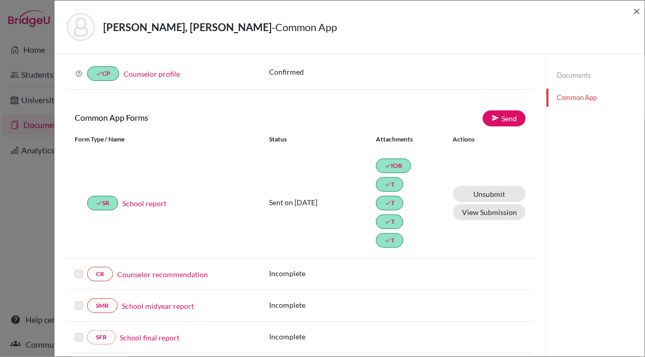
scroll to position [0, 0]
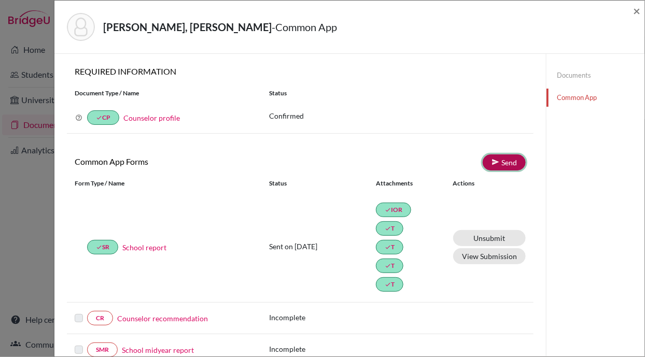
click at [495, 162] on link "Send" at bounding box center [504, 163] width 43 height 16
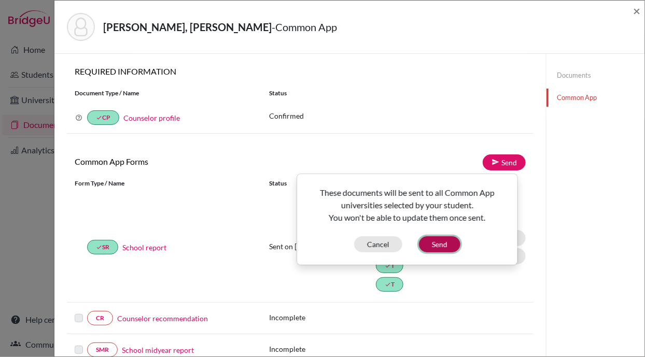
click at [437, 245] on button "Send" at bounding box center [440, 245] width 42 height 16
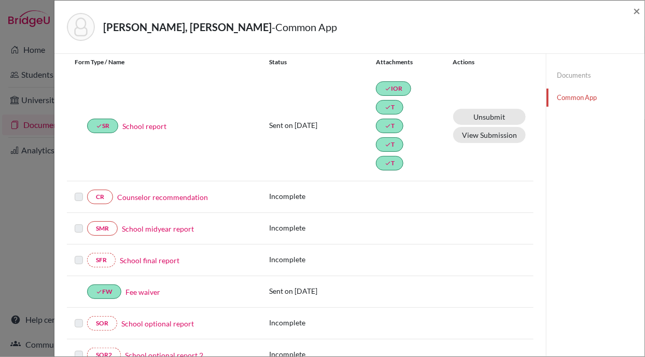
scroll to position [113, 0]
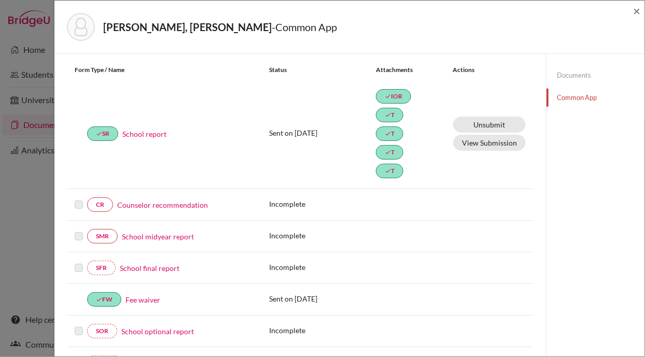
click at [152, 236] on link "School midyear report" at bounding box center [158, 236] width 72 height 11
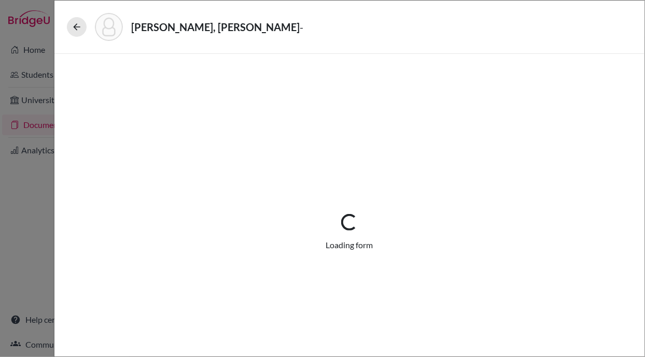
select select "2"
select select "1"
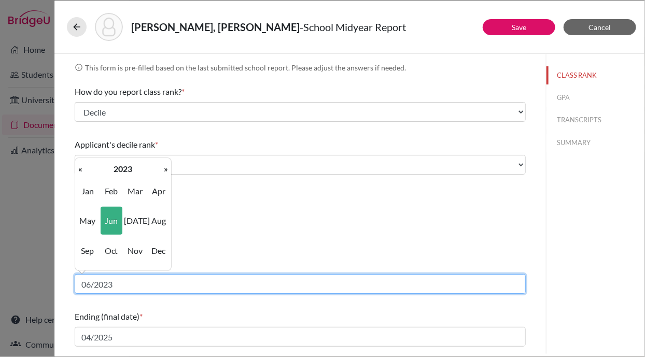
click at [117, 283] on input "06/2023" at bounding box center [300, 284] width 451 height 20
click at [91, 284] on input "06/2024" at bounding box center [300, 284] width 451 height 20
type input "06/2024"
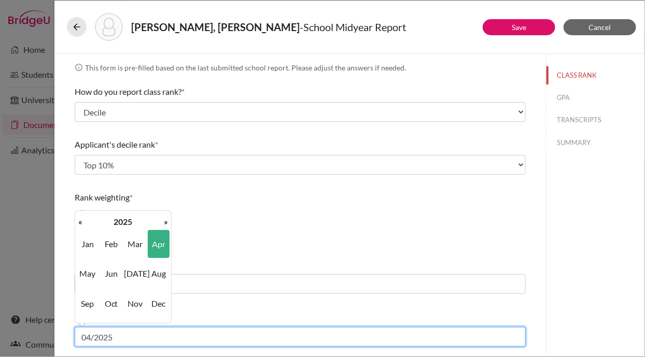
click at [142, 328] on input "04/2025" at bounding box center [300, 337] width 451 height 20
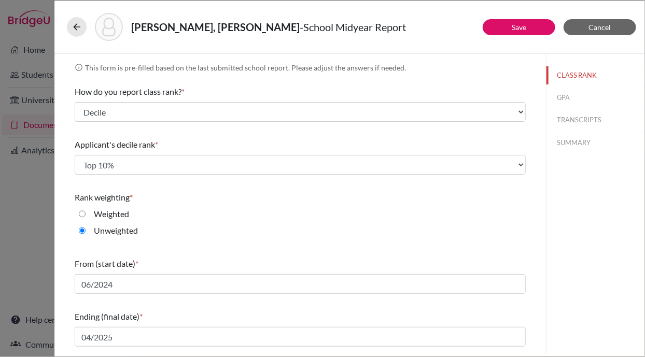
click at [309, 239] on div "Unweighted" at bounding box center [300, 233] width 451 height 17
click at [561, 96] on button "GPA" at bounding box center [596, 98] width 98 height 18
type input "3.84"
type input "3.96"
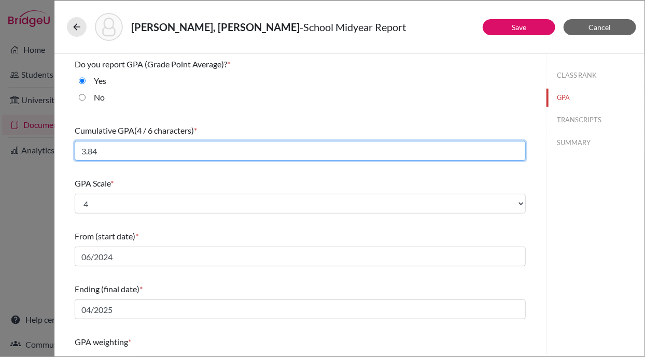
click at [155, 151] on input "3.84" at bounding box center [300, 151] width 451 height 20
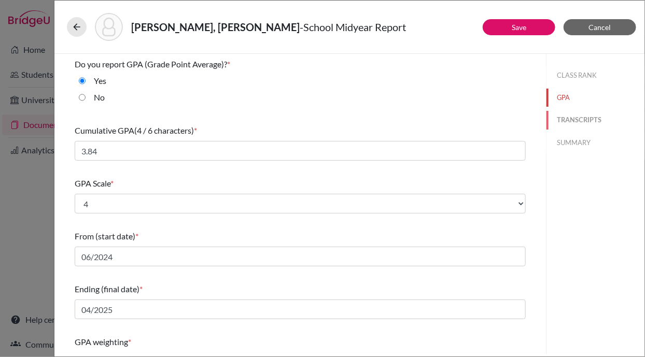
click at [561, 117] on button "TRANSCRIPTS" at bounding box center [596, 120] width 98 height 18
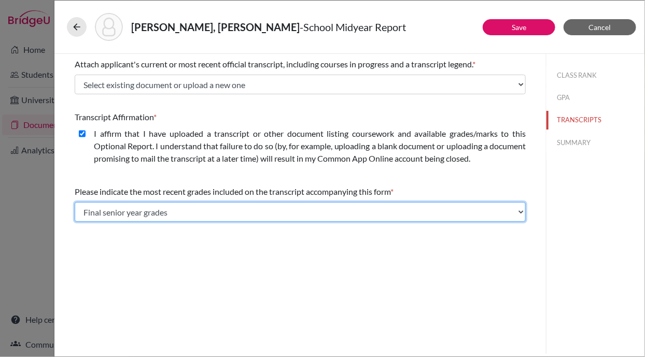
click at [179, 214] on select "Select... Final junior year grades 1st Quarter senior year grades 2nd Quarter/1…" at bounding box center [300, 212] width 451 height 20
select select "5"
click at [75, 202] on select "Select... Final junior year grades 1st Quarter senior year grades 2nd Quarter/1…" at bounding box center [300, 212] width 451 height 20
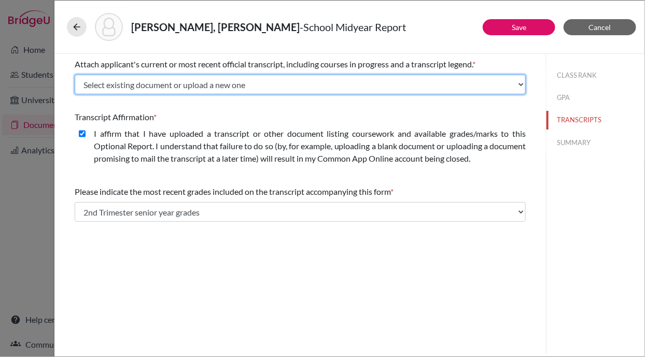
click at [148, 84] on select "Select existing document or upload a new one Grade X / SEE Transcript Grade XI …" at bounding box center [300, 85] width 451 height 20
click at [216, 75] on select "Select existing document or upload a new one Grade X / SEE Transcript Grade XI …" at bounding box center [300, 85] width 451 height 20
select select "Upload New File"
click at [75, 75] on select "Select existing document or upload a new one Grade X / SEE Transcript Grade XI …" at bounding box center [300, 85] width 451 height 20
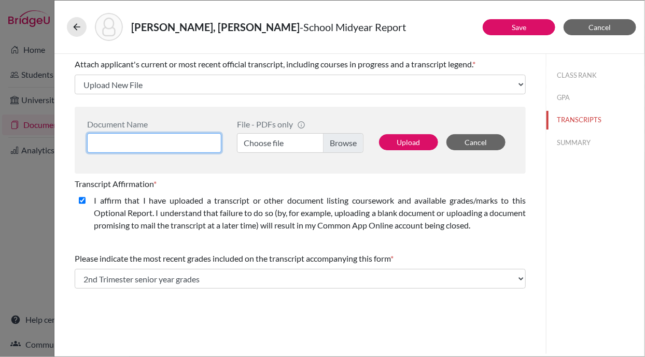
click at [160, 143] on input at bounding box center [154, 143] width 134 height 20
type input "M"
type input "Mid Term Transcript"
click at [277, 137] on label "Choose file" at bounding box center [300, 143] width 127 height 20
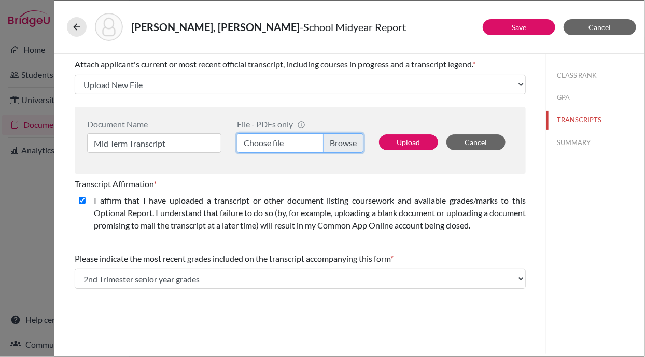
click at [277, 137] on input "Choose file" at bounding box center [300, 143] width 127 height 20
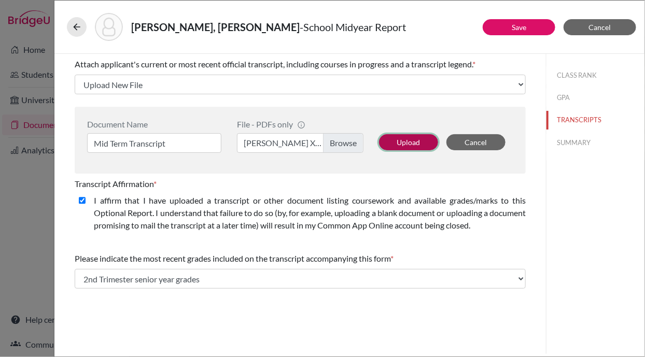
click at [411, 141] on button "Upload" at bounding box center [408, 142] width 59 height 16
select select "687862"
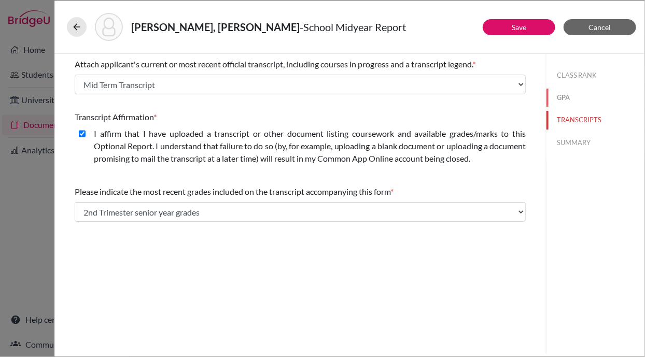
click at [561, 95] on button "GPA" at bounding box center [596, 98] width 98 height 18
select select "4"
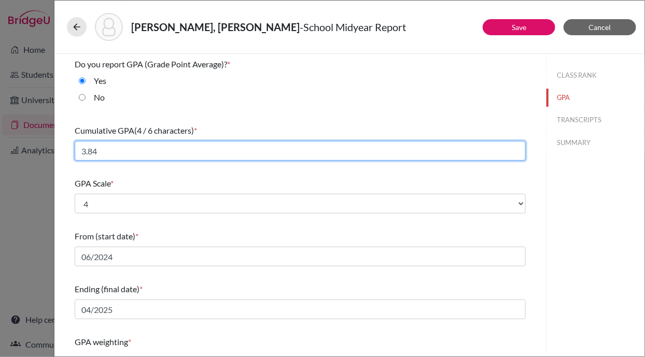
click at [155, 150] on input "3.84" at bounding box center [300, 151] width 451 height 20
type input "3.75"
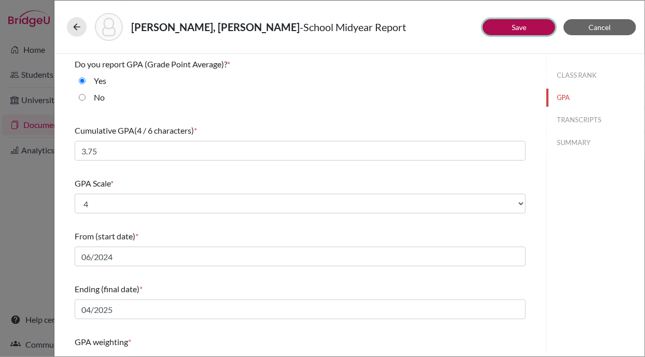
click at [510, 26] on button "Save" at bounding box center [519, 27] width 73 height 16
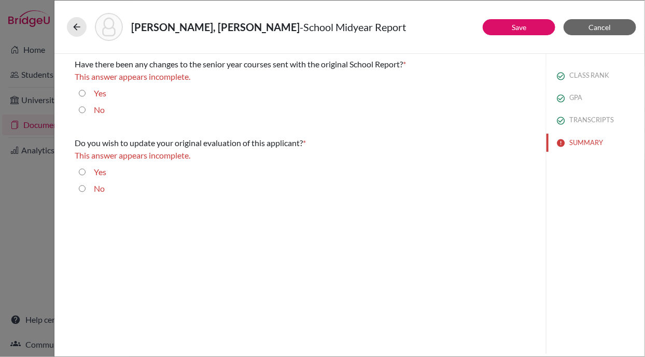
click at [82, 106] on input "No" at bounding box center [82, 110] width 7 height 12
radio input "true"
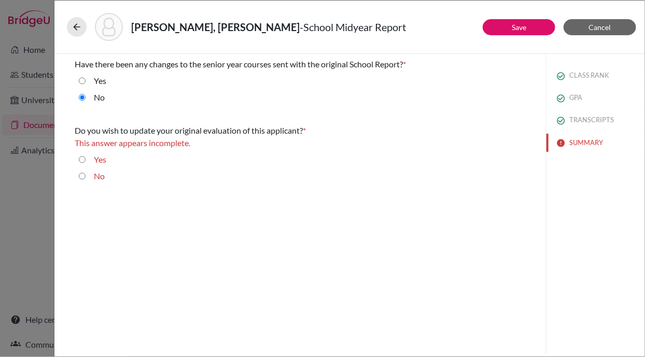
click at [81, 175] on input "No" at bounding box center [82, 176] width 7 height 12
radio input "true"
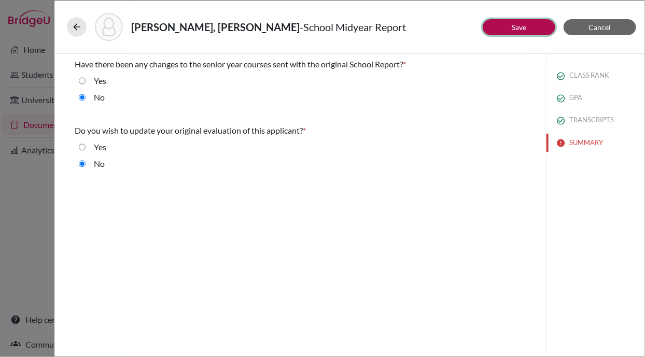
click at [518, 25] on link "Save" at bounding box center [519, 27] width 15 height 9
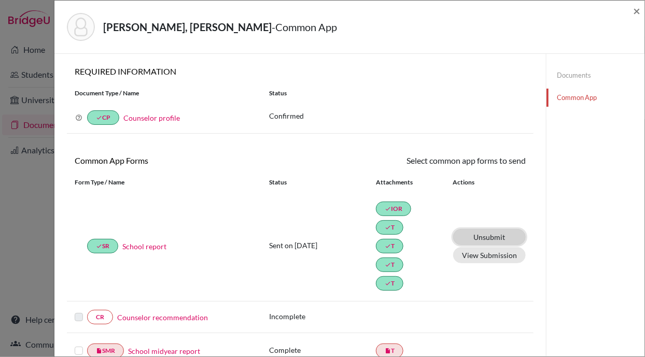
click at [480, 233] on link "Unsubmit This document will be un-submitted from all Common App universities it…" at bounding box center [489, 237] width 73 height 16
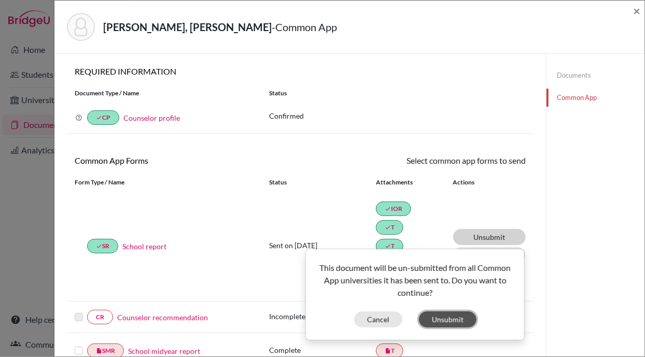
click at [436, 315] on button "Unsubmit" at bounding box center [448, 320] width 58 height 16
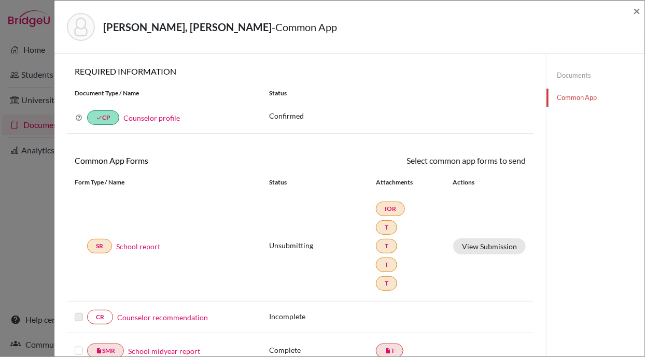
click at [144, 118] on link "Counselor profile" at bounding box center [151, 118] width 57 height 9
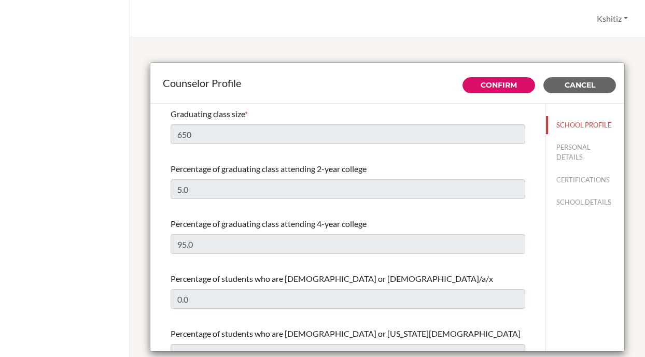
select select "0"
select select "353715"
click at [557, 153] on button "PERSONAL DETAILS" at bounding box center [585, 153] width 78 height 28
type input "Kshitiz"
type input "[PERSON_NAME]"
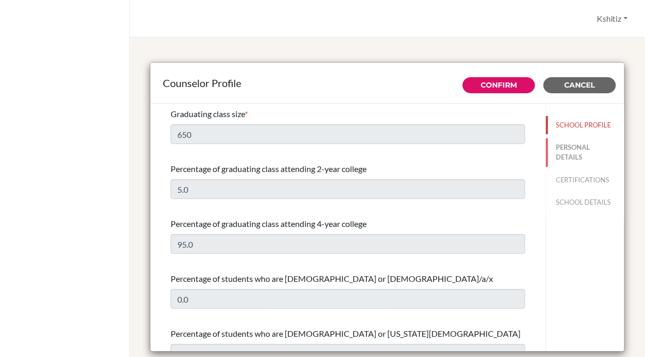
type input "Academic Counselor"
type input "977.9840020502"
type input "[EMAIL_ADDRESS][DOMAIN_NAME]"
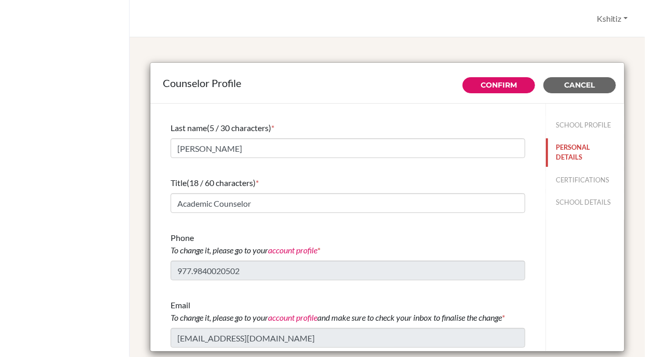
scroll to position [53, 0]
click at [557, 184] on button "CERTIFICATIONS" at bounding box center [585, 180] width 78 height 18
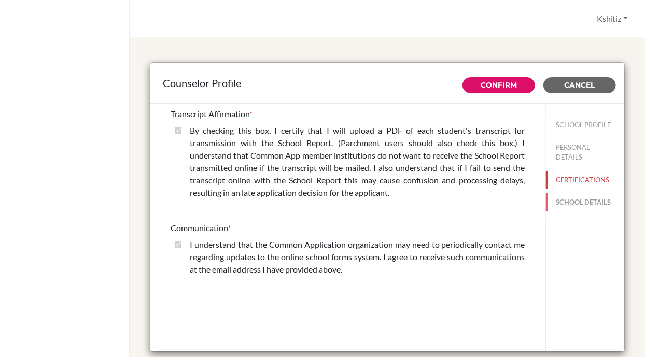
click at [557, 200] on button "SCHOOL DETAILS" at bounding box center [585, 202] width 78 height 18
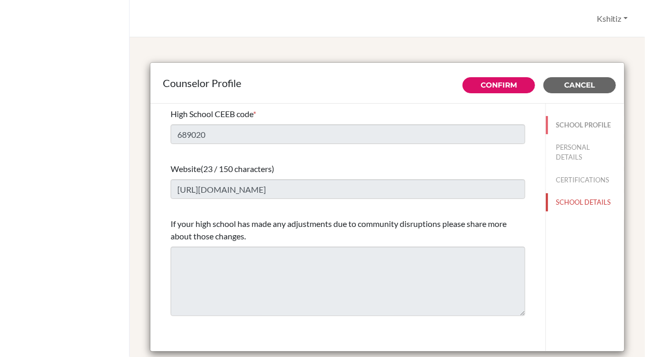
click at [560, 123] on button "SCHOOL PROFILE" at bounding box center [585, 125] width 78 height 18
type input "650"
type input "5.0"
select select "0"
select select "353715"
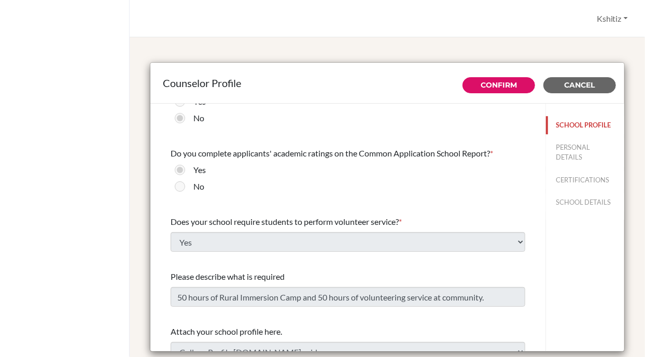
scroll to position [1214, 0]
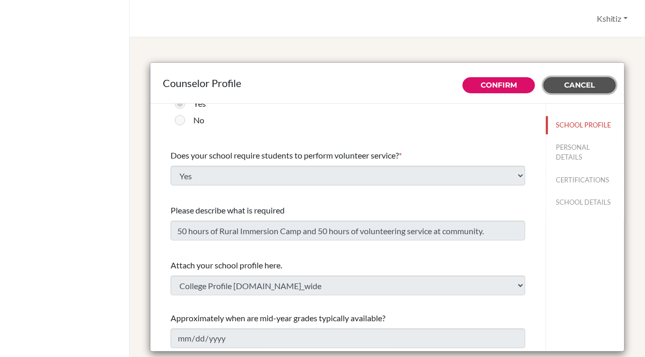
click at [568, 84] on span "Cancel" at bounding box center [580, 84] width 31 height 9
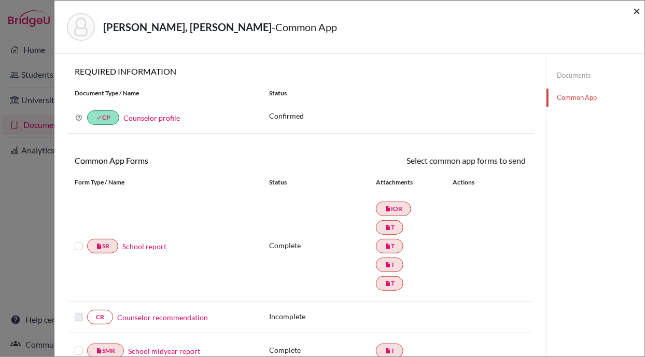
click at [638, 15] on span "×" at bounding box center [636, 10] width 7 height 15
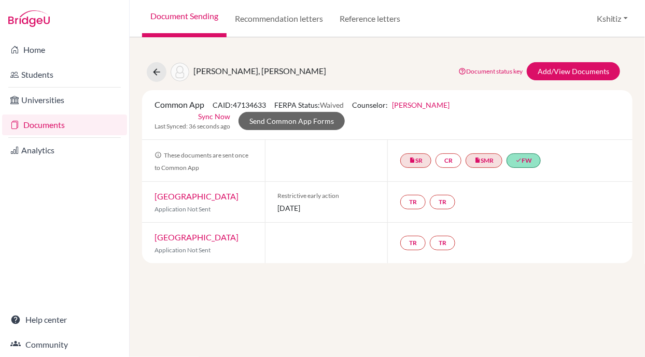
click at [74, 125] on link "Documents" at bounding box center [64, 125] width 125 height 21
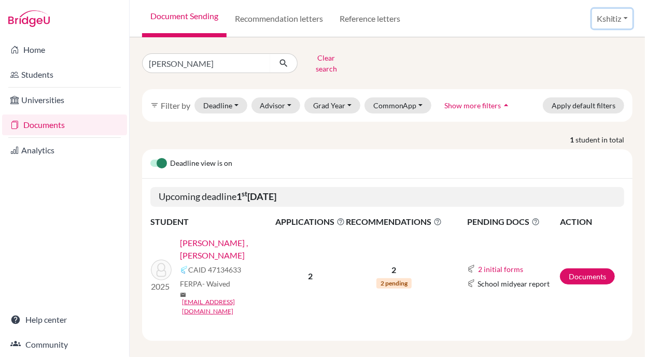
click at [610, 13] on button "Kshitiz" at bounding box center [612, 19] width 40 height 20
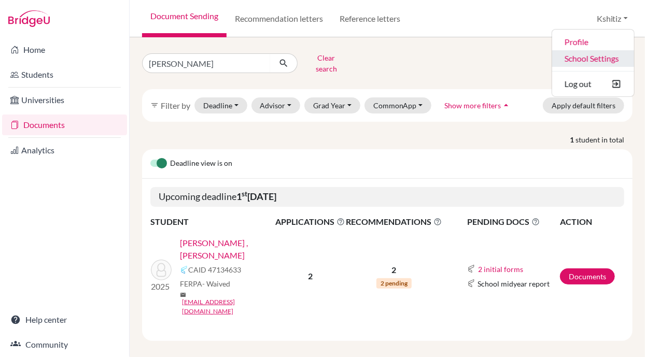
click at [580, 59] on link "School Settings" at bounding box center [593, 58] width 82 height 17
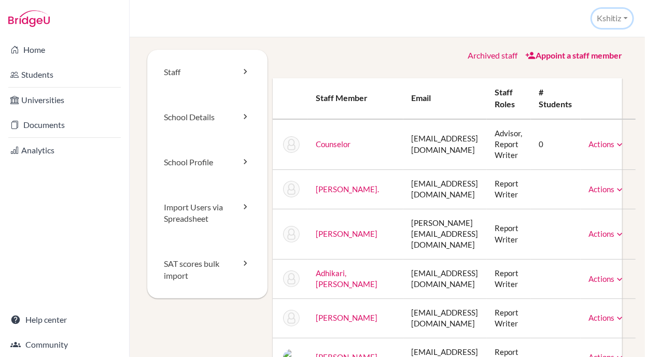
click at [617, 16] on button "Kshitiz" at bounding box center [612, 18] width 40 height 19
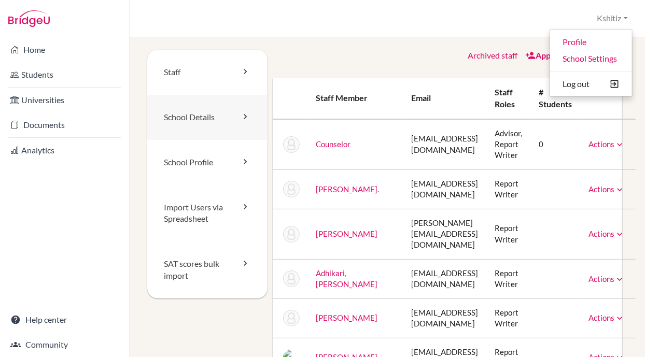
click at [205, 114] on link "School Details" at bounding box center [207, 117] width 120 height 45
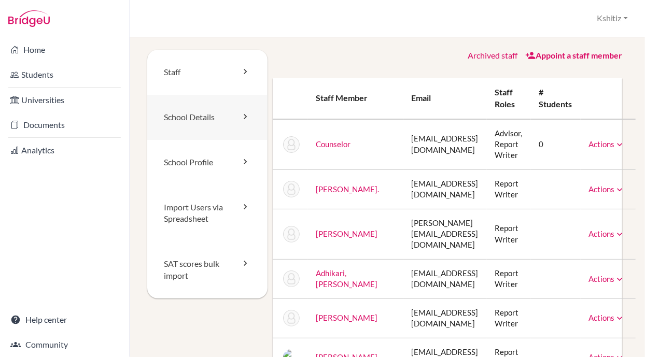
click at [205, 114] on link "School Details" at bounding box center [207, 117] width 120 height 45
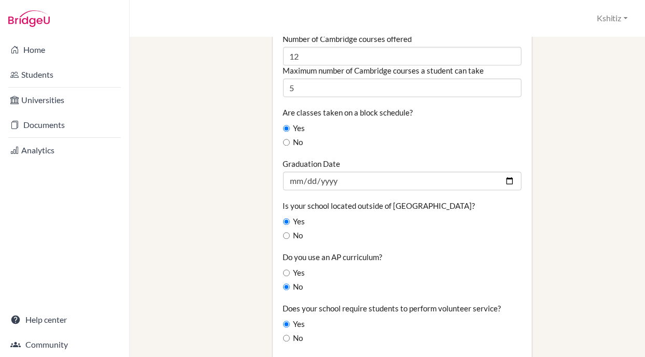
scroll to position [791, 0]
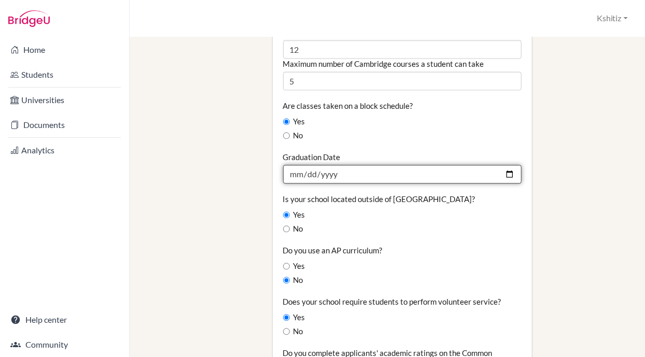
click at [498, 165] on input "[DATE]" at bounding box center [402, 174] width 239 height 19
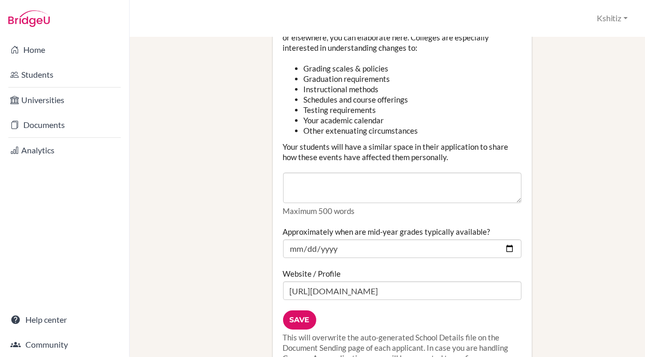
scroll to position [1290, 0]
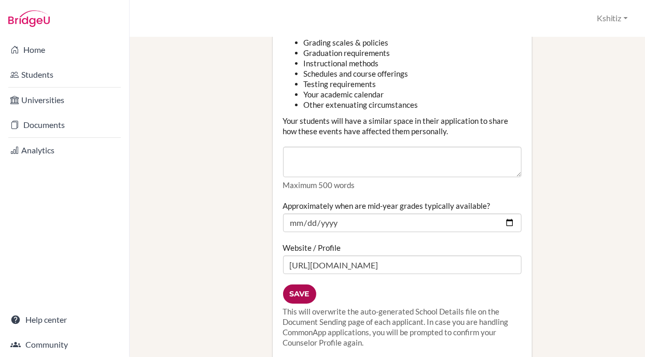
click at [294, 285] on input "Save" at bounding box center [299, 294] width 33 height 19
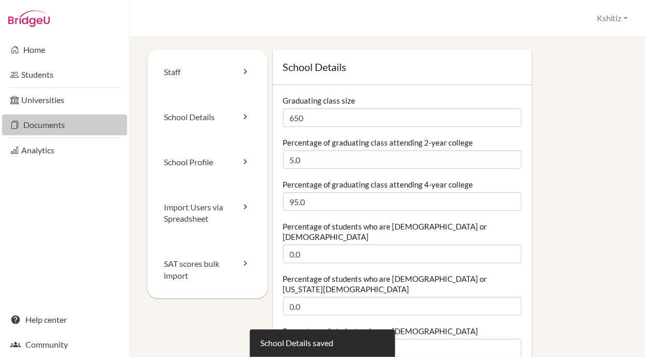
click at [50, 129] on link "Documents" at bounding box center [64, 125] width 125 height 21
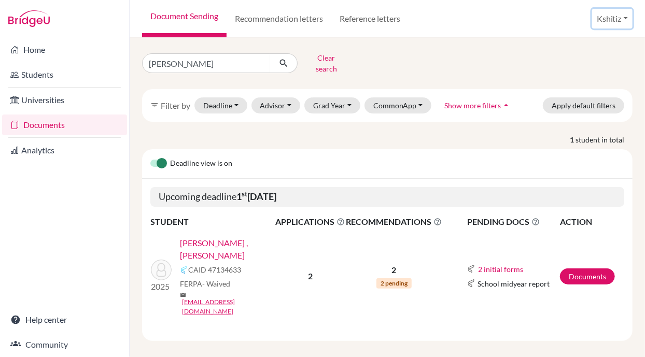
click at [599, 9] on button "Kshitiz" at bounding box center [612, 19] width 40 height 20
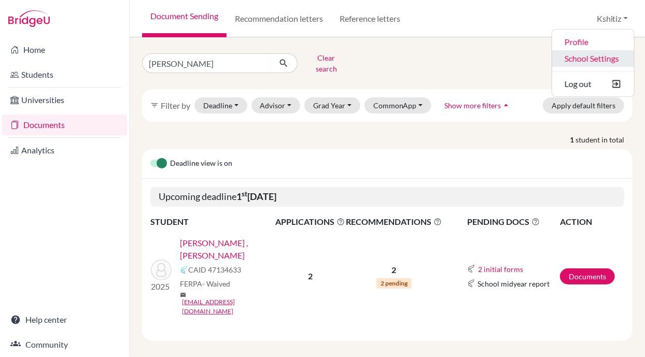
click at [578, 59] on link "School Settings" at bounding box center [593, 58] width 82 height 17
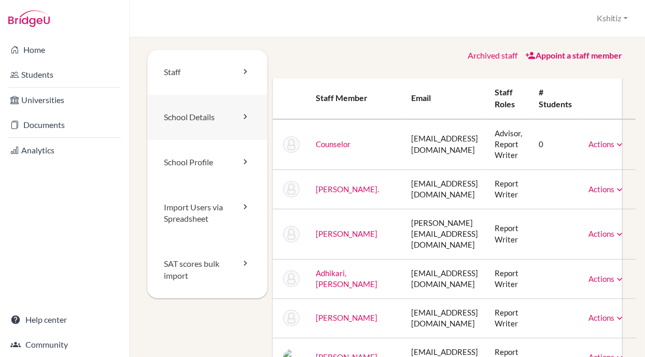
click at [201, 123] on link "School Details" at bounding box center [207, 117] width 120 height 45
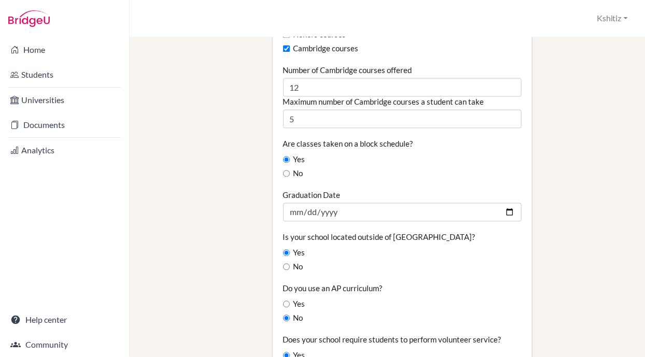
scroll to position [707, 0]
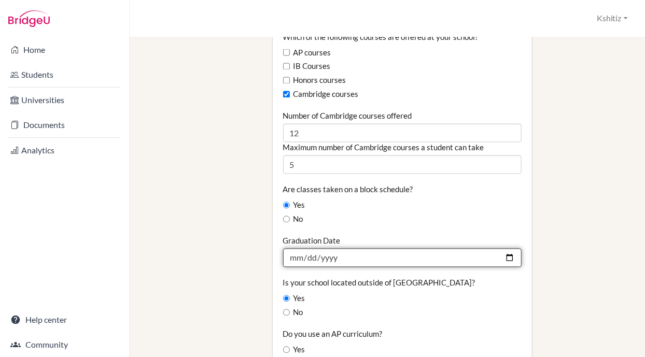
click at [340, 249] on input "[DATE]" at bounding box center [402, 258] width 239 height 19
click at [510, 249] on input "[DATE]" at bounding box center [402, 258] width 239 height 19
click at [496, 249] on input "[DATE]" at bounding box center [402, 258] width 239 height 19
click at [500, 249] on input "[DATE]" at bounding box center [402, 258] width 239 height 19
type input "[DATE]"
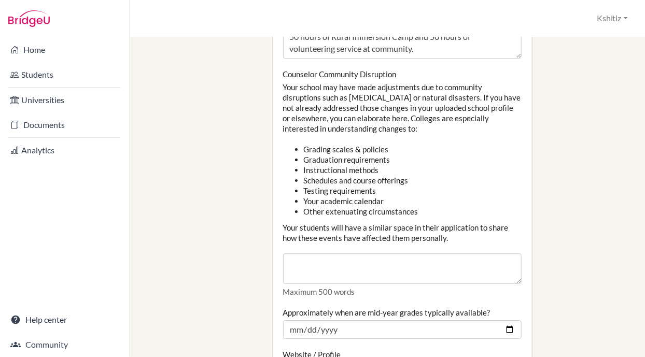
scroll to position [1499, 0]
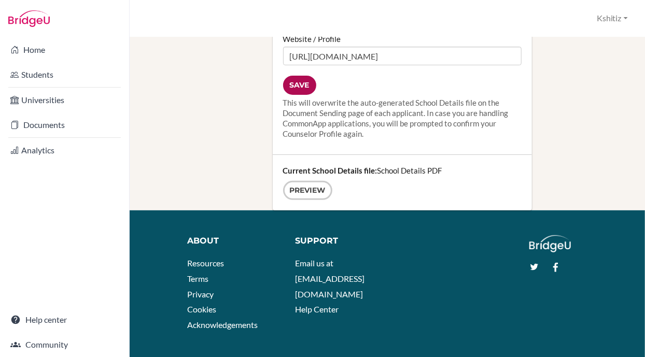
click at [295, 76] on input "Save" at bounding box center [299, 85] width 33 height 19
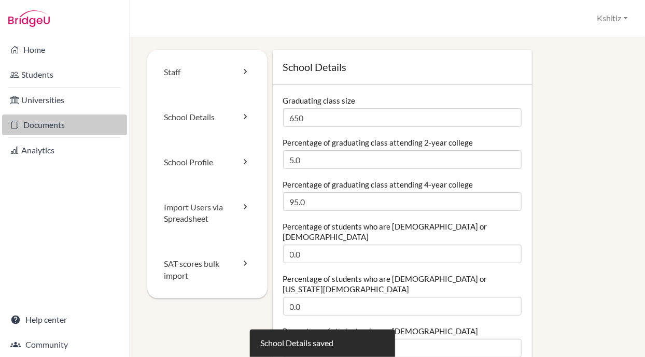
click at [53, 123] on link "Documents" at bounding box center [64, 125] width 125 height 21
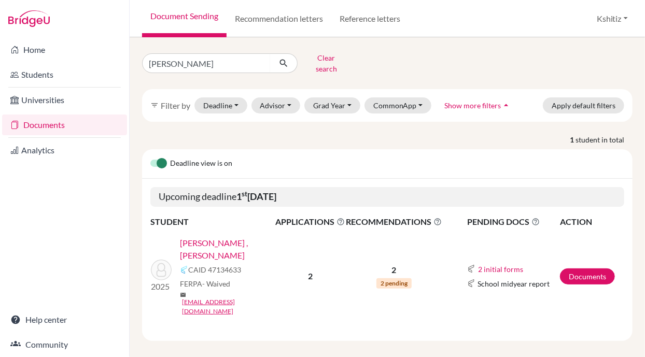
click at [221, 239] on link "[PERSON_NAME] , [PERSON_NAME]" at bounding box center [231, 249] width 102 height 25
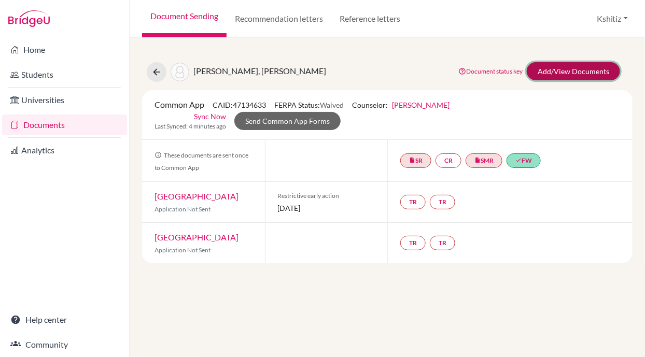
click at [570, 73] on link "Add/View Documents" at bounding box center [573, 71] width 93 height 18
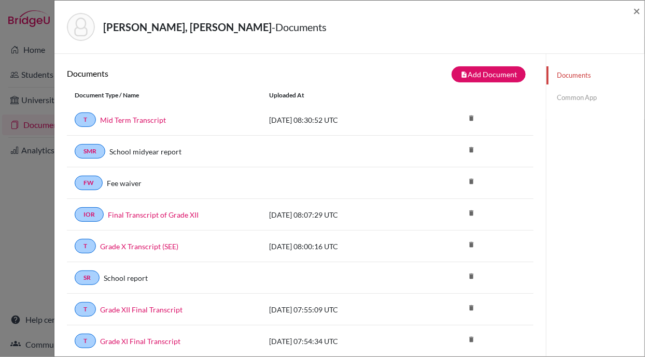
click at [563, 94] on link "Common App" at bounding box center [596, 98] width 98 height 18
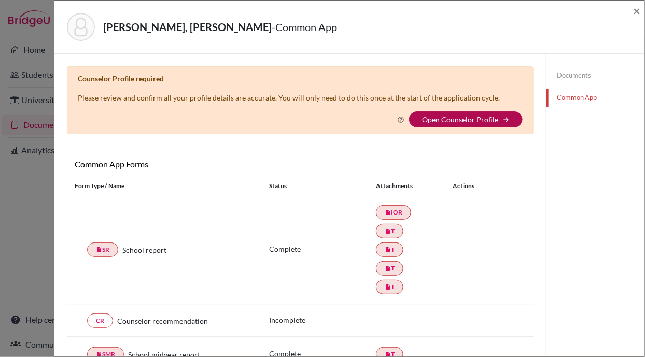
click at [452, 119] on link "Open Counselor Profile" at bounding box center [460, 119] width 76 height 9
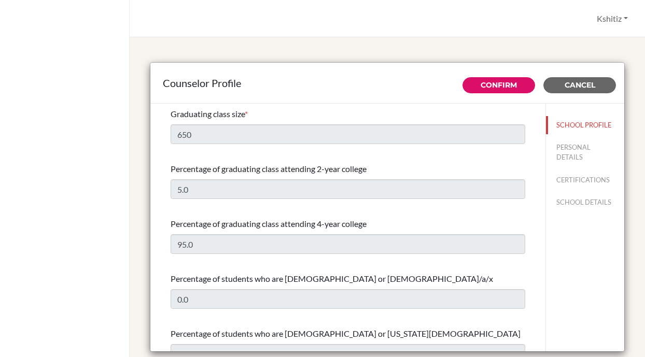
select select "0"
select select "353715"
click at [491, 79] on button "Confirm" at bounding box center [499, 85] width 73 height 16
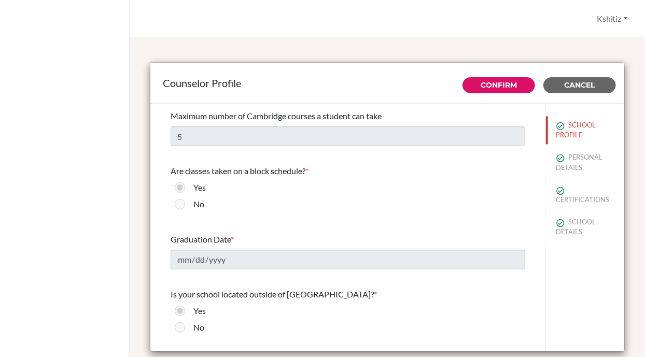
scroll to position [872, 0]
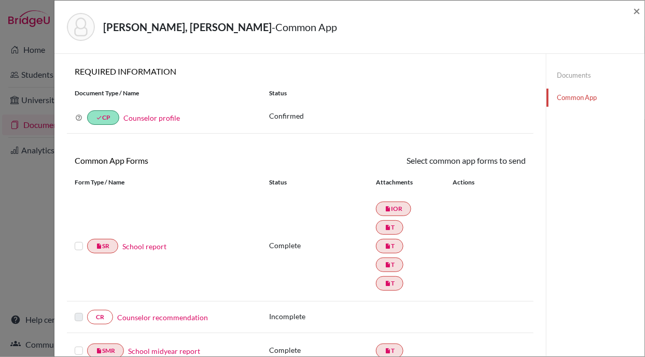
click at [76, 240] on label at bounding box center [79, 240] width 8 height 0
click at [0, 0] on input "checkbox" at bounding box center [0, 0] width 0 height 0
click at [494, 161] on link "Send" at bounding box center [504, 163] width 43 height 16
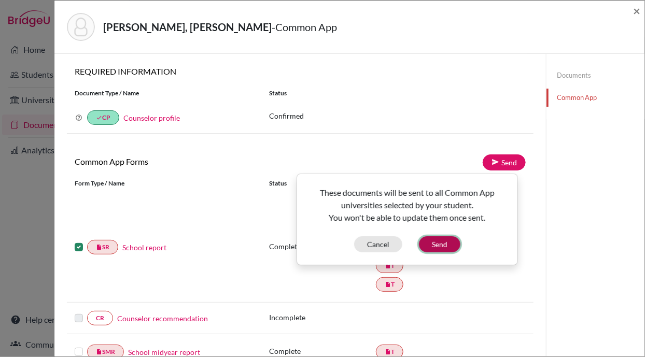
click at [443, 241] on button "Send" at bounding box center [440, 245] width 42 height 16
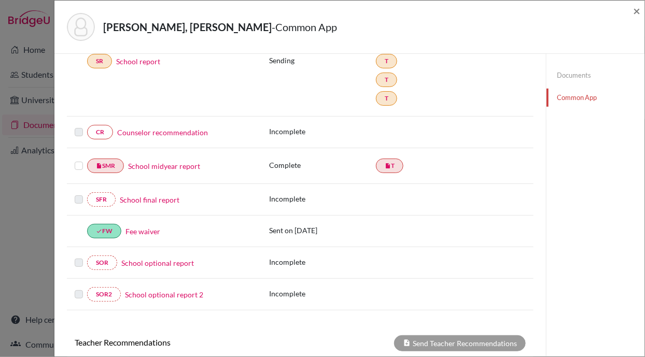
scroll to position [200, 0]
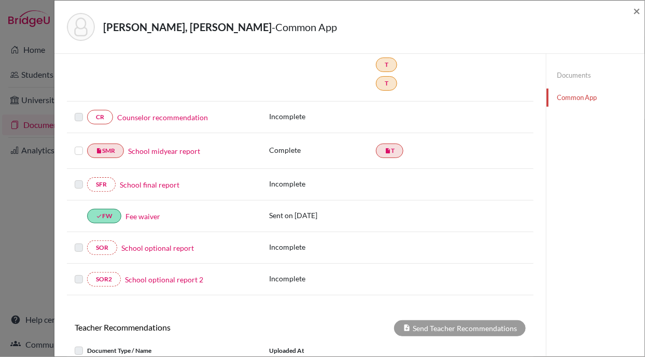
click at [80, 145] on label at bounding box center [79, 145] width 8 height 0
click at [0, 0] on input "checkbox" at bounding box center [0, 0] width 0 height 0
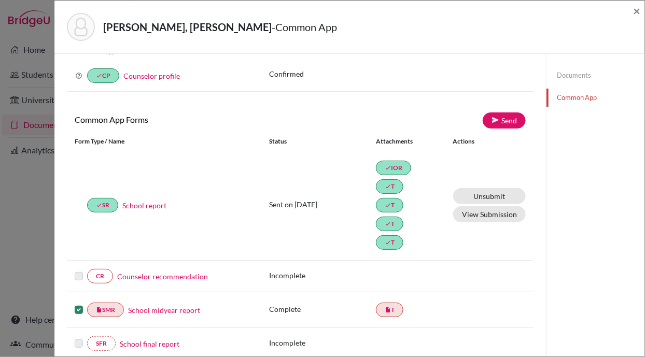
scroll to position [17, 0]
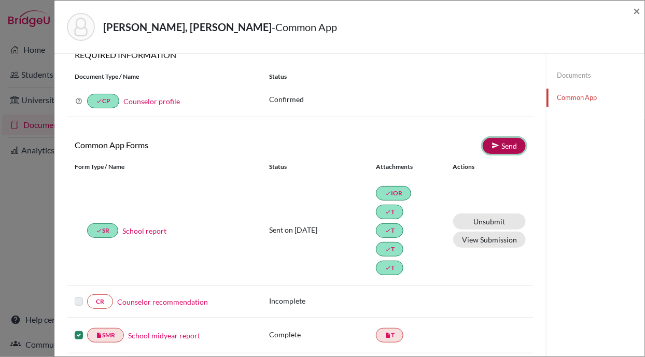
click at [505, 149] on link "Send" at bounding box center [504, 146] width 43 height 16
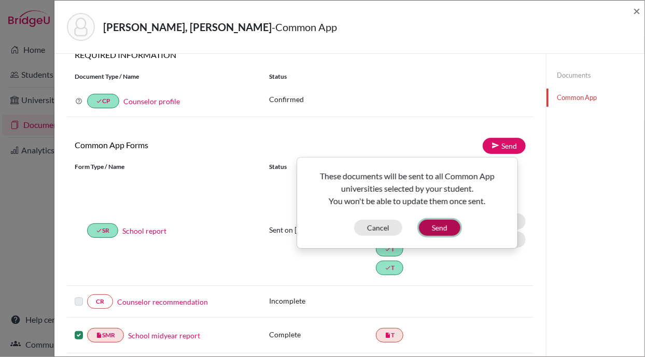
click at [445, 220] on button "Send" at bounding box center [440, 228] width 42 height 16
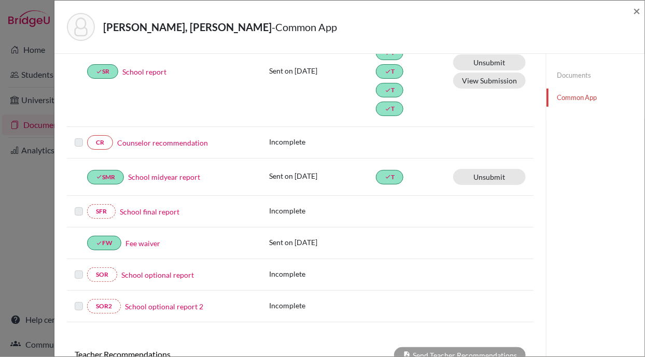
scroll to position [202, 0]
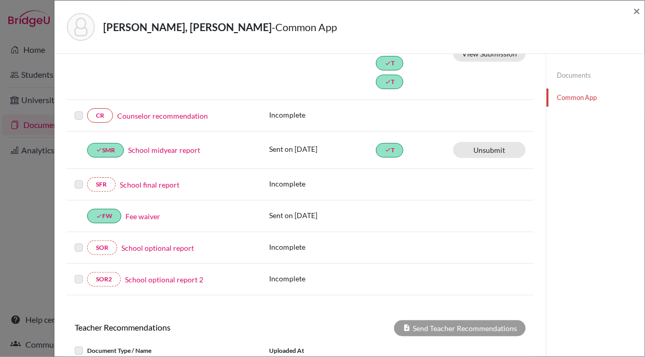
click at [161, 110] on link "Counselor recommendation" at bounding box center [162, 115] width 91 height 11
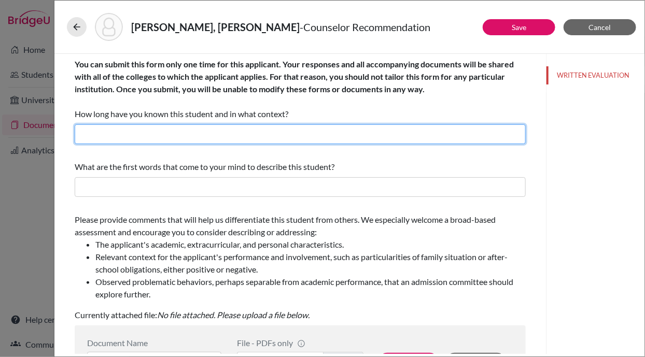
click at [129, 135] on input "text" at bounding box center [300, 135] width 451 height 20
type input "For 2 years as a Academic Counselor"
click at [132, 133] on input "For 2 years as a Academic Counselor" at bounding box center [300, 135] width 451 height 20
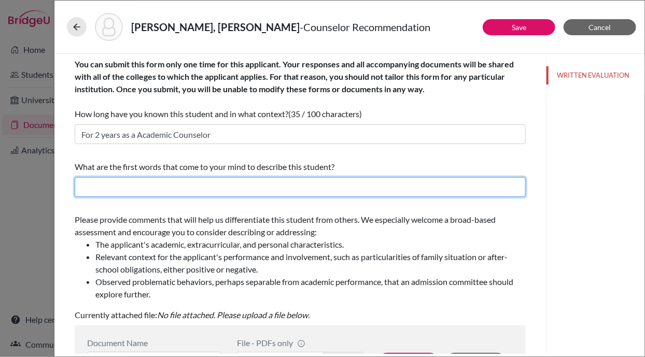
click at [89, 184] on input "text" at bounding box center [300, 187] width 451 height 20
type input "Disciplined, Diligent, Empathetic, and Smart individual"
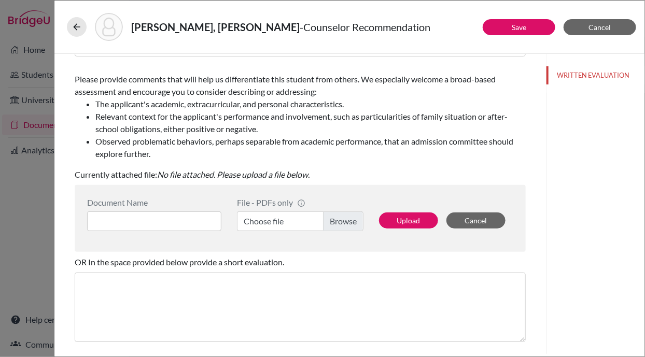
scroll to position [145, 0]
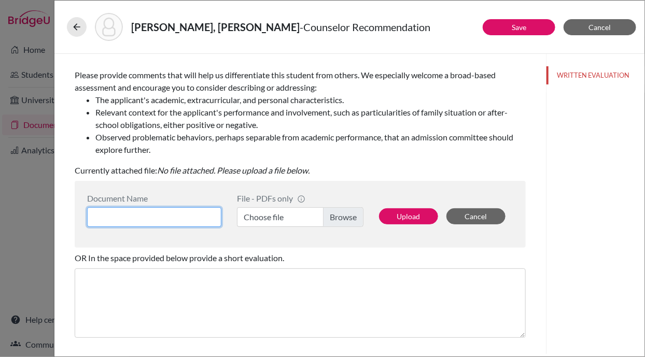
click at [169, 213] on input at bounding box center [154, 218] width 134 height 20
type input "Counselor's LOR"
click at [338, 212] on label "Choose file" at bounding box center [300, 218] width 127 height 20
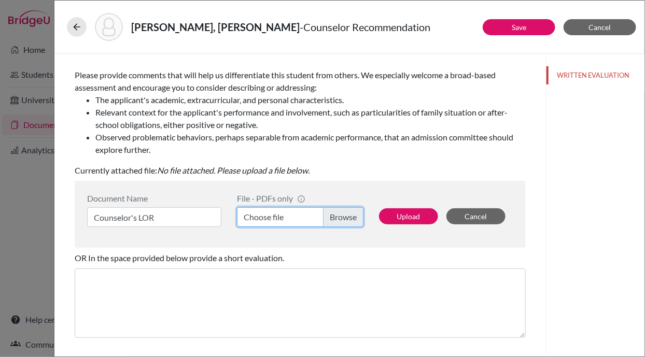
click at [338, 212] on input "Choose file" at bounding box center [300, 218] width 127 height 20
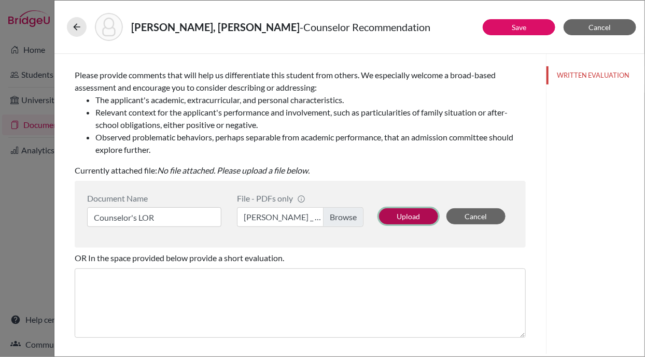
click at [405, 212] on button "Upload" at bounding box center [408, 217] width 59 height 16
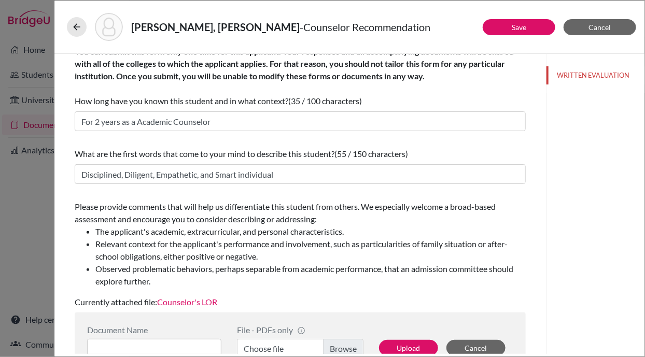
scroll to position [0, 0]
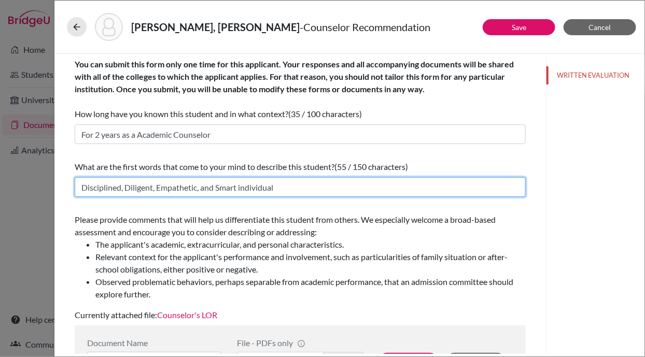
click at [82, 185] on input "Disciplined, Diligent, Empathetic, and Smart individual" at bounding box center [300, 187] width 451 height 20
click at [330, 188] on input "Curious, Disciplined, Diligent, Empathetic, and Smart individual" at bounding box center [300, 187] width 451 height 20
paste input "curious, reflective, and determined learner"
click at [114, 187] on input "Curious, Disciplined, Diligent, Empathetic, and Smart individual curious, refle…" at bounding box center [300, 187] width 451 height 20
paste input "Disciplined,"
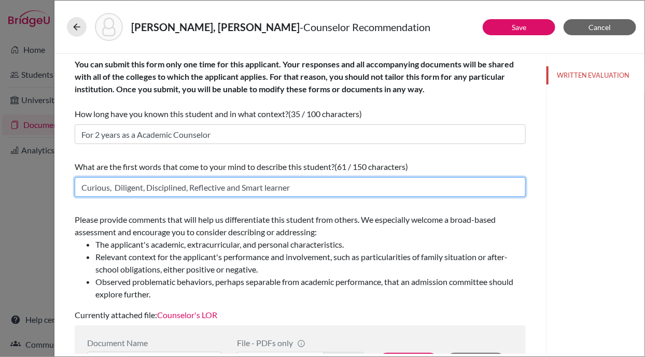
click at [144, 187] on input "Curious, Diligent, Disciplined, Reflective and Smart learner" at bounding box center [300, 187] width 451 height 20
drag, startPoint x: 235, startPoint y: 187, endPoint x: 214, endPoint y: 187, distance: 21.3
click at [214, 187] on input "Curious, Determined Reflective and Smart learner" at bounding box center [300, 187] width 451 height 20
click at [213, 188] on input "Curious, Determined Reflective and bright learner" at bounding box center [300, 187] width 451 height 20
type input "Curious, Determined Reflective and Bright learner"
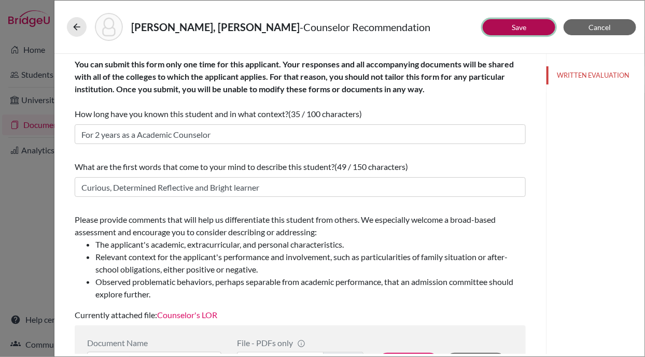
click at [500, 24] on button "Save" at bounding box center [519, 27] width 73 height 16
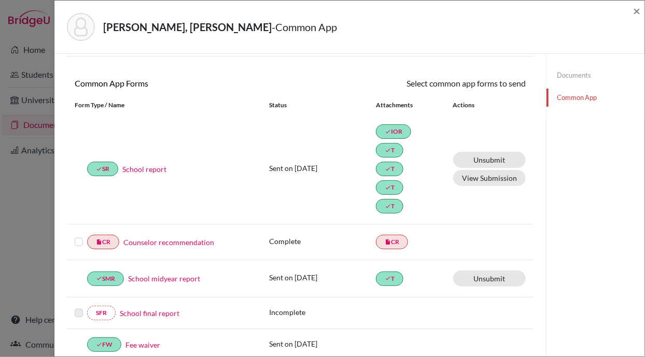
scroll to position [125, 0]
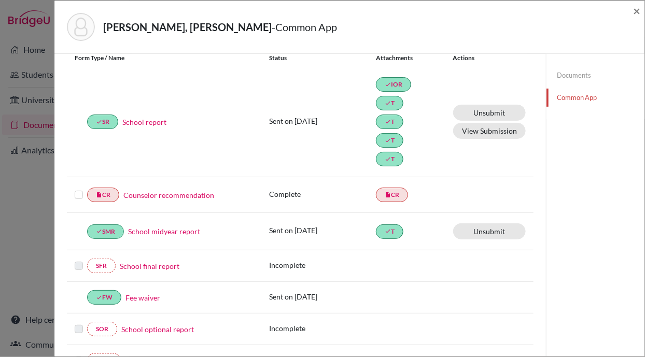
click at [78, 189] on label at bounding box center [79, 189] width 8 height 0
click at [0, 0] on input "checkbox" at bounding box center [0, 0] width 0 height 0
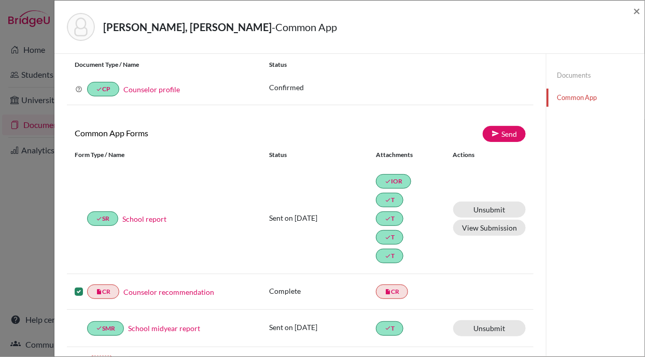
scroll to position [0, 0]
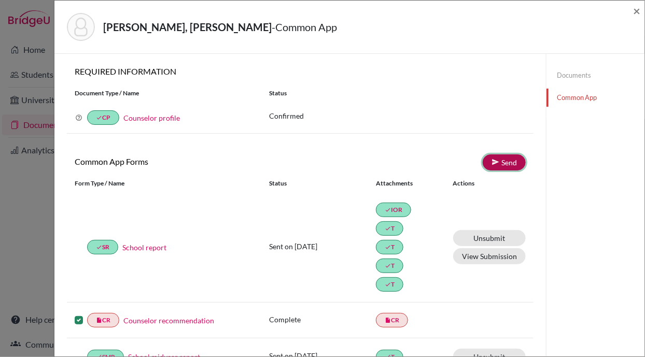
click at [502, 163] on link "Send" at bounding box center [504, 163] width 43 height 16
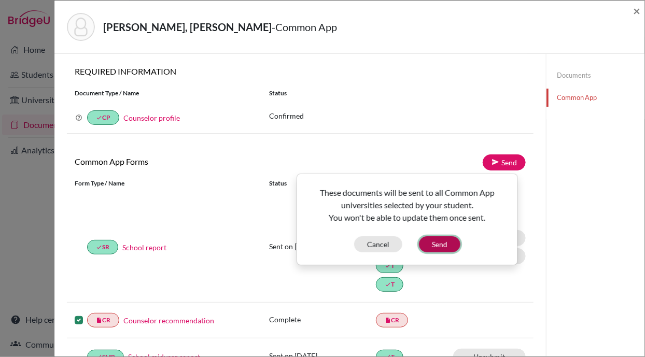
click at [442, 242] on button "Send" at bounding box center [440, 245] width 42 height 16
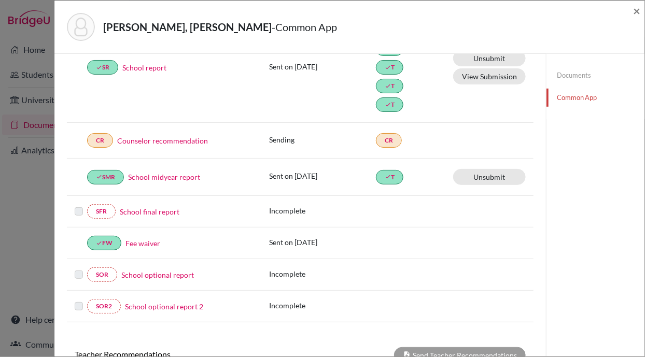
scroll to position [185, 0]
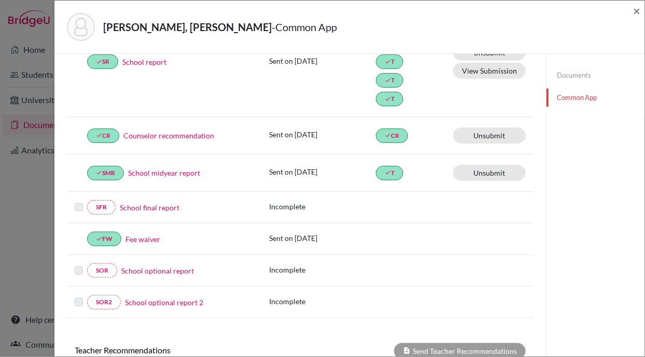
click at [177, 133] on link "Counselor recommendation" at bounding box center [168, 135] width 91 height 11
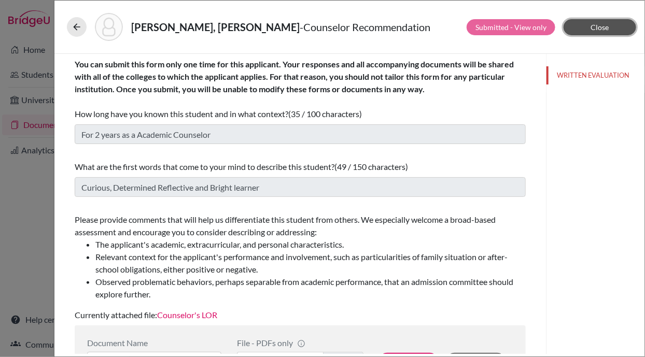
click at [602, 23] on span "Close" at bounding box center [600, 27] width 18 height 9
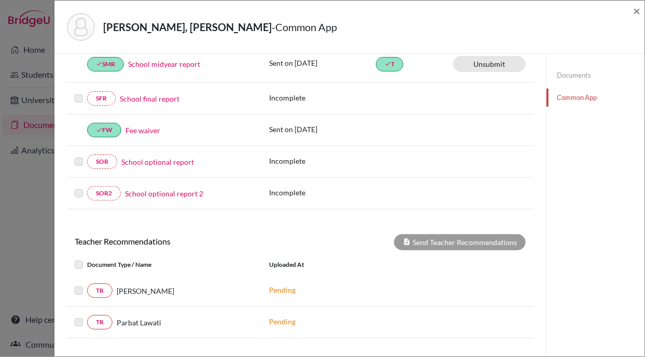
scroll to position [377, 0]
